Goal: Task Accomplishment & Management: Manage account settings

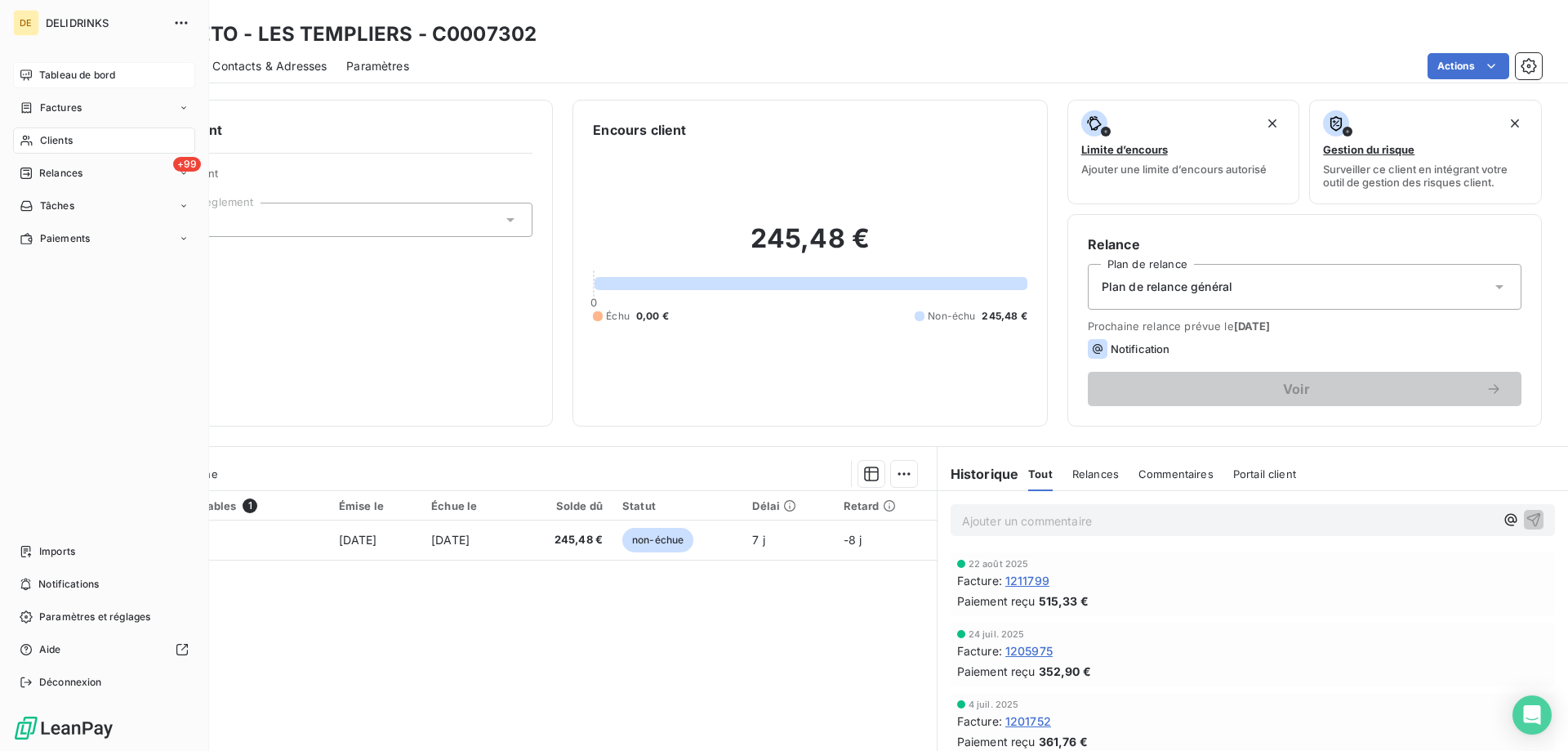
click at [28, 62] on div "Tableau de bord" at bounding box center [104, 75] width 182 height 26
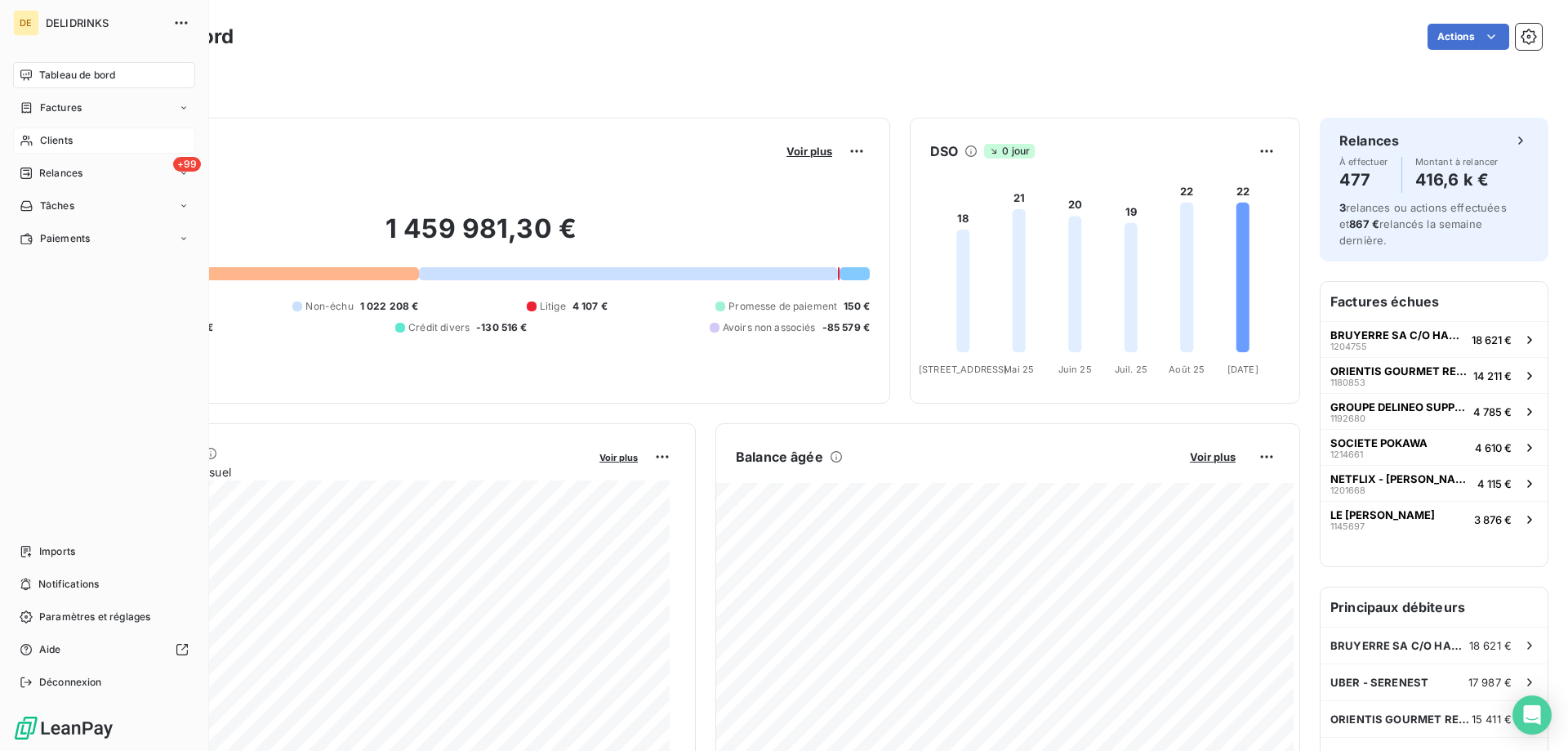
click at [75, 149] on div "Clients" at bounding box center [104, 141] width 182 height 26
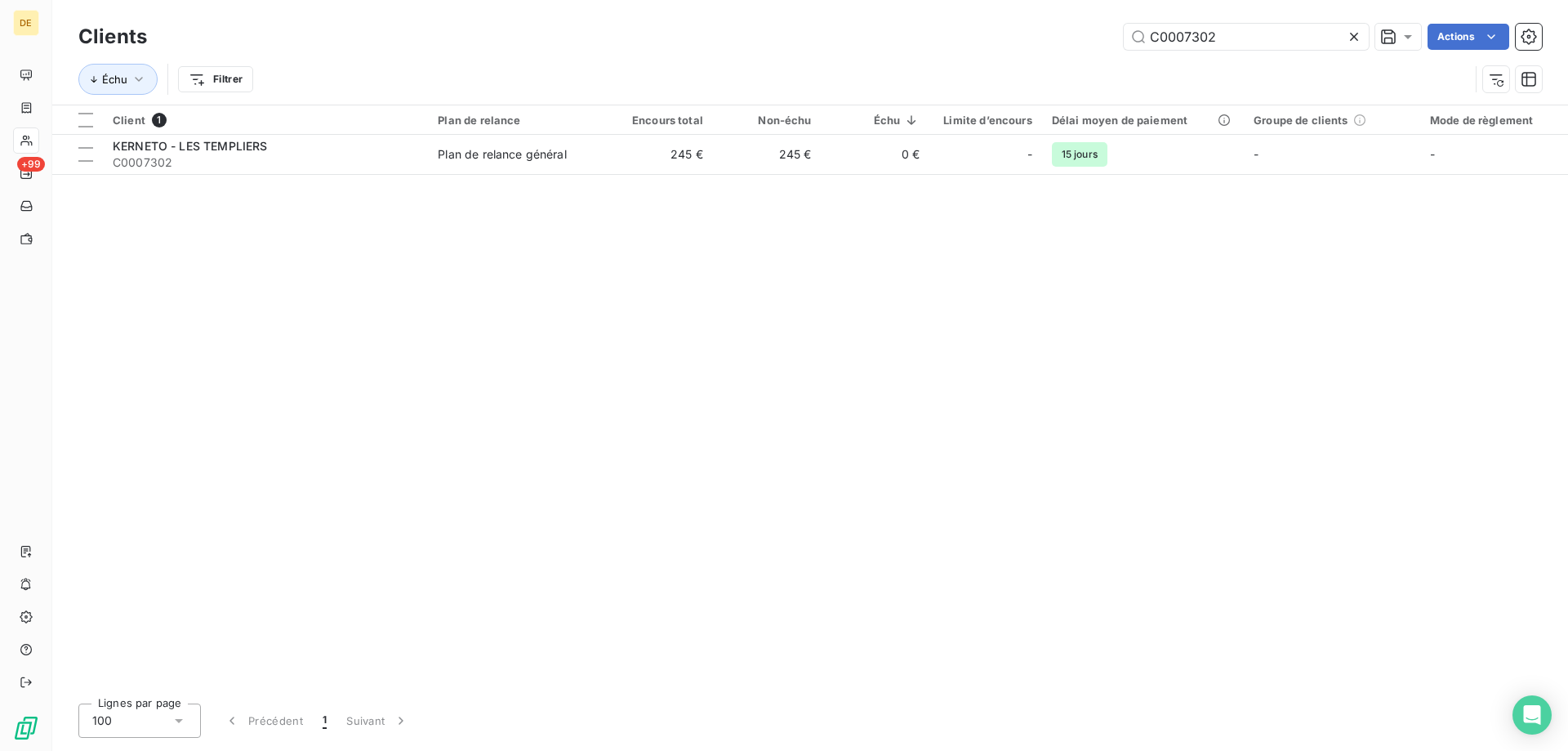
drag, startPoint x: 1261, startPoint y: 29, endPoint x: 1009, endPoint y: 32, distance: 252.0
click at [1009, 32] on div "C0007302 Actions" at bounding box center [854, 37] width 1375 height 26
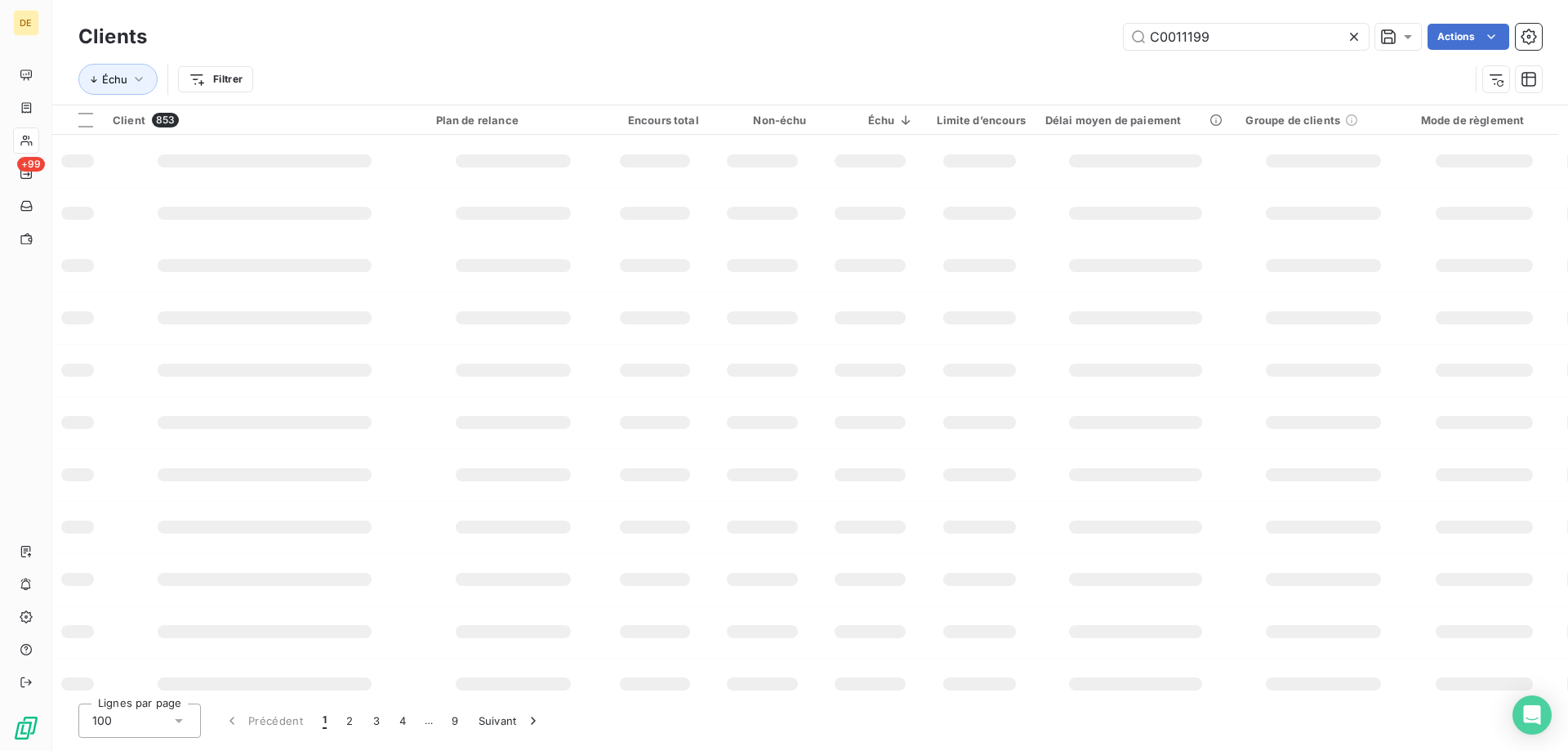
type input "C0011199"
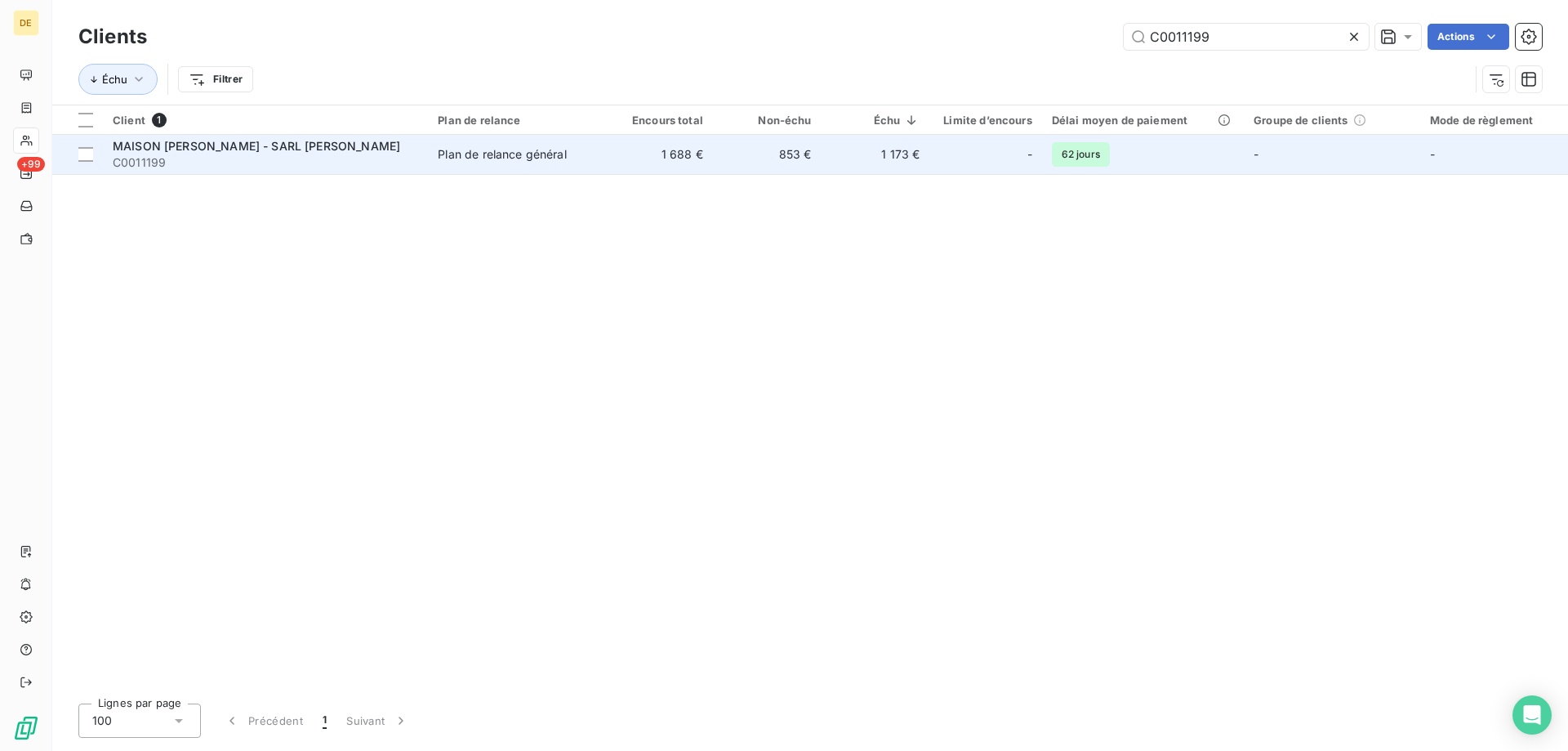
click at [613, 156] on td "1 688 €" at bounding box center [659, 154] width 109 height 39
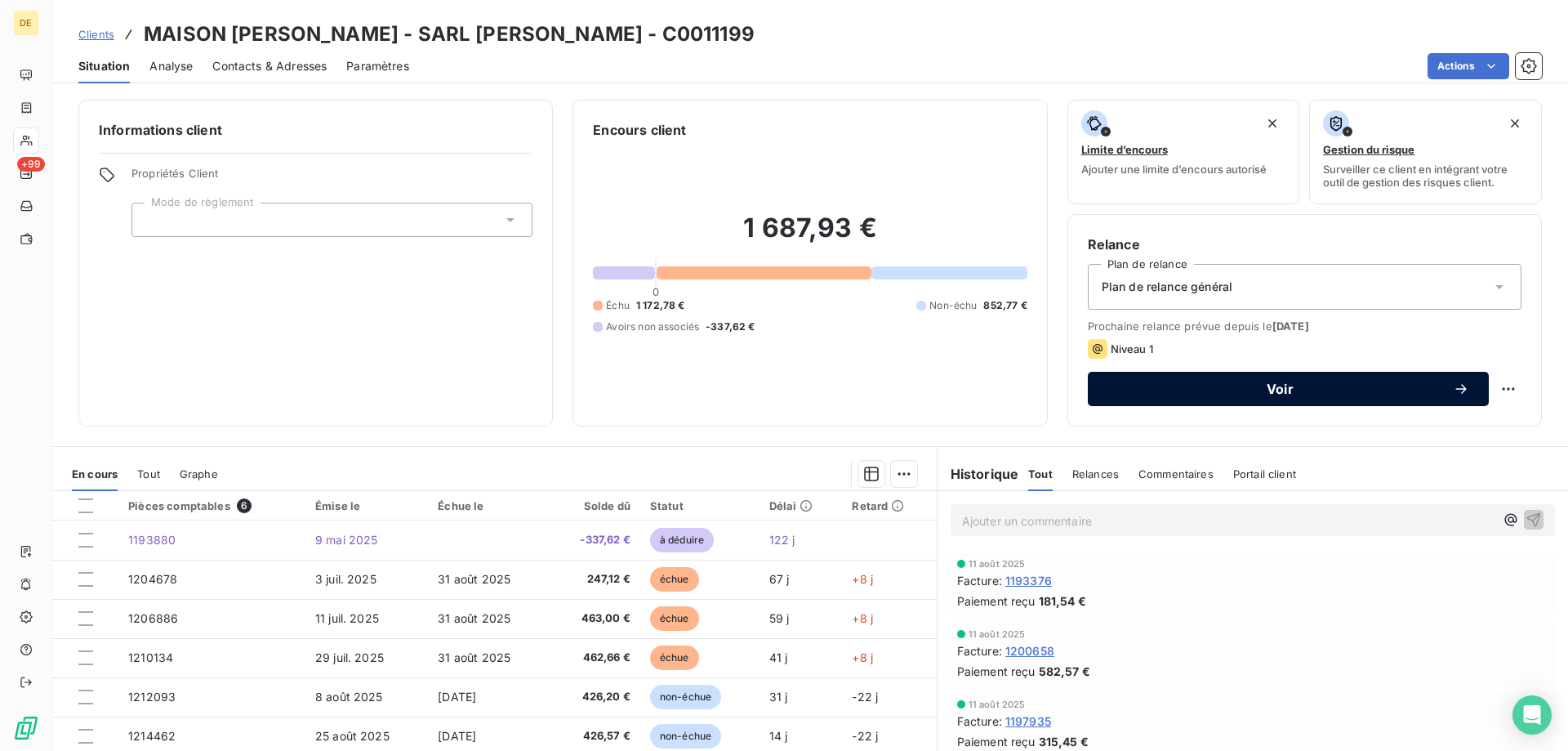
click at [1183, 386] on span "Voir" at bounding box center [1281, 389] width 346 height 13
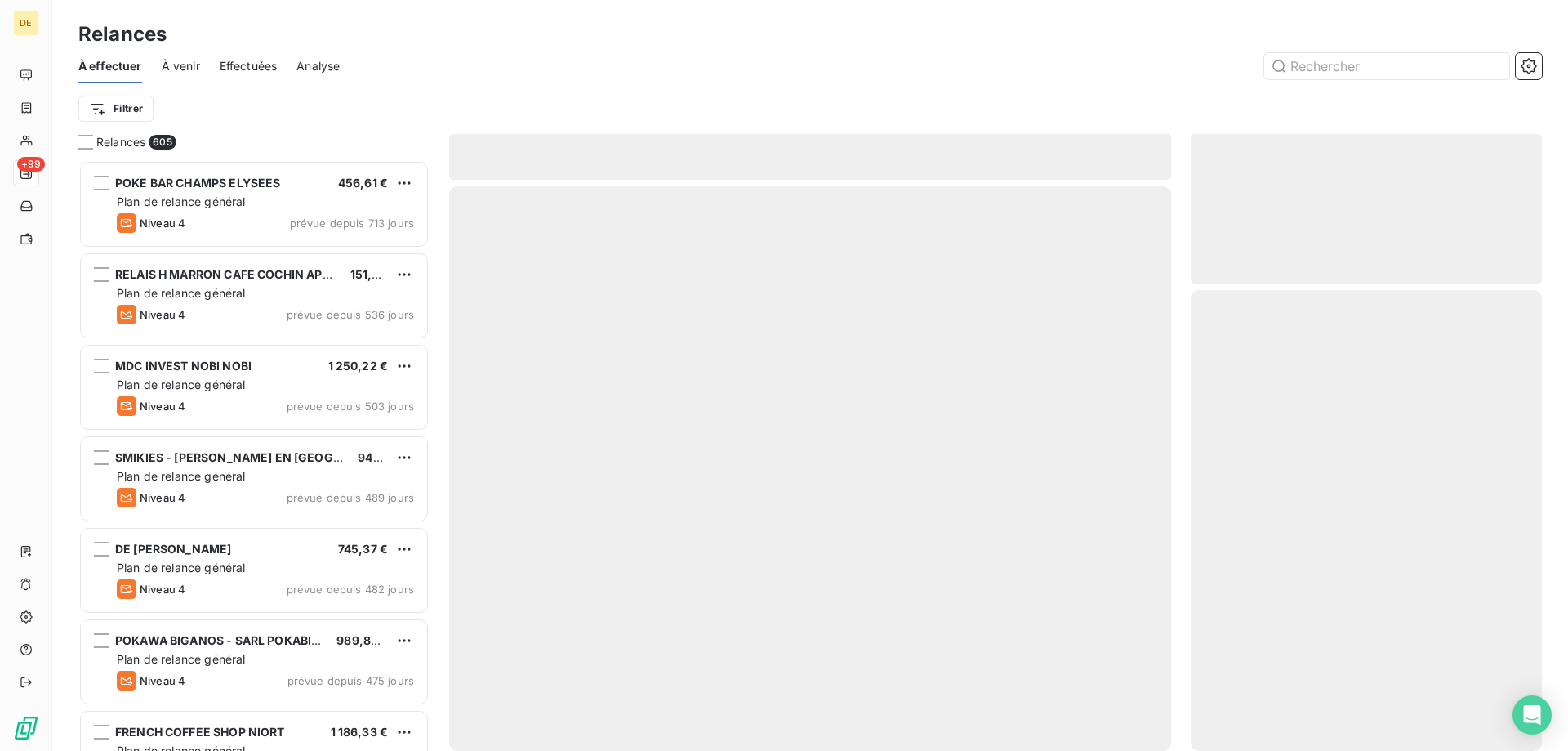
scroll to position [578, 339]
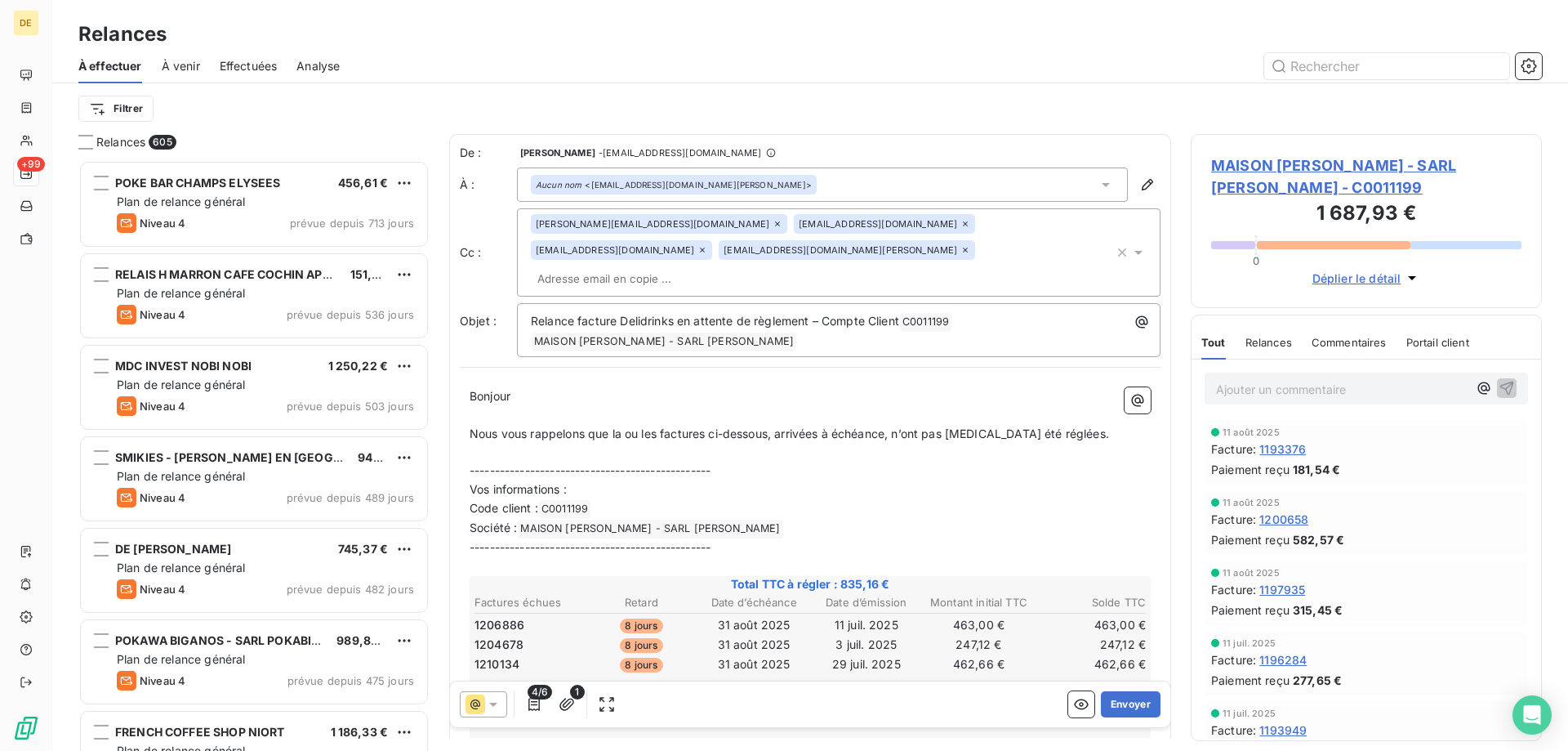
click at [762, 194] on div "Aucun nom <[EMAIL_ADDRESS][DOMAIN_NAME][PERSON_NAME]>" at bounding box center [822, 184] width 611 height 35
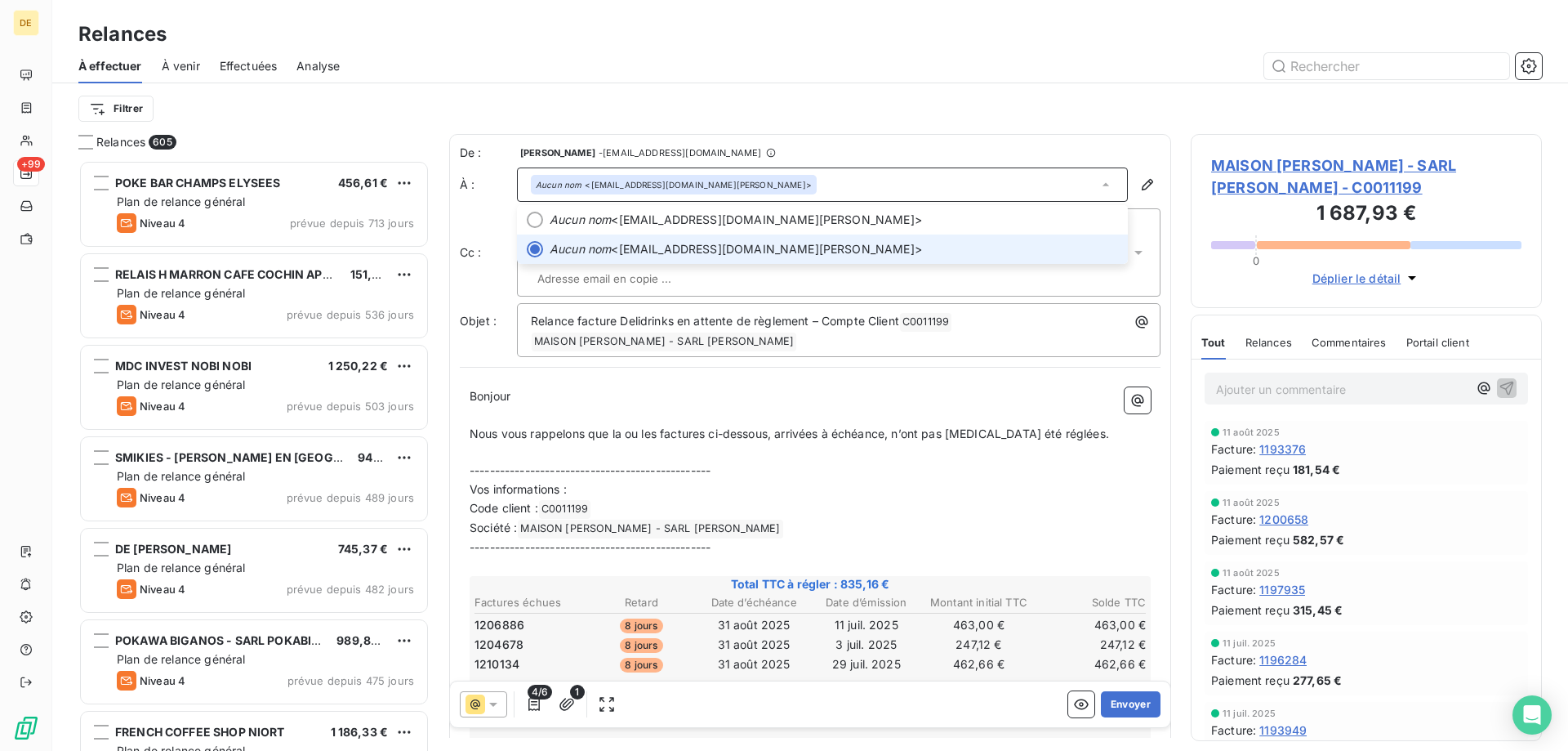
click at [762, 194] on div "Aucun nom <[EMAIL_ADDRESS][DOMAIN_NAME][PERSON_NAME]>" at bounding box center [822, 184] width 611 height 35
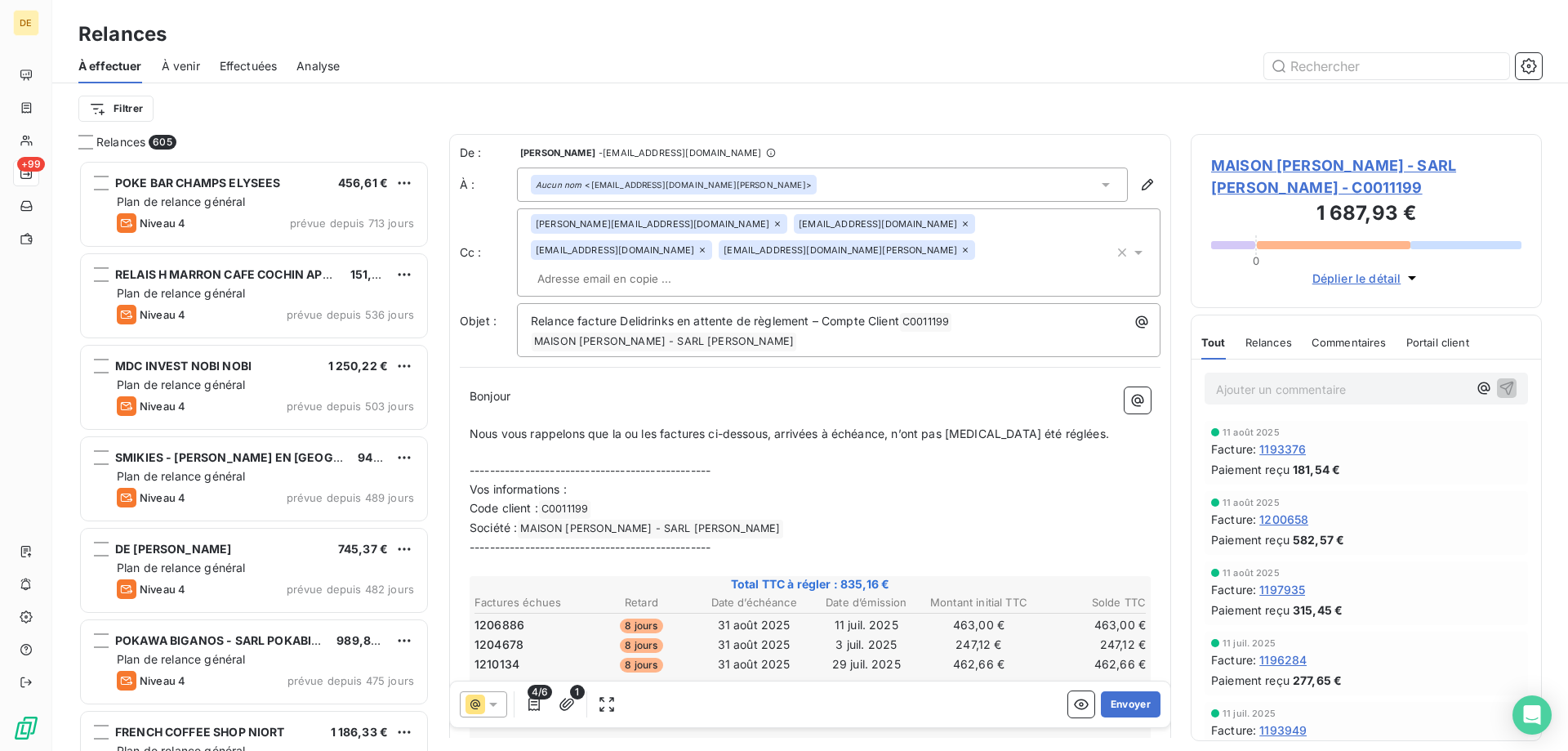
click at [720, 266] on input "text" at bounding box center [625, 278] width 189 height 24
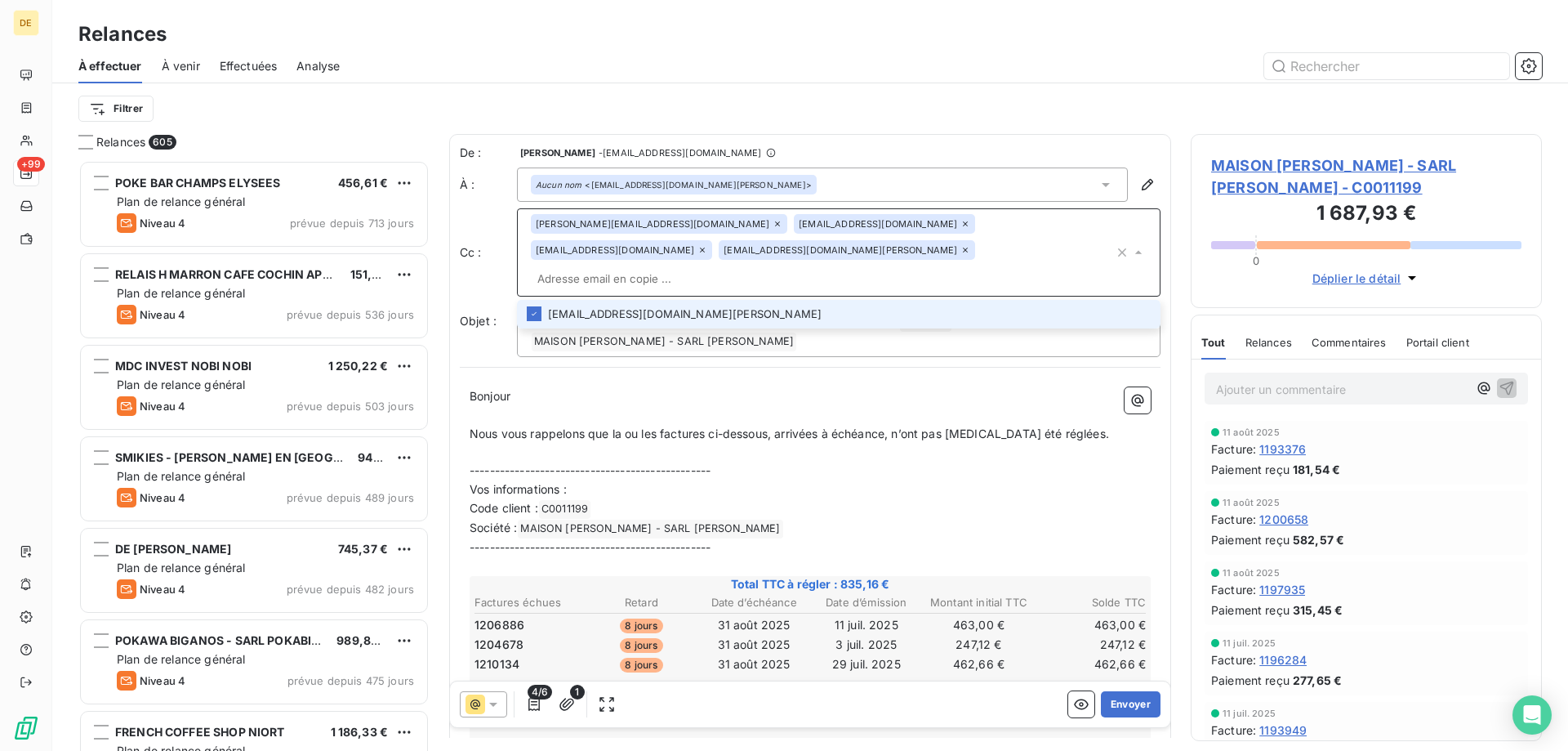
type input "[EMAIL_ADDRESS][DOMAIN_NAME]"
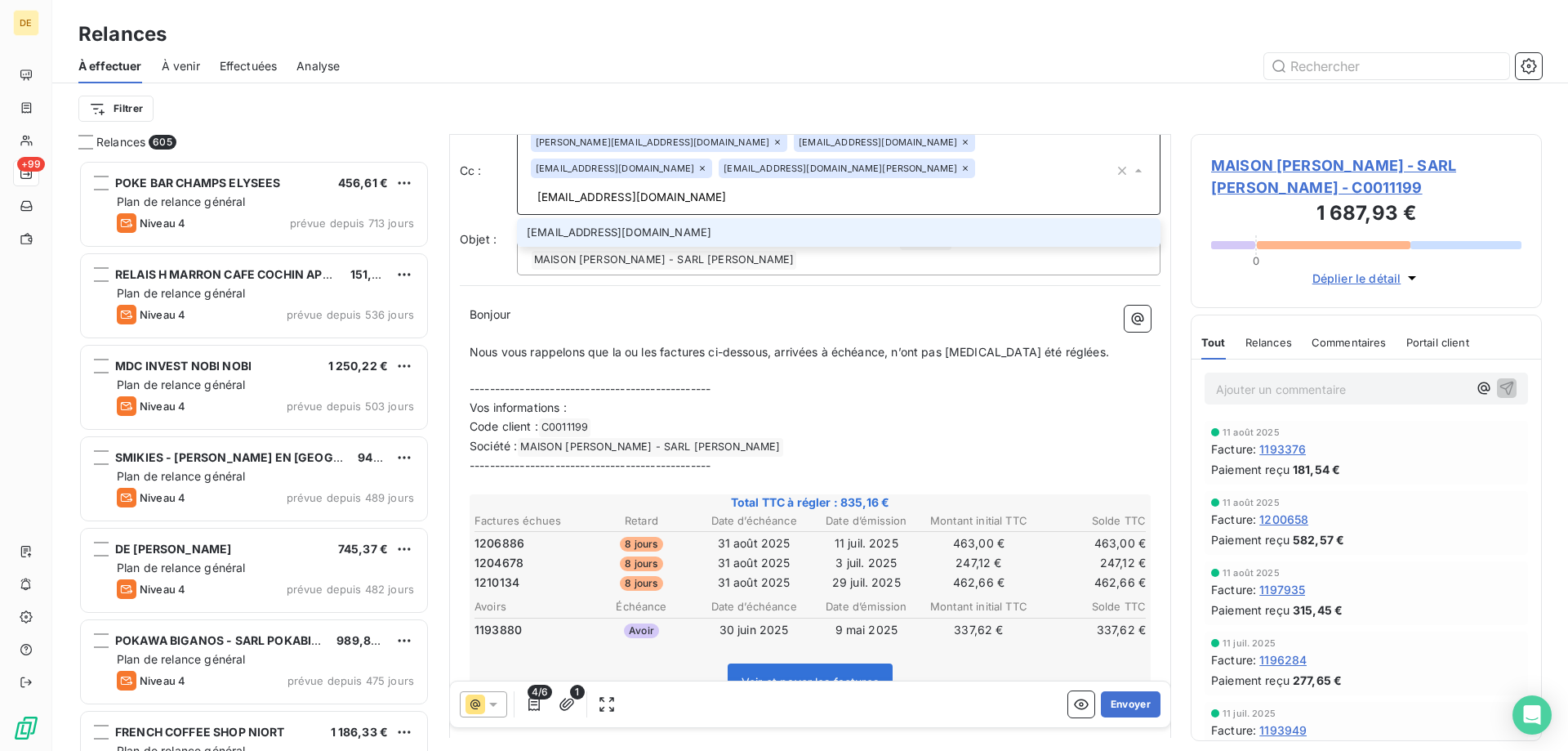
click at [745, 218] on li "[EMAIL_ADDRESS][DOMAIN_NAME]" at bounding box center [838, 232] width 644 height 28
click at [664, 218] on li "[EMAIL_ADDRESS][DOMAIN_NAME][PERSON_NAME]" at bounding box center [838, 232] width 644 height 28
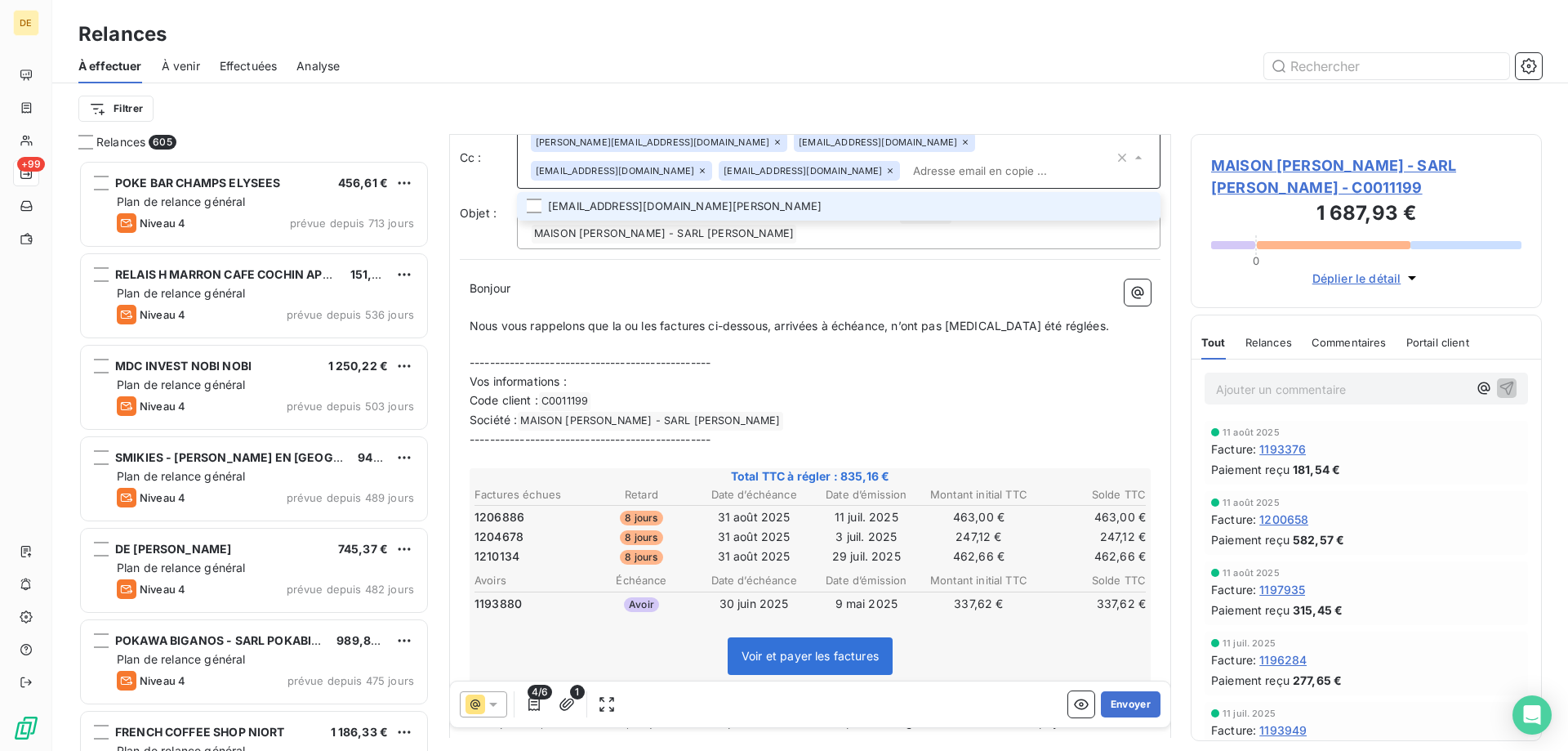
click at [668, 205] on li "[EMAIL_ADDRESS][DOMAIN_NAME][PERSON_NAME]" at bounding box center [838, 206] width 644 height 28
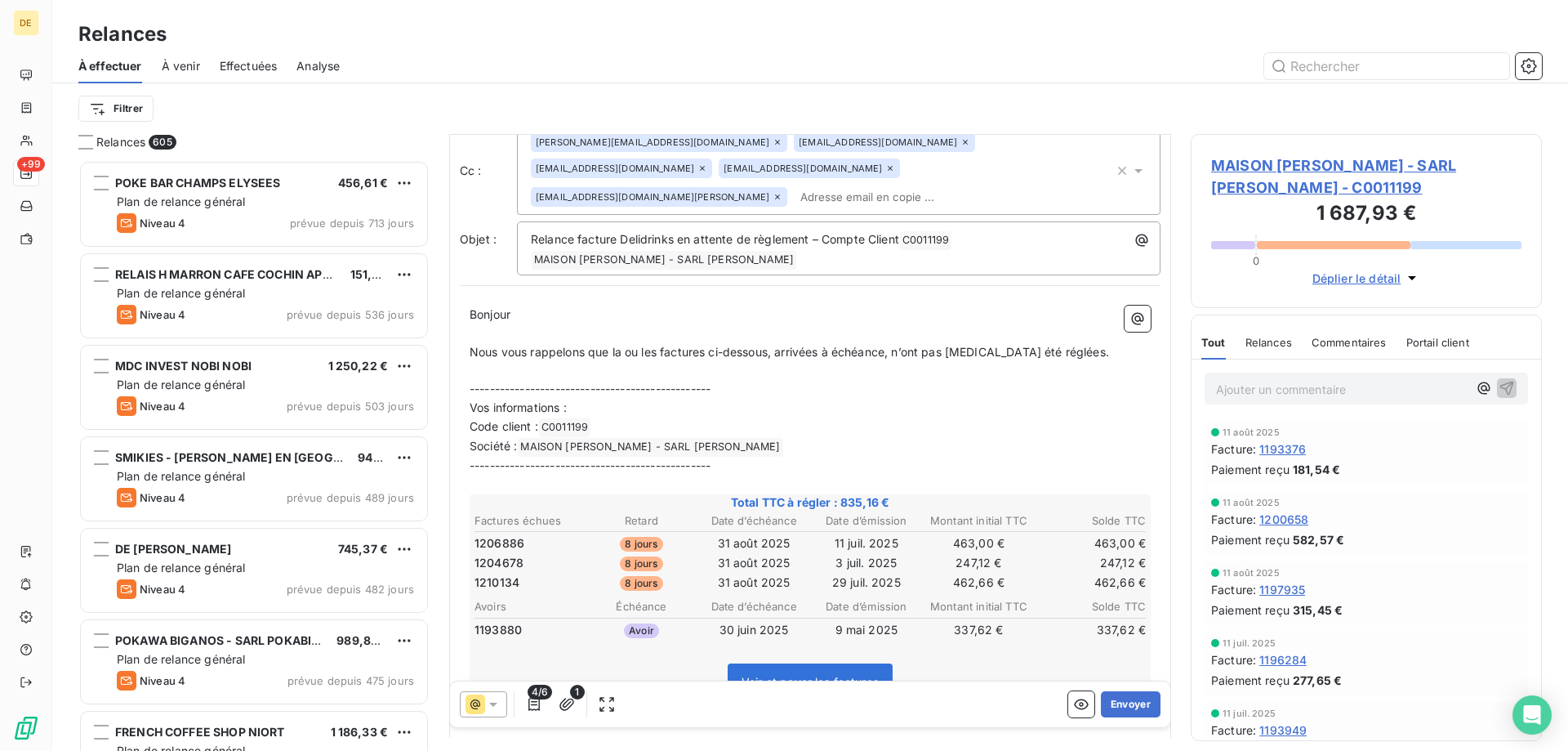
click at [733, 324] on p "﻿" at bounding box center [810, 334] width 681 height 19
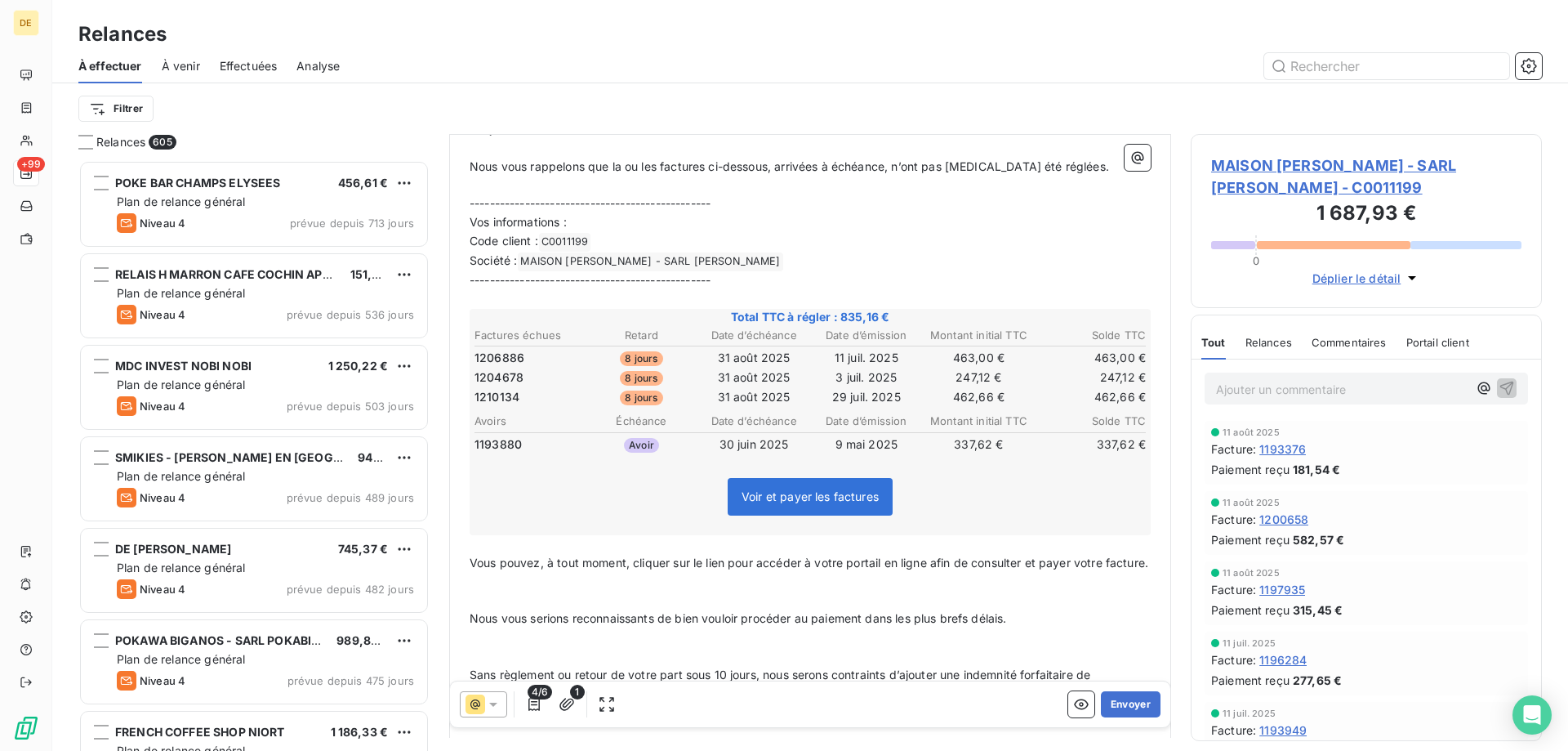
scroll to position [0, 0]
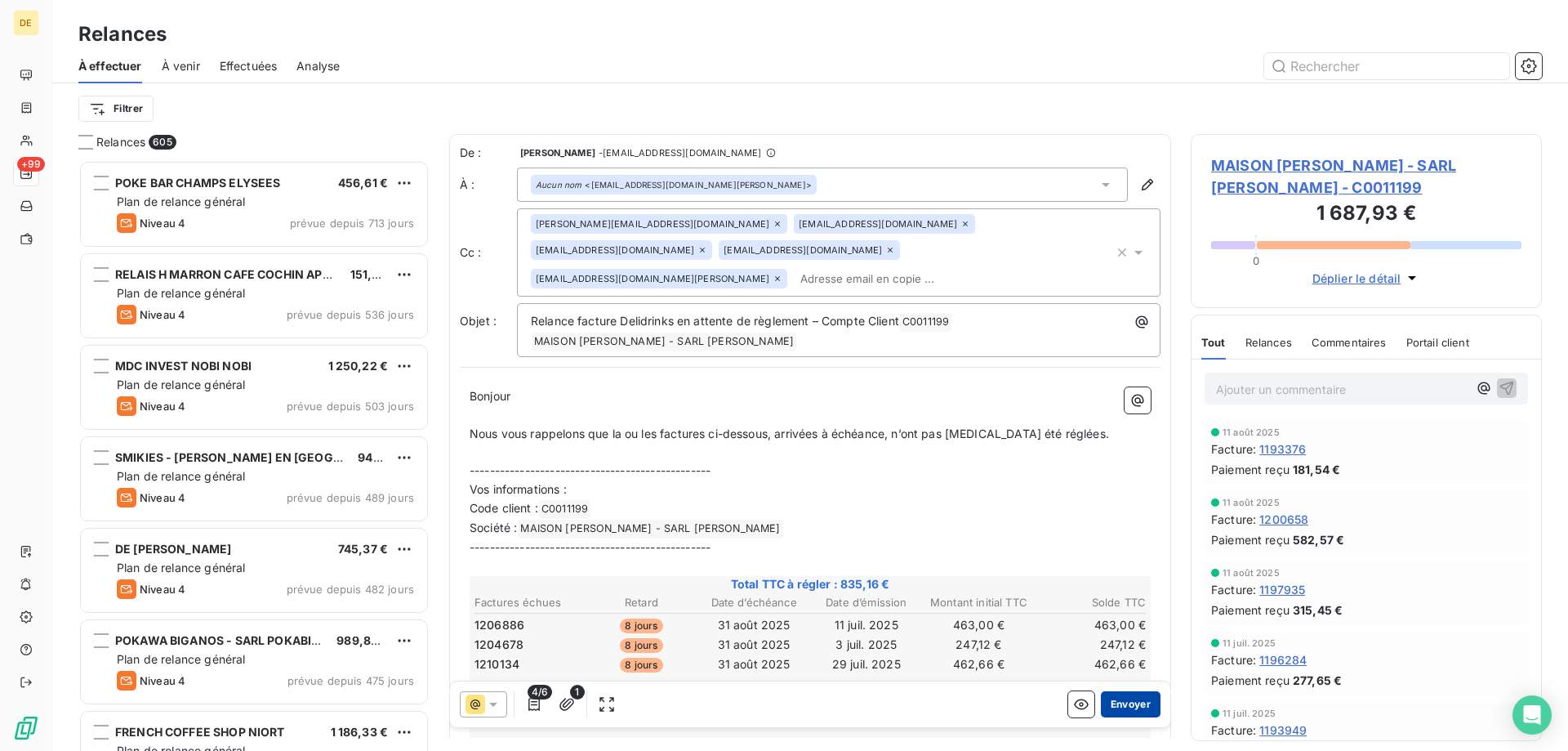
click at [1126, 703] on button "Envoyer" at bounding box center [1130, 704] width 59 height 26
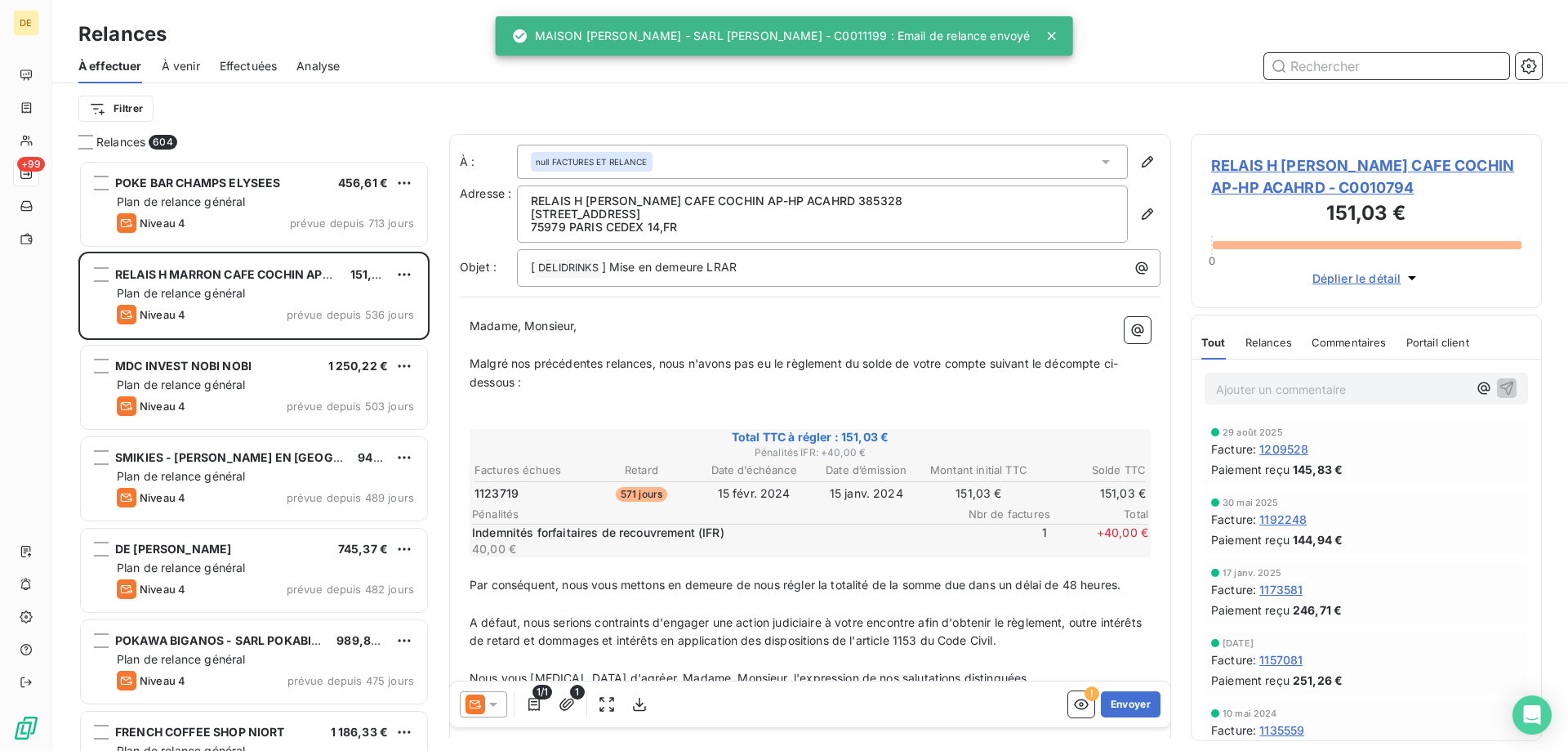
click at [1379, 66] on input "text" at bounding box center [1386, 66] width 245 height 26
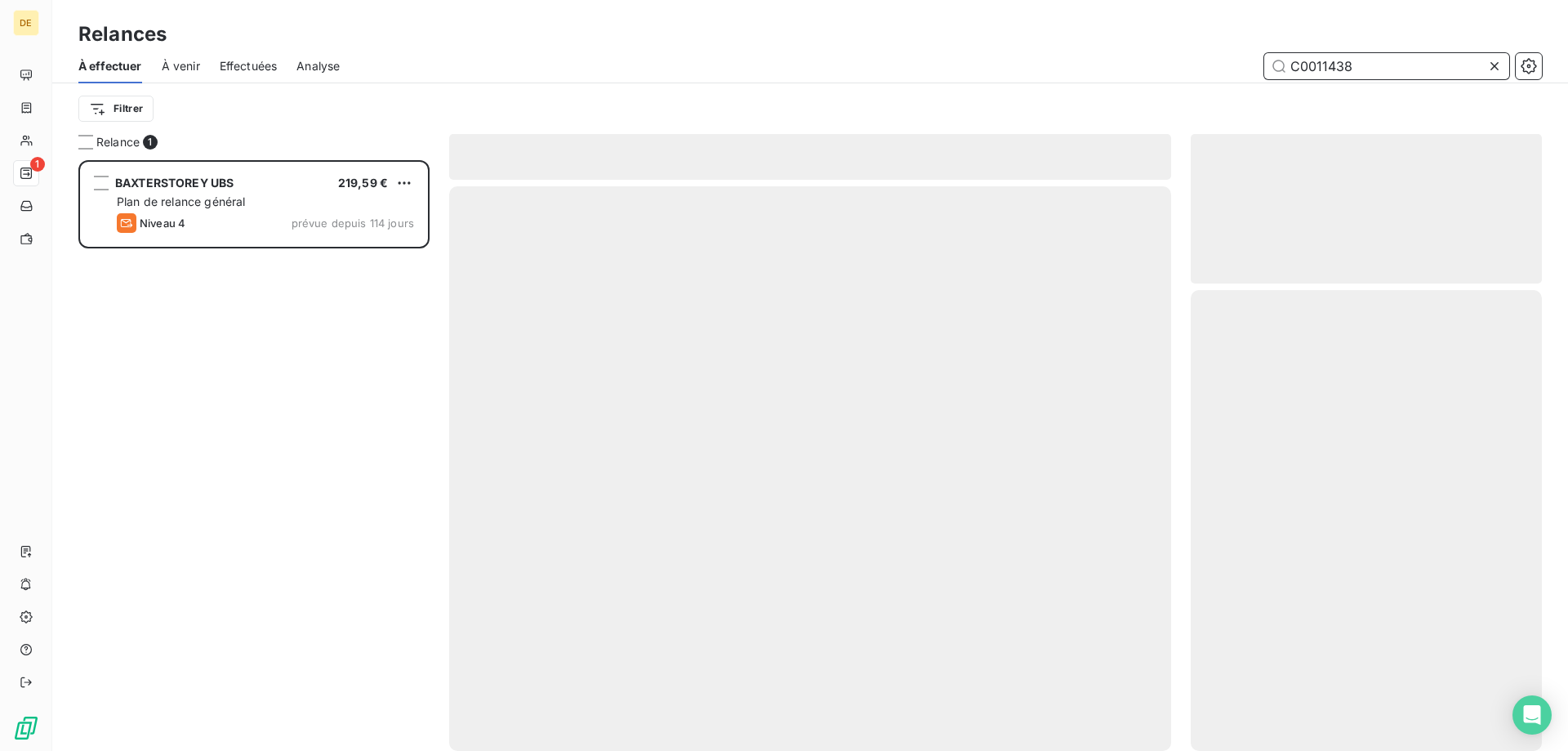
scroll to position [578, 339]
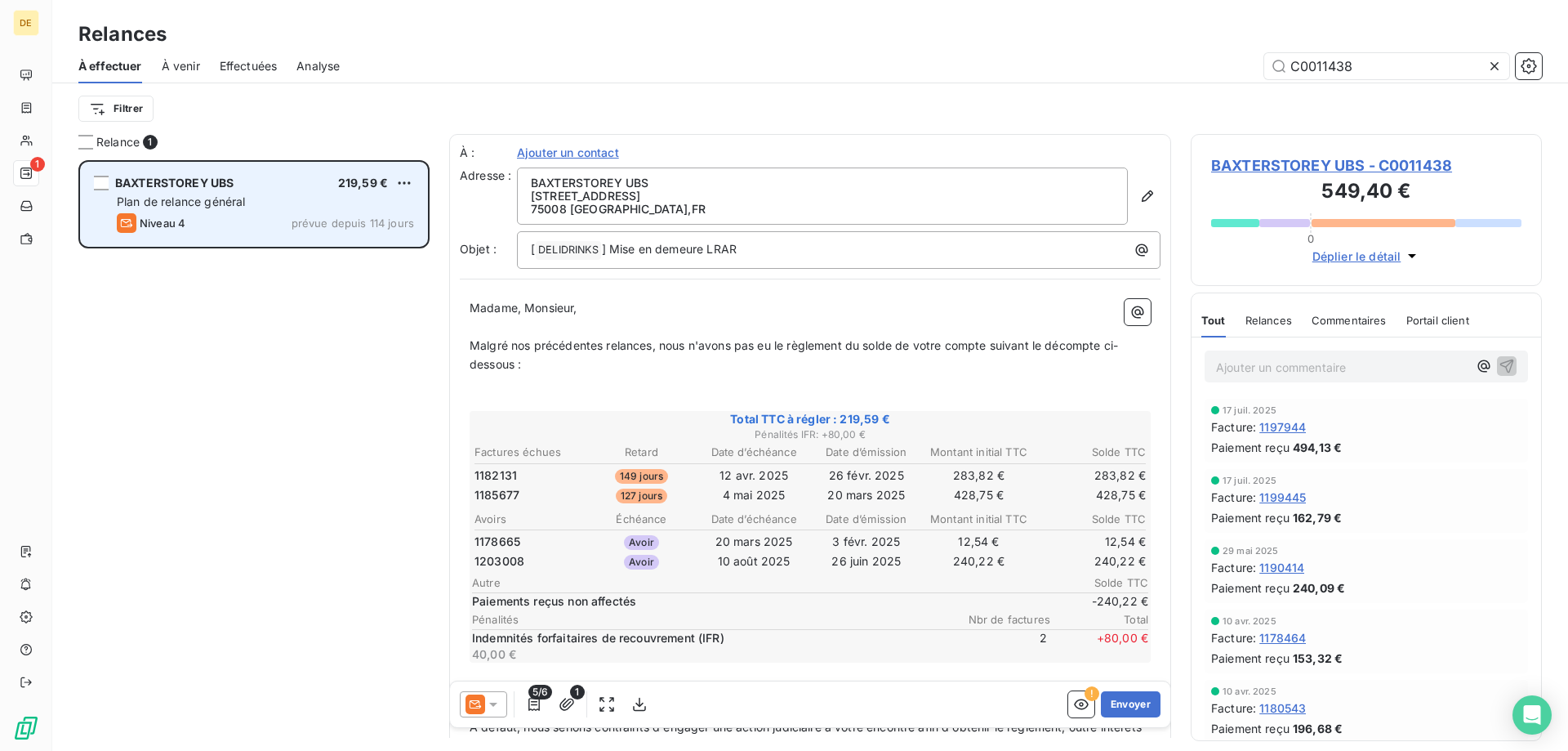
click at [195, 213] on div "BAXTERSTOREY UBS 219,59 € Plan de relance général [PERSON_NAME] 4 prévue depuis…" at bounding box center [254, 204] width 347 height 84
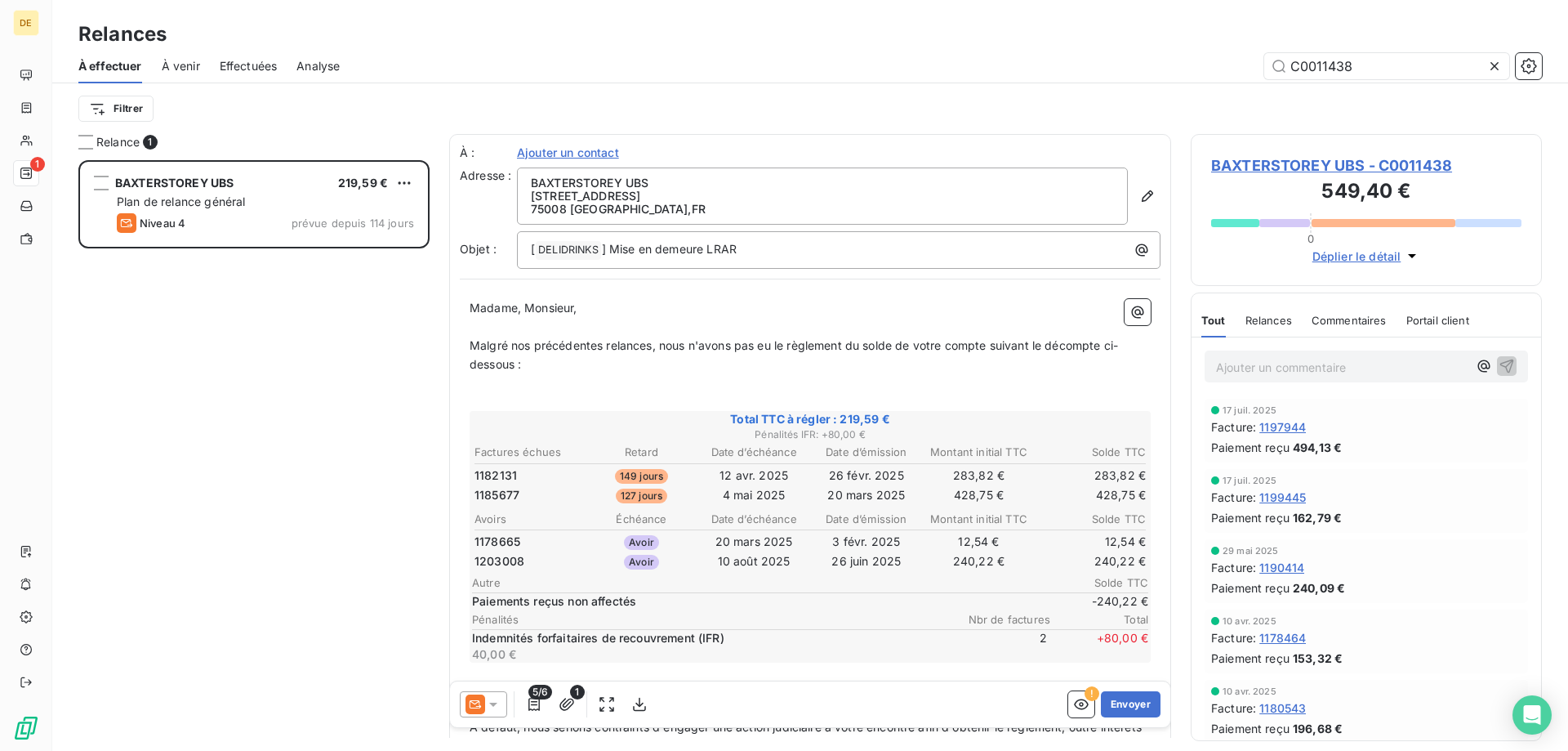
click at [491, 706] on icon at bounding box center [492, 704] width 16 height 16
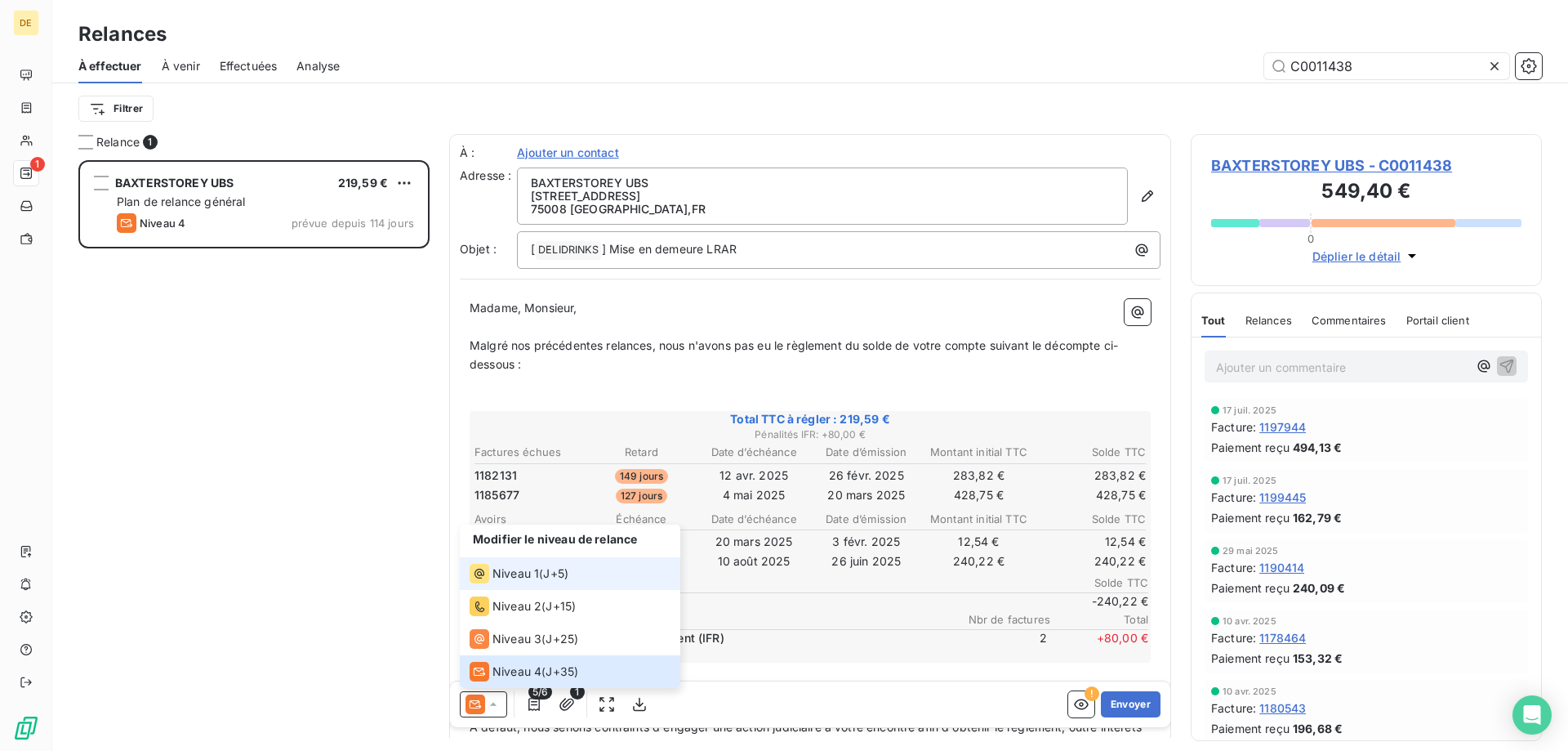
click at [517, 574] on span "Niveau 1" at bounding box center [516, 572] width 47 height 16
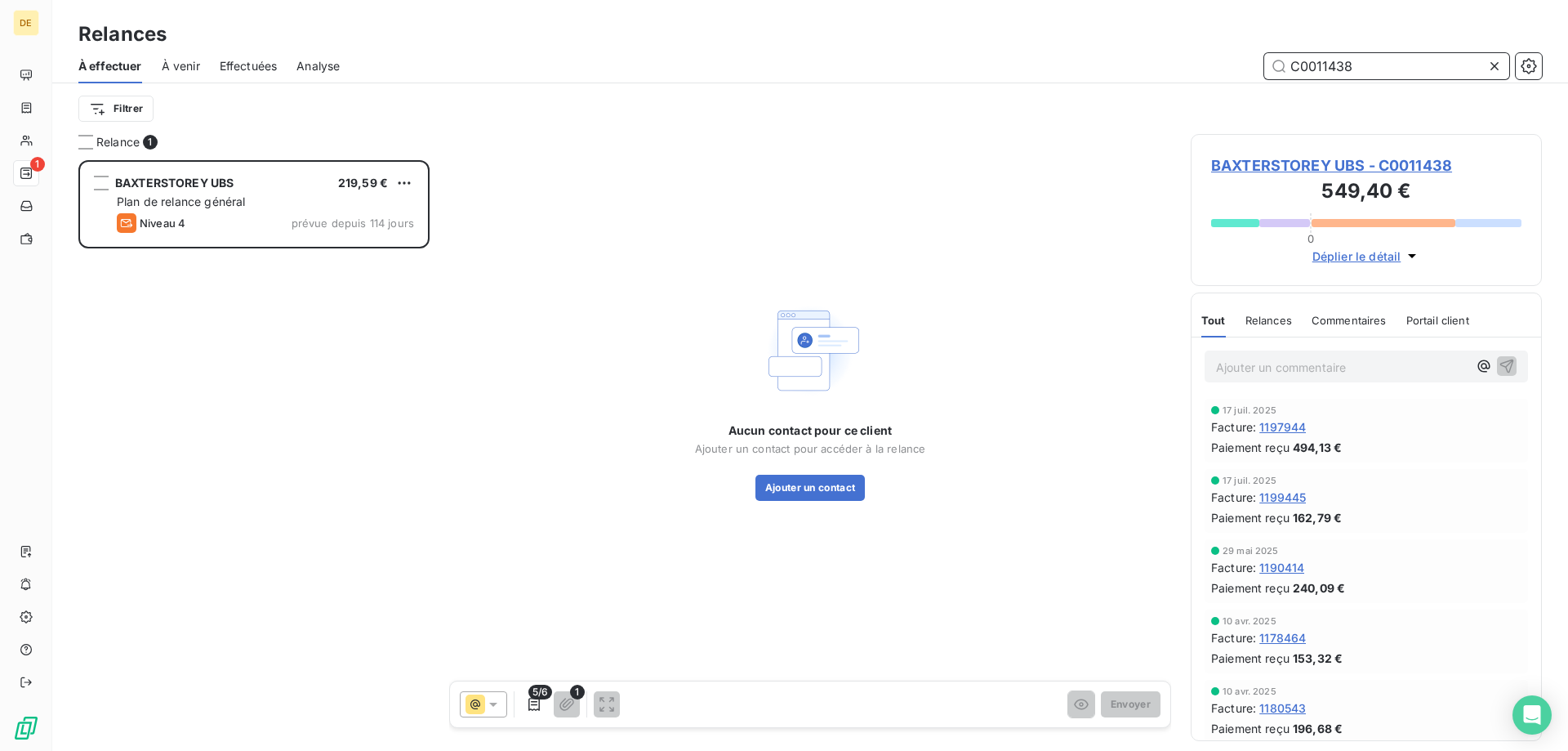
drag, startPoint x: 1376, startPoint y: 71, endPoint x: 1165, endPoint y: 65, distance: 211.1
click at [1165, 71] on div "C0011438" at bounding box center [950, 66] width 1183 height 26
type input "c"
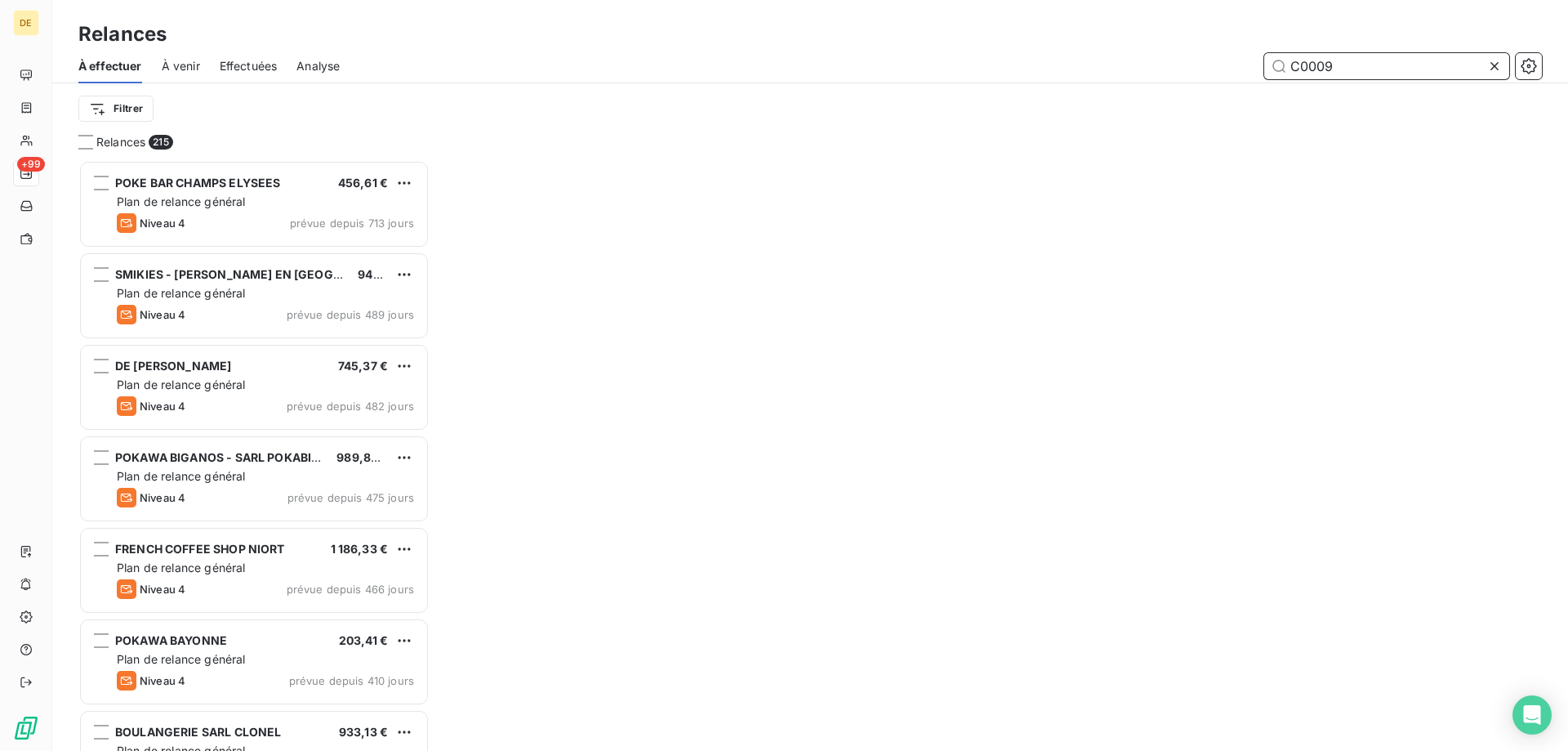
scroll to position [578, 339]
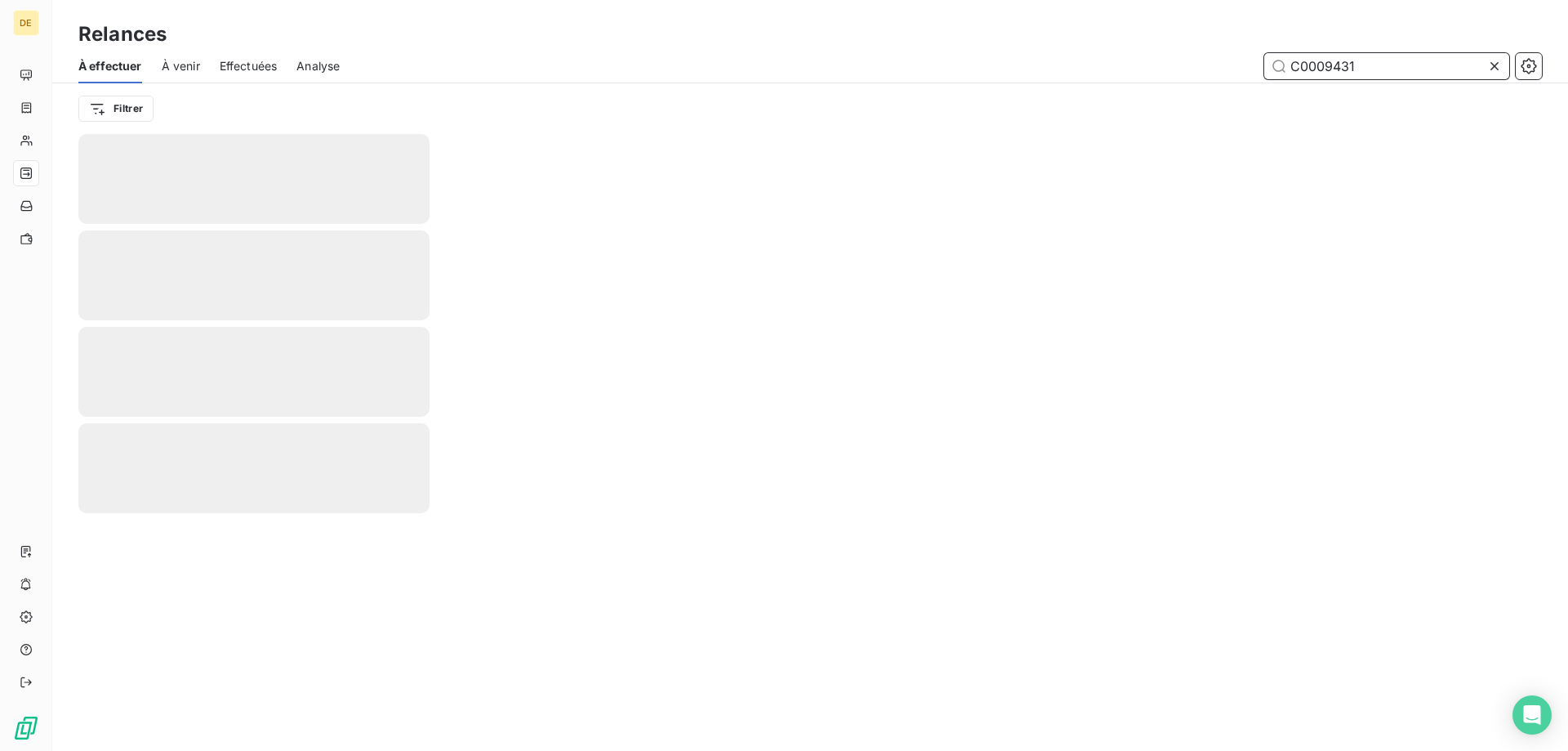
type input "C0009431"
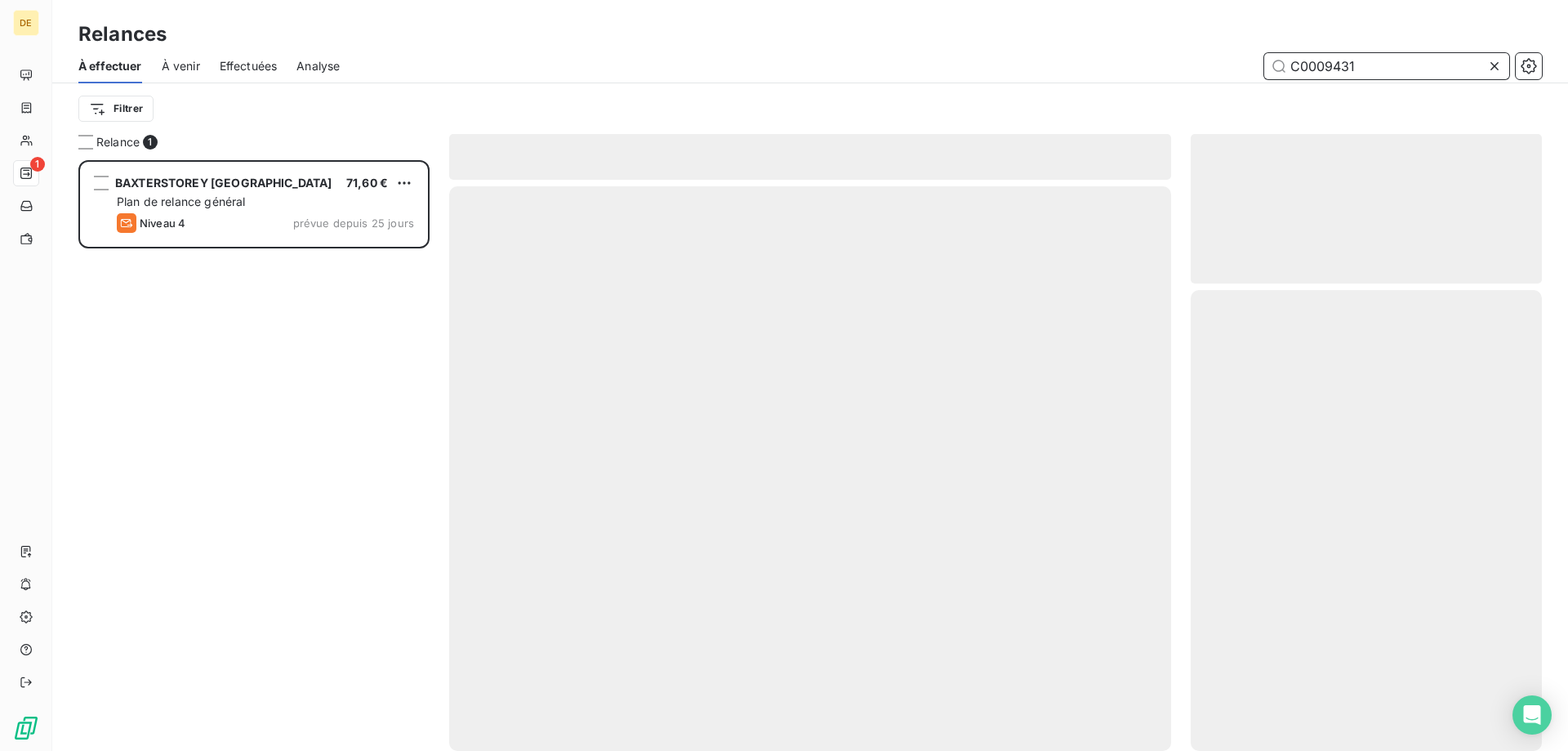
scroll to position [578, 339]
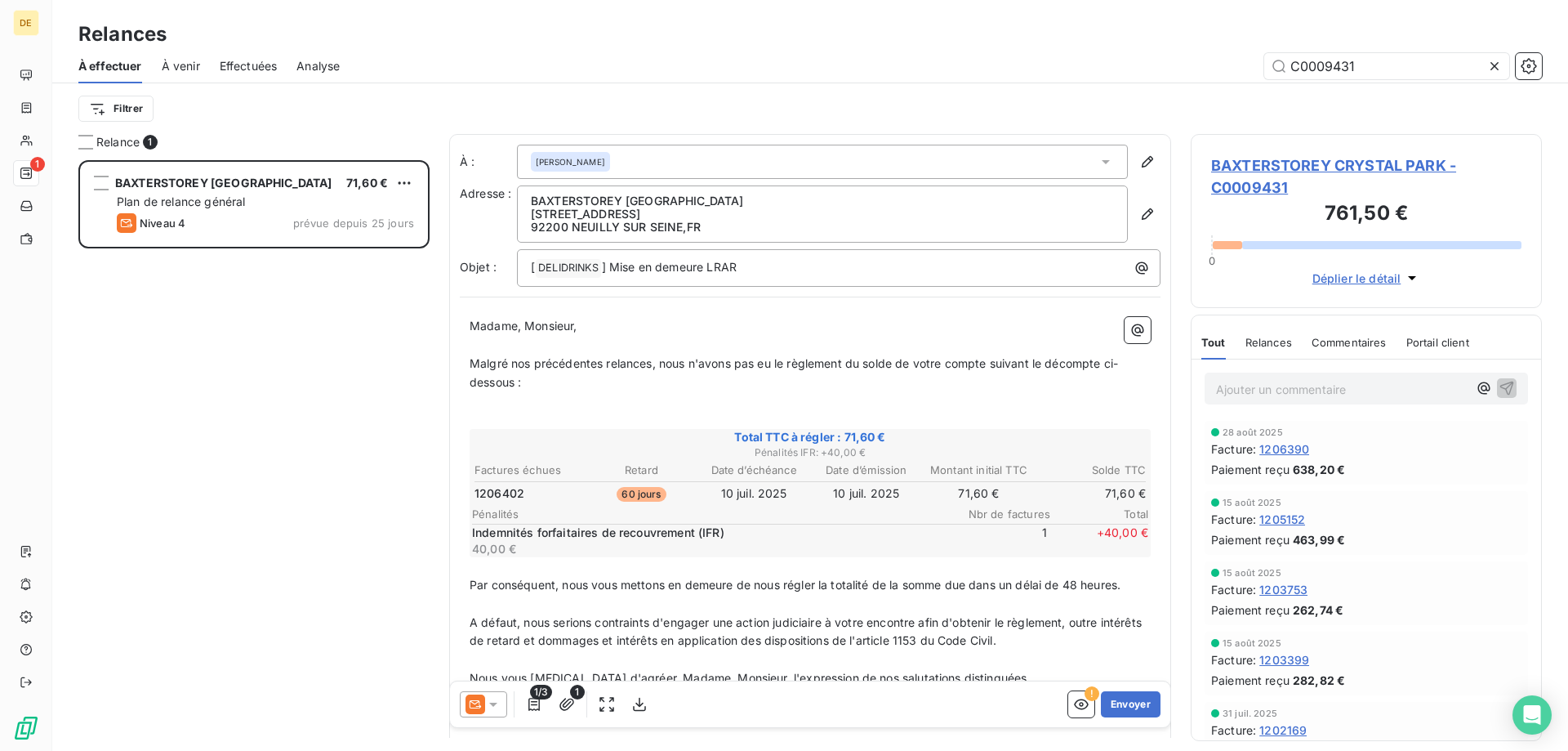
click at [496, 702] on icon at bounding box center [493, 704] width 8 height 4
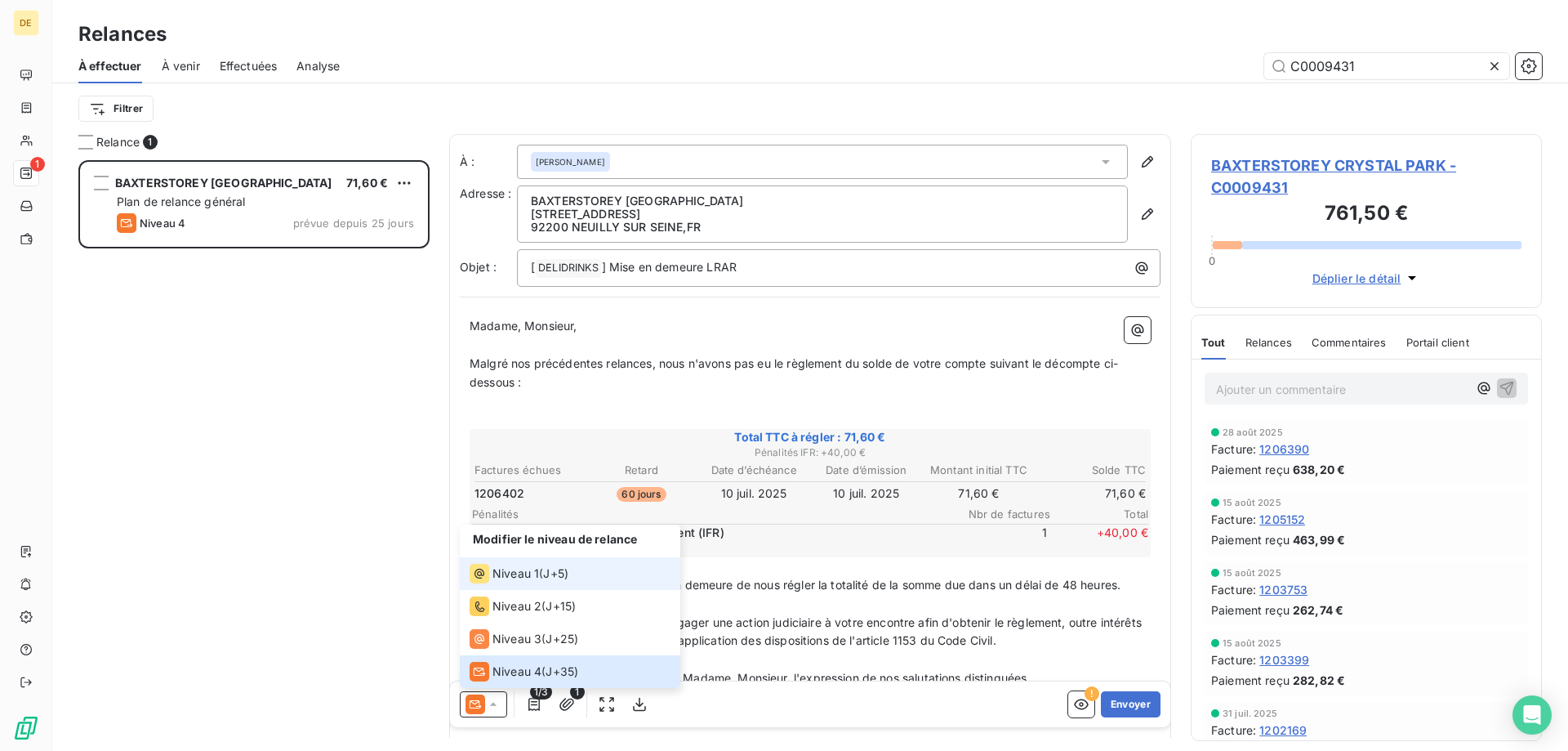
click at [521, 580] on span "Niveau 1" at bounding box center [516, 572] width 47 height 16
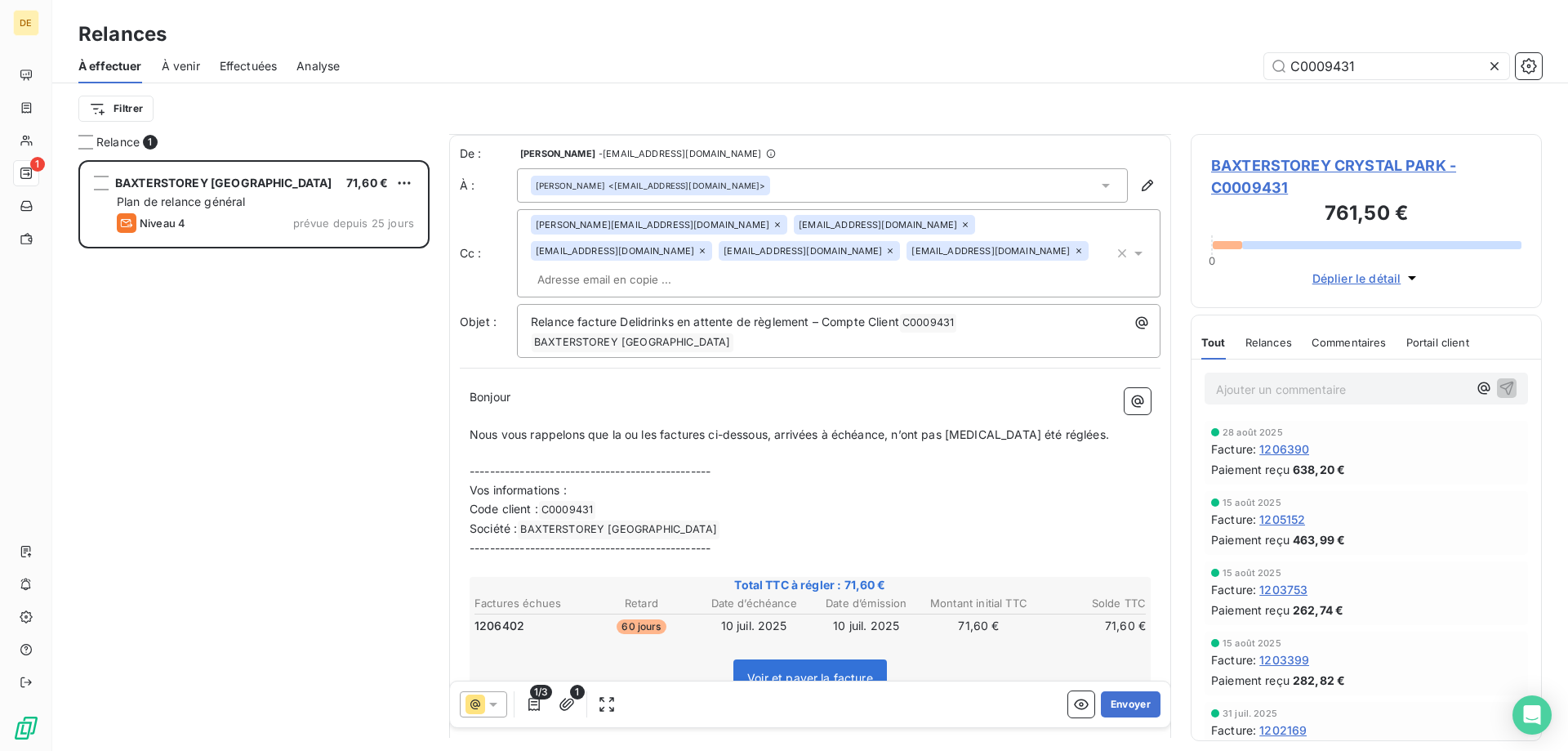
scroll to position [83, 0]
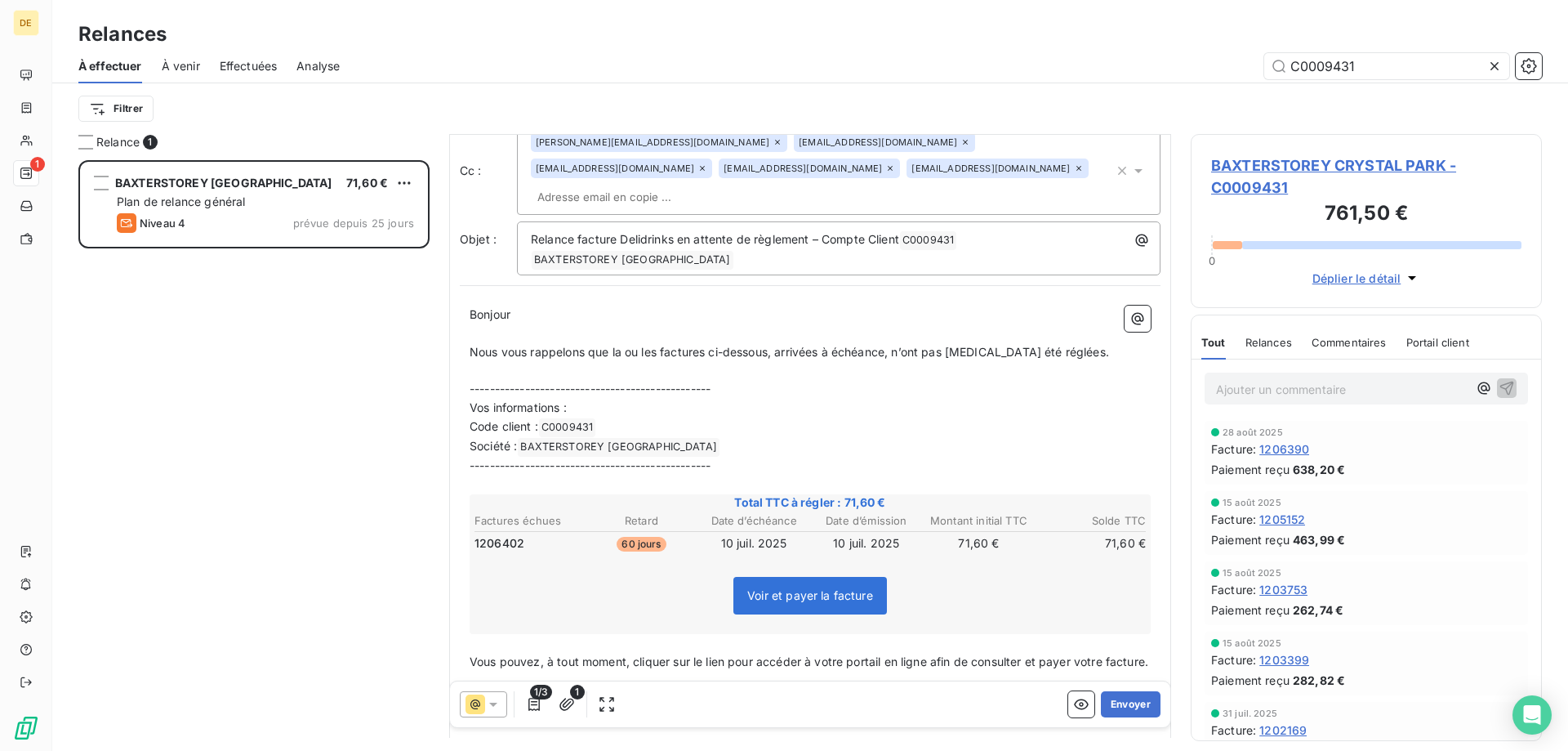
click at [1303, 161] on span "BAXTERSTOREY CRYSTAL PARK - C0009431" at bounding box center [1366, 176] width 310 height 44
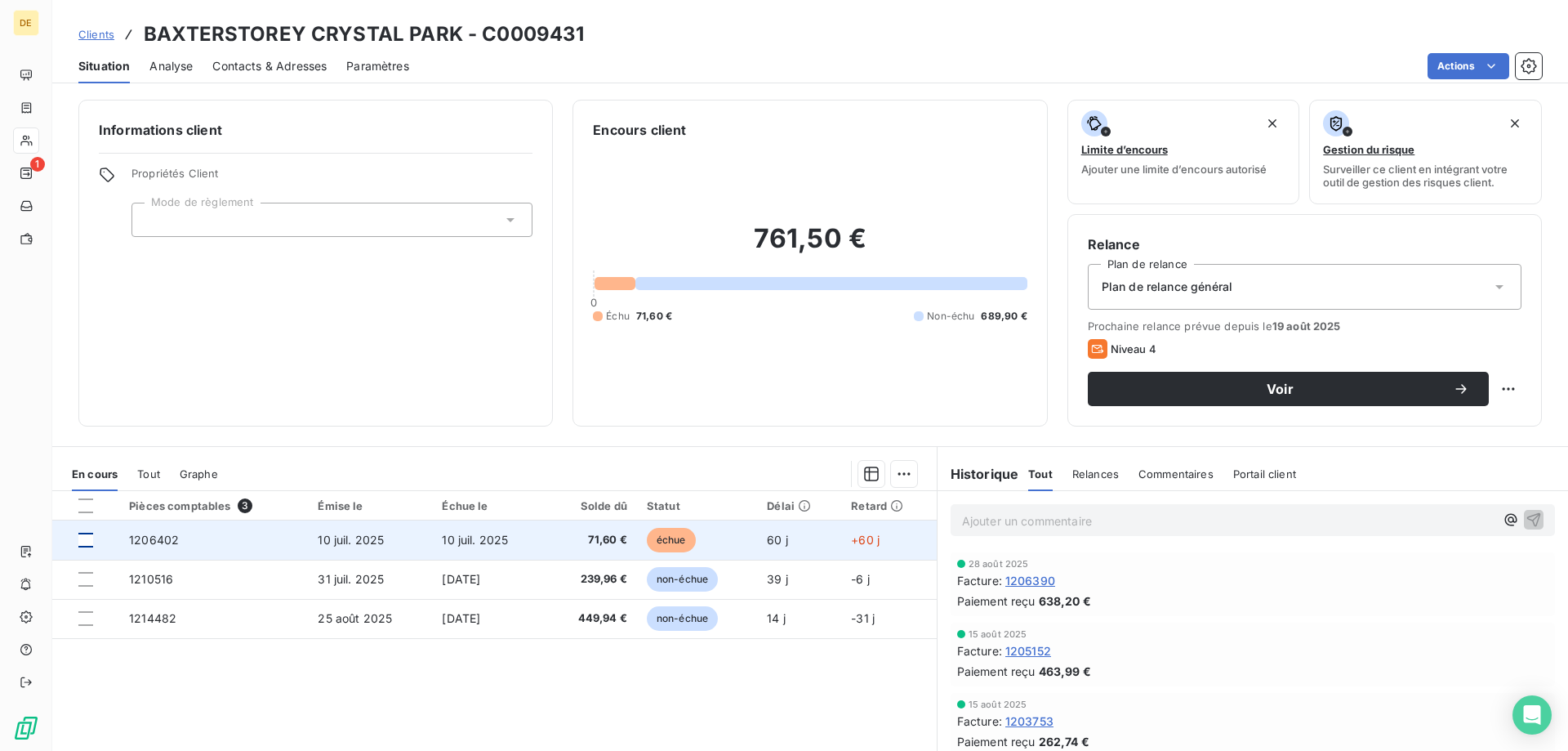
click at [85, 543] on div at bounding box center [85, 540] width 15 height 15
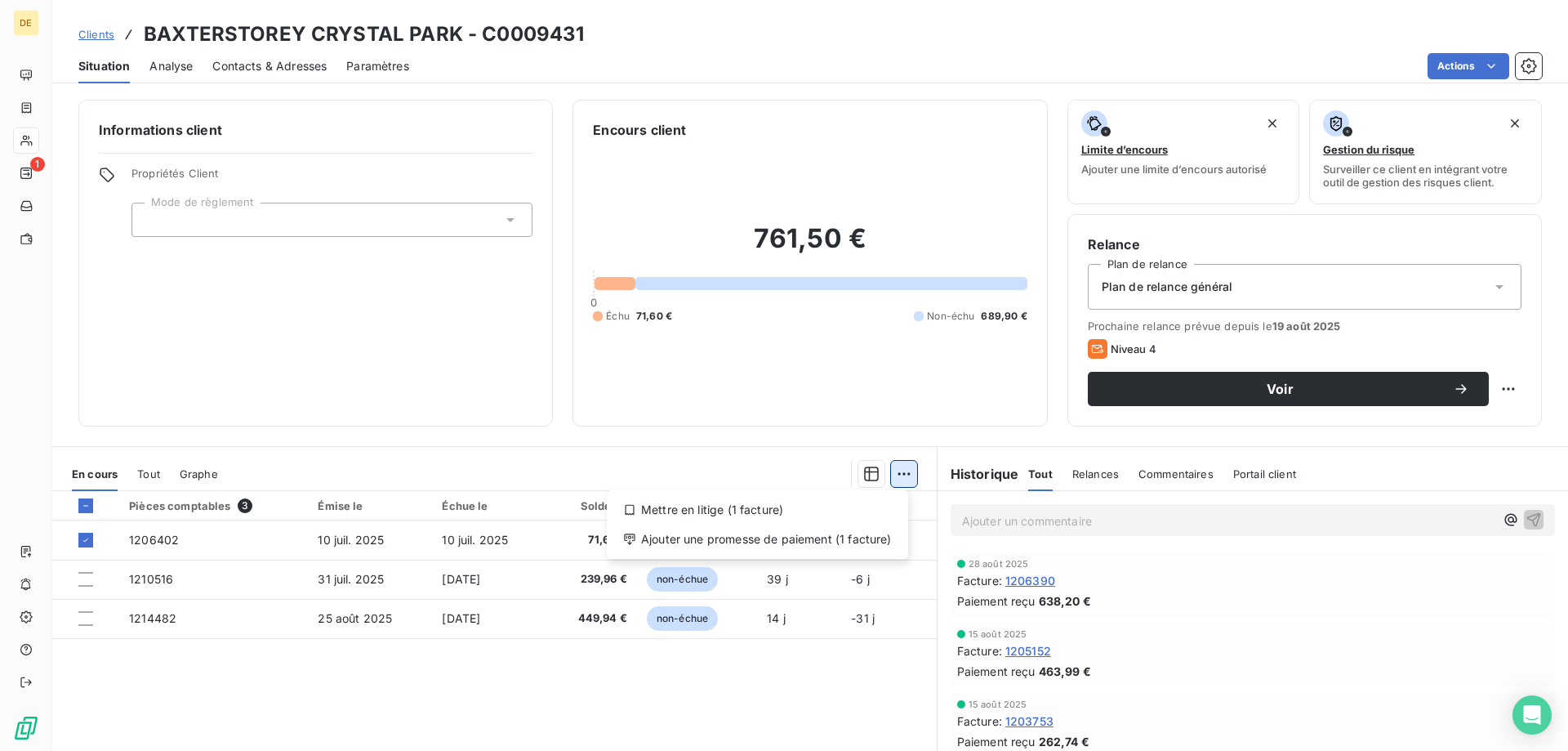
click at [901, 475] on html "DE 1 Clients BAXTERSTOREY CRYSTAL PARK - C0009431 Situation Analyse Contacts & …" at bounding box center [784, 375] width 1568 height 751
click at [764, 516] on div "Mettre en litige (1 facture)" at bounding box center [757, 509] width 288 height 26
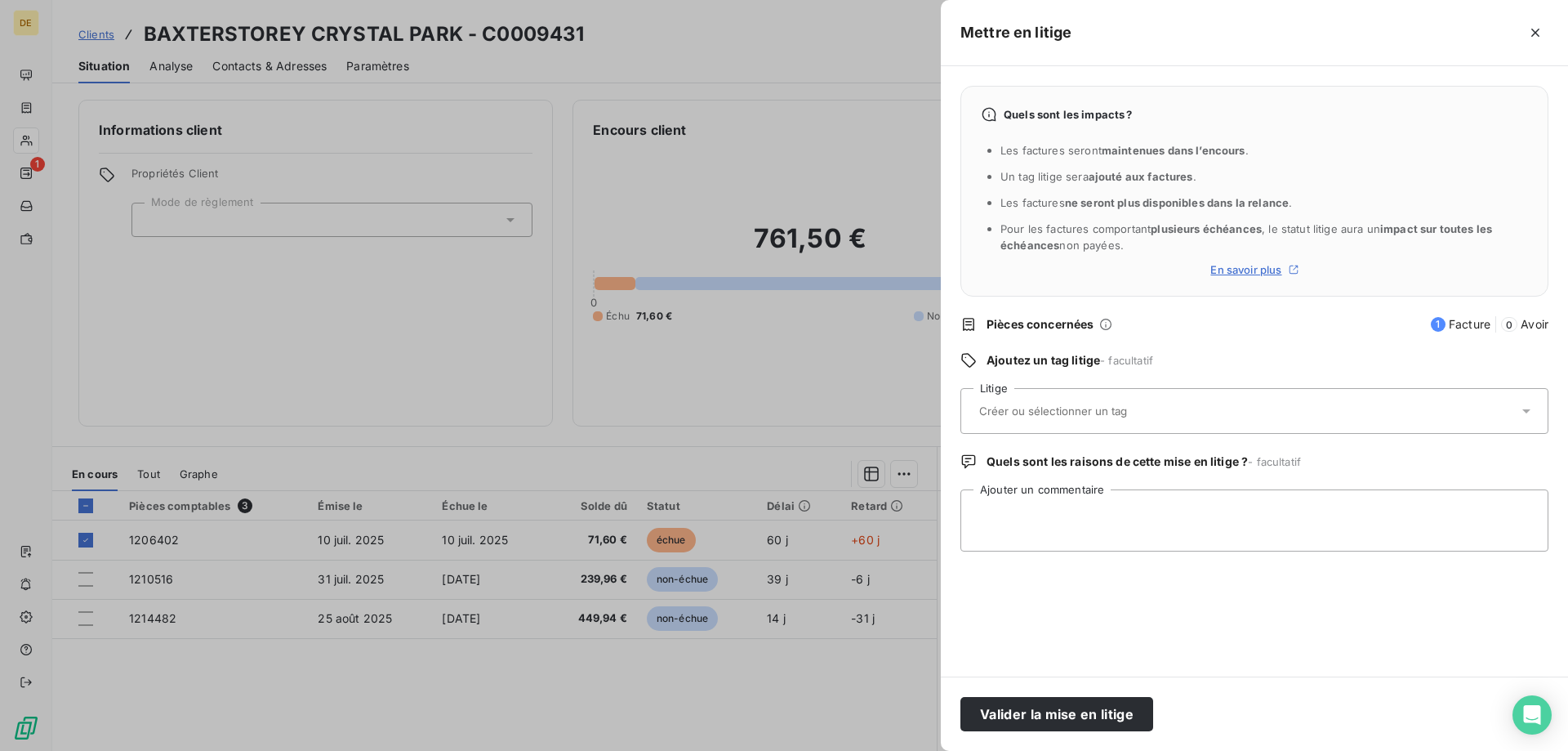
click at [1135, 413] on input "text" at bounding box center [1095, 411] width 238 height 15
click at [1218, 352] on div "Quels sont les impacts ? Les factures seront maintenues dans l’encours . Un tag…" at bounding box center [1254, 370] width 628 height 610
click at [1063, 717] on button "Valider la mise en litige" at bounding box center [1056, 713] width 193 height 35
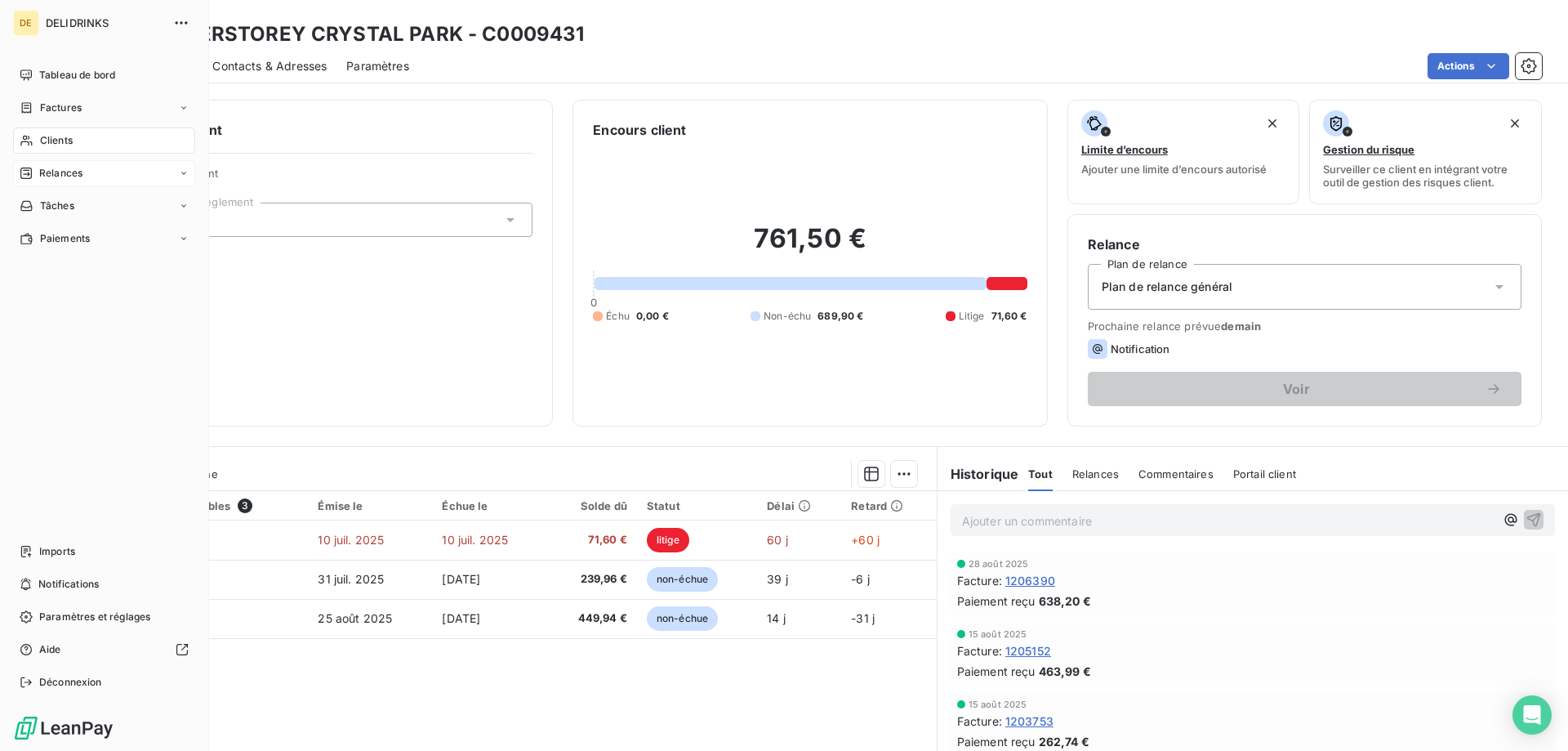
click at [67, 166] on span "Relances" at bounding box center [61, 173] width 43 height 15
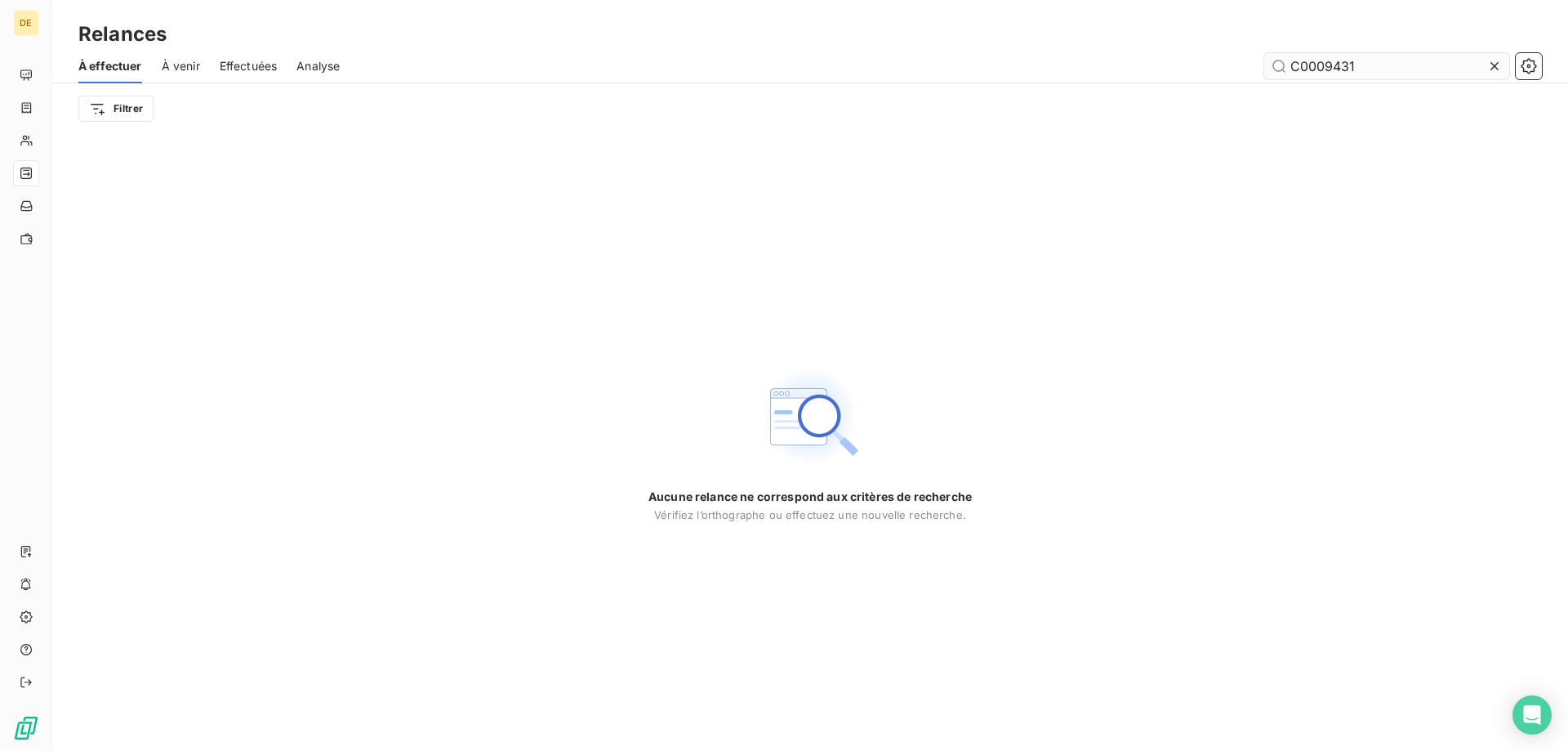
drag, startPoint x: 1396, startPoint y: 75, endPoint x: 1313, endPoint y: 75, distance: 83.0
click at [1313, 75] on input "C0009431" at bounding box center [1386, 66] width 245 height 26
type input "C0010208"
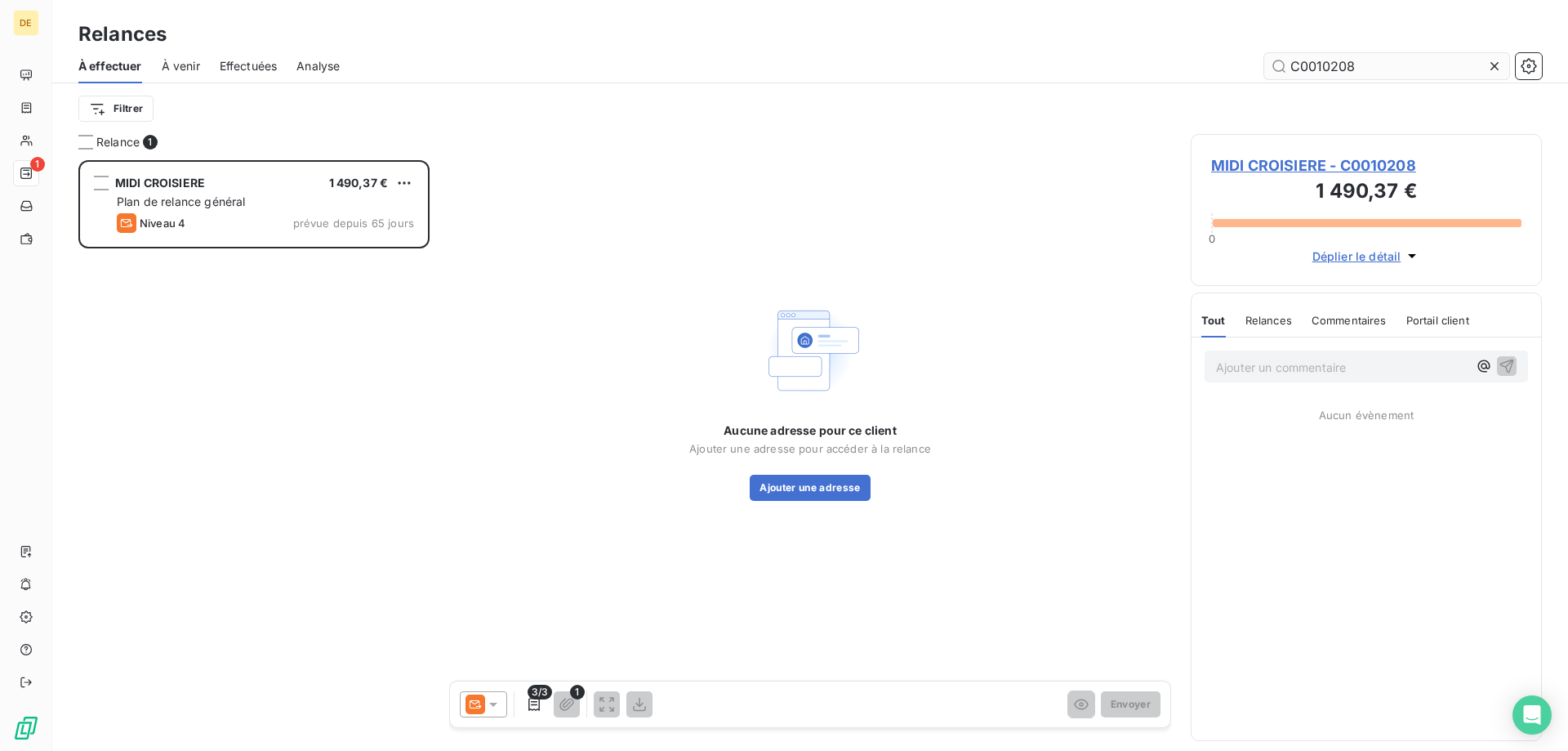
scroll to position [578, 339]
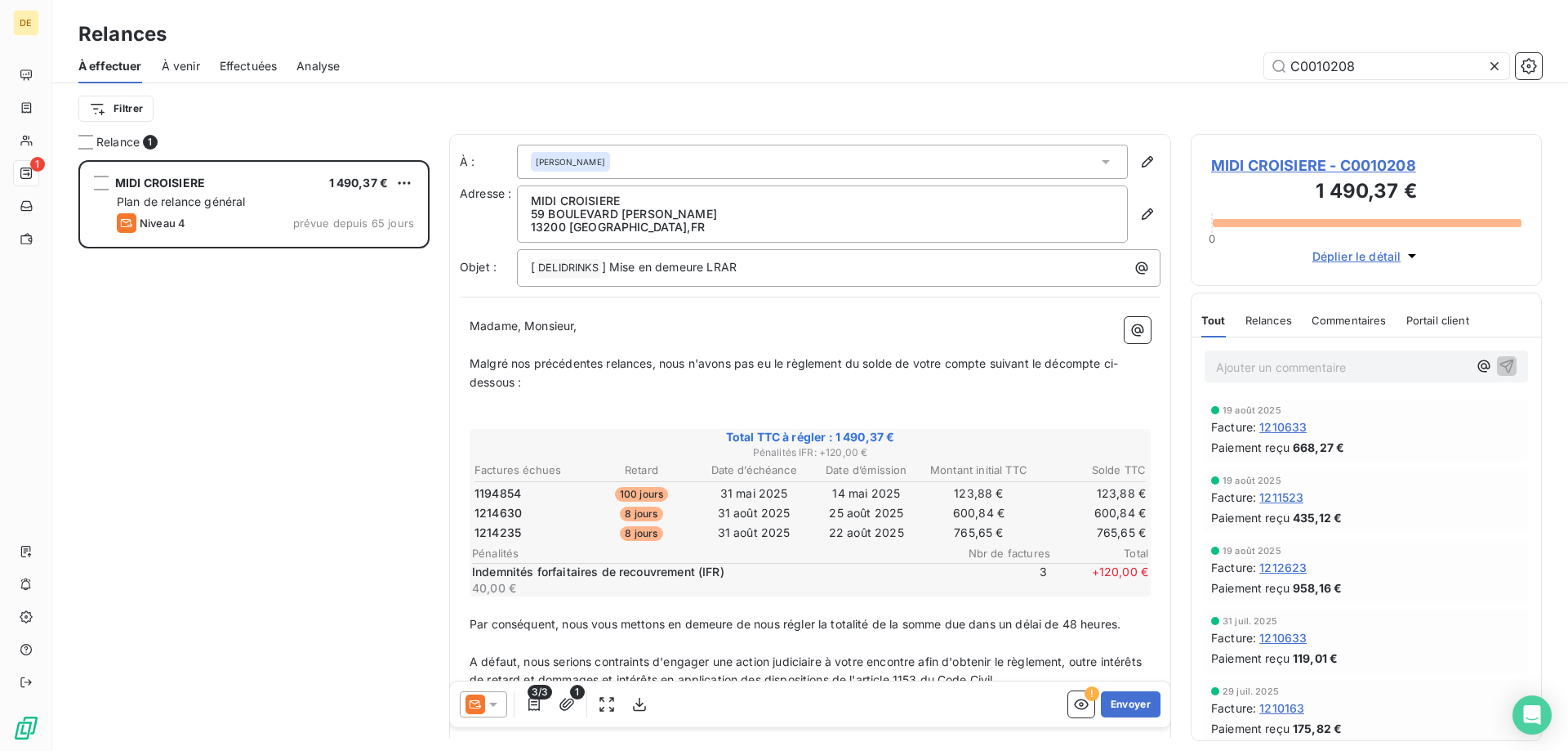
click at [496, 703] on icon at bounding box center [493, 704] width 8 height 4
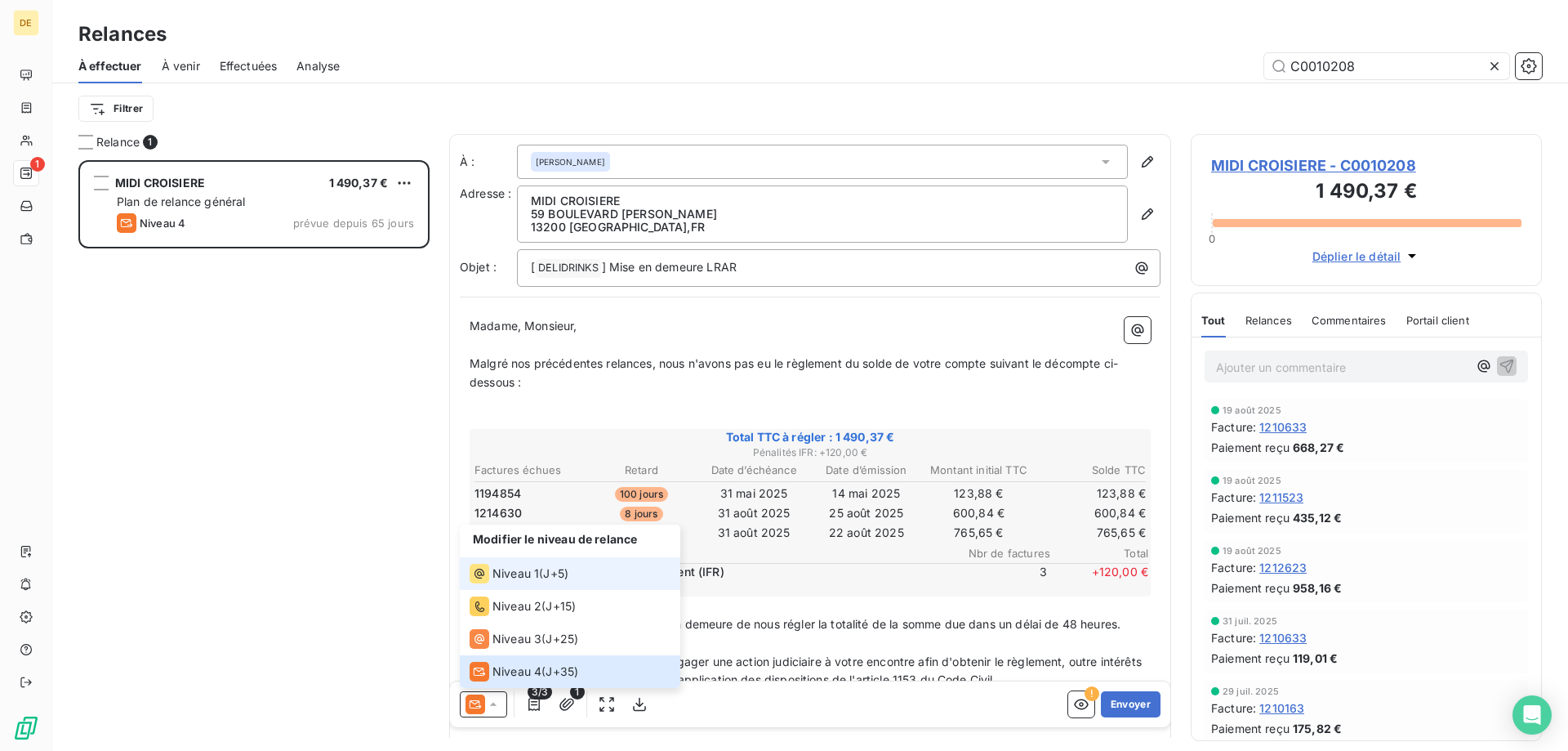
click at [502, 583] on div "Niveau 1" at bounding box center [505, 573] width 70 height 20
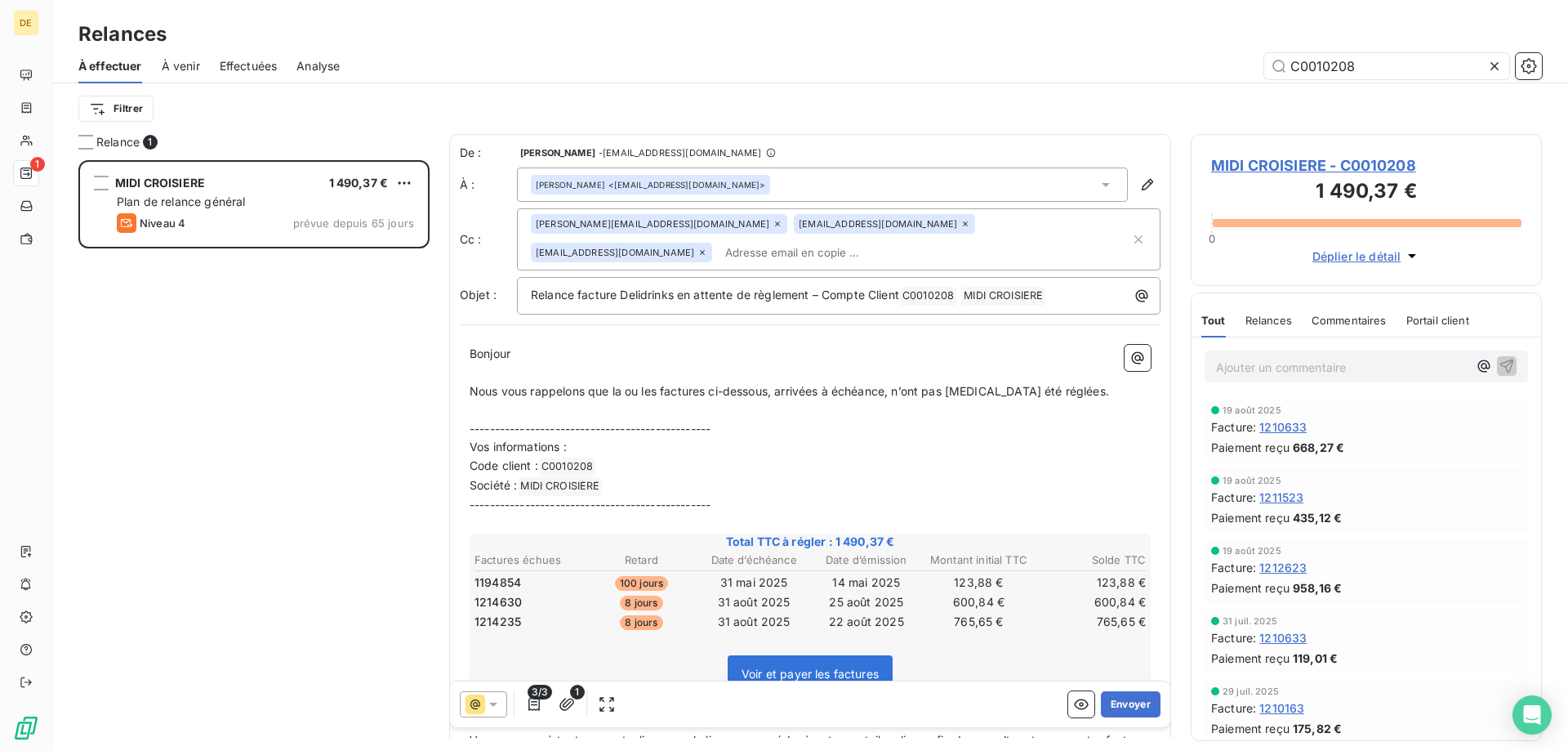
click at [719, 253] on input "text" at bounding box center [813, 253] width 189 height 24
type input "[EMAIL_ADDRESS][DOMAIN_NAME]"
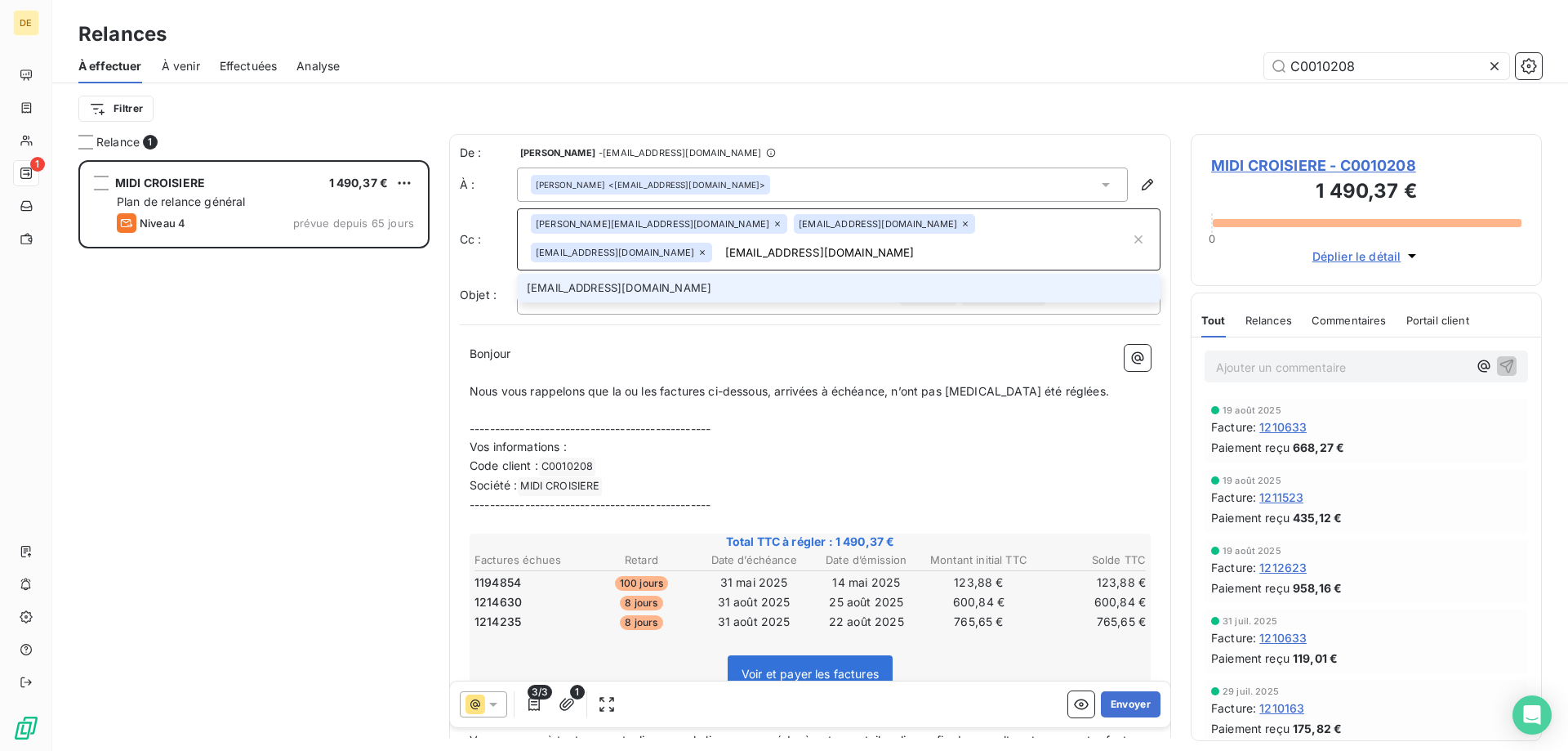
click at [639, 284] on li "[EMAIL_ADDRESS][DOMAIN_NAME]" at bounding box center [838, 288] width 644 height 28
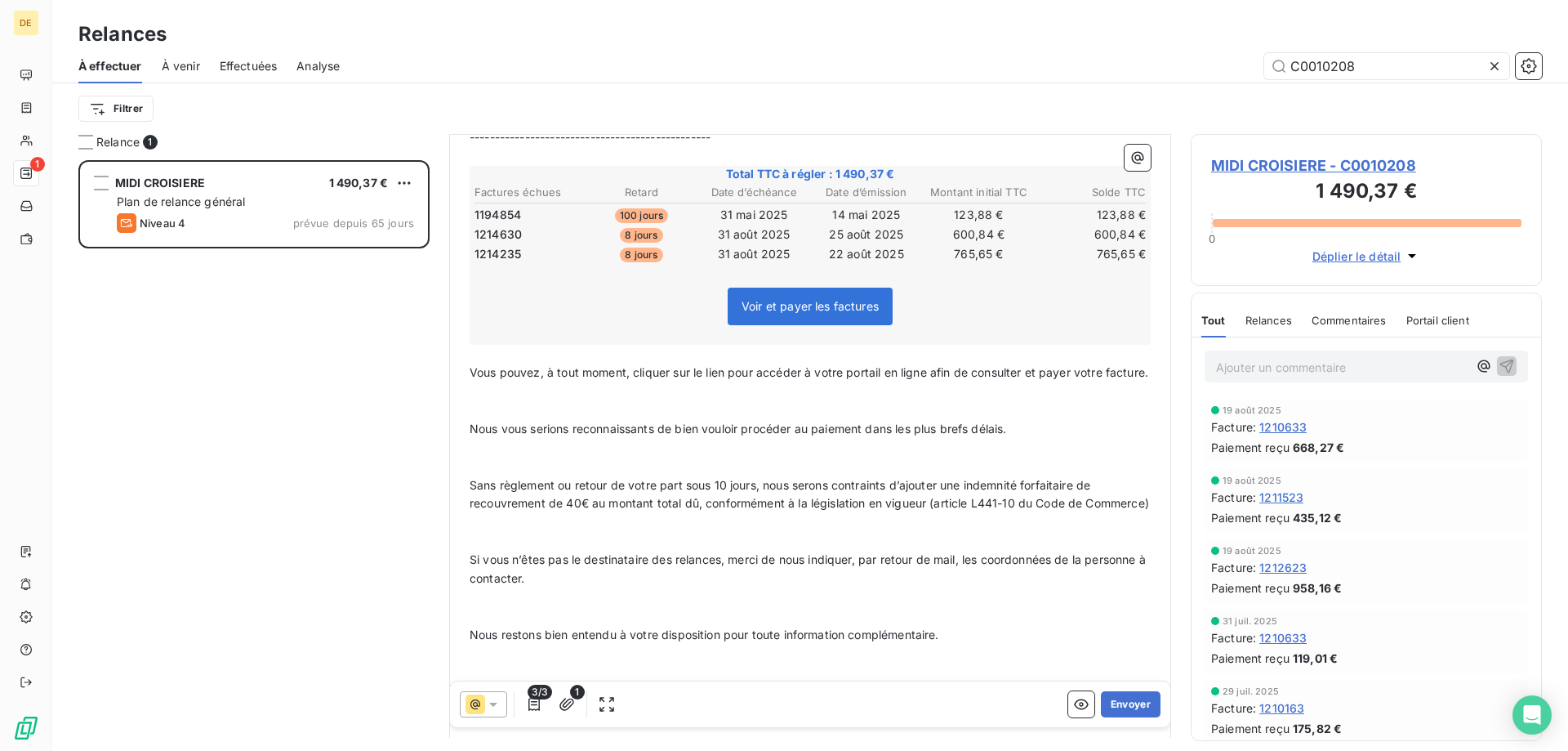
scroll to position [0, 0]
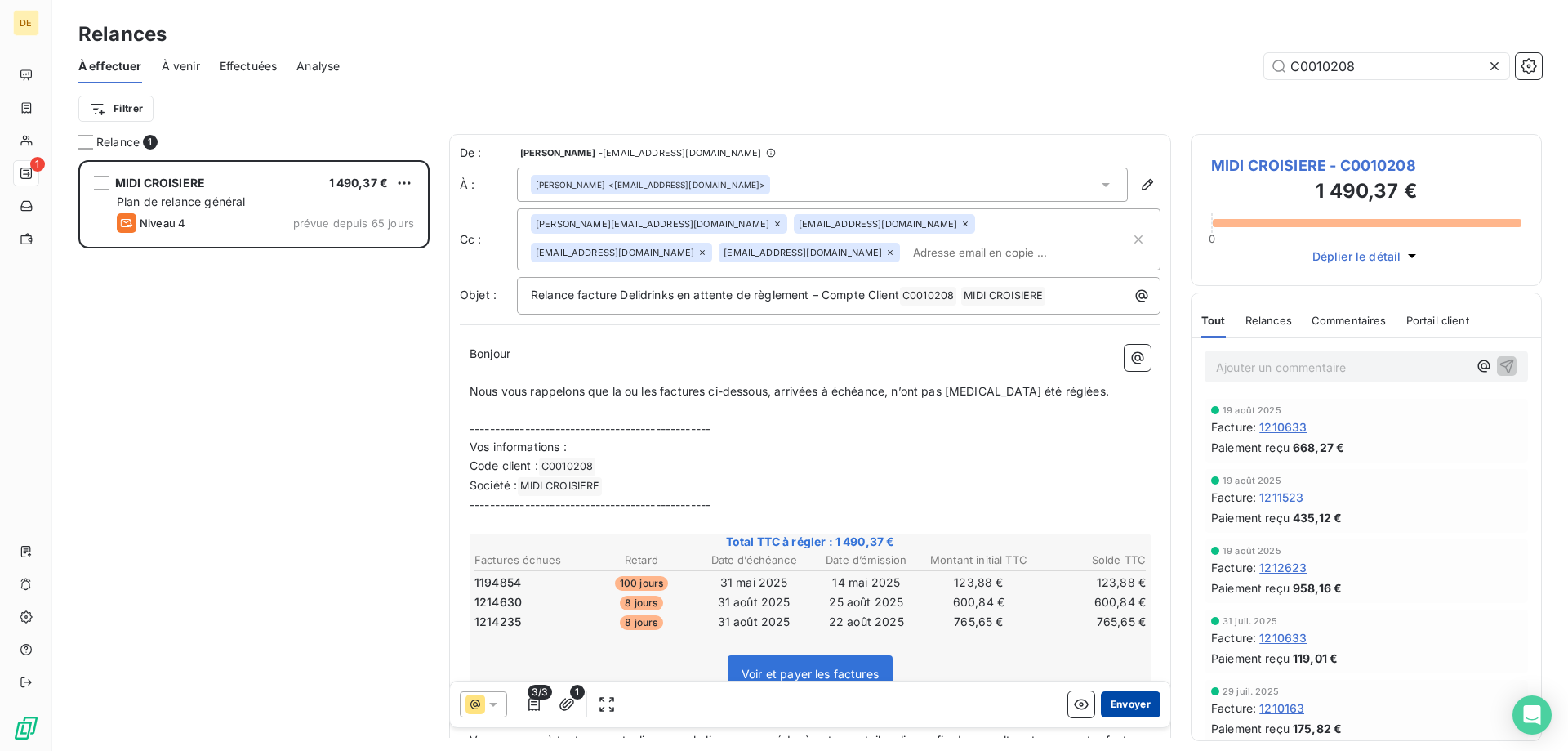
click at [1133, 698] on button "Envoyer" at bounding box center [1130, 704] width 59 height 26
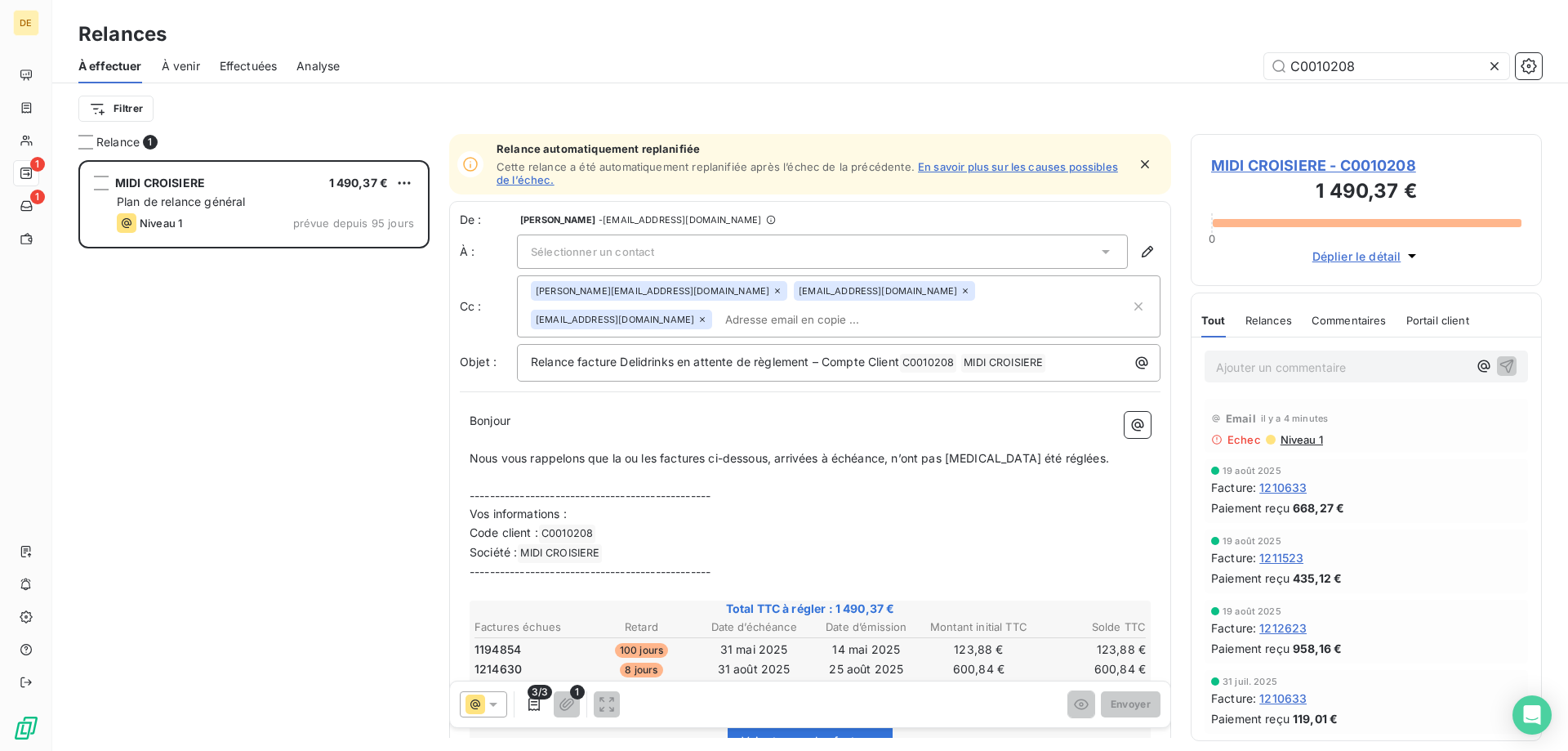
scroll to position [13, 13]
click at [1367, 70] on input "C0010208" at bounding box center [1386, 66] width 245 height 26
drag, startPoint x: 1367, startPoint y: 70, endPoint x: 1322, endPoint y: 78, distance: 45.7
click at [1322, 78] on input "C0010208" at bounding box center [1386, 66] width 245 height 26
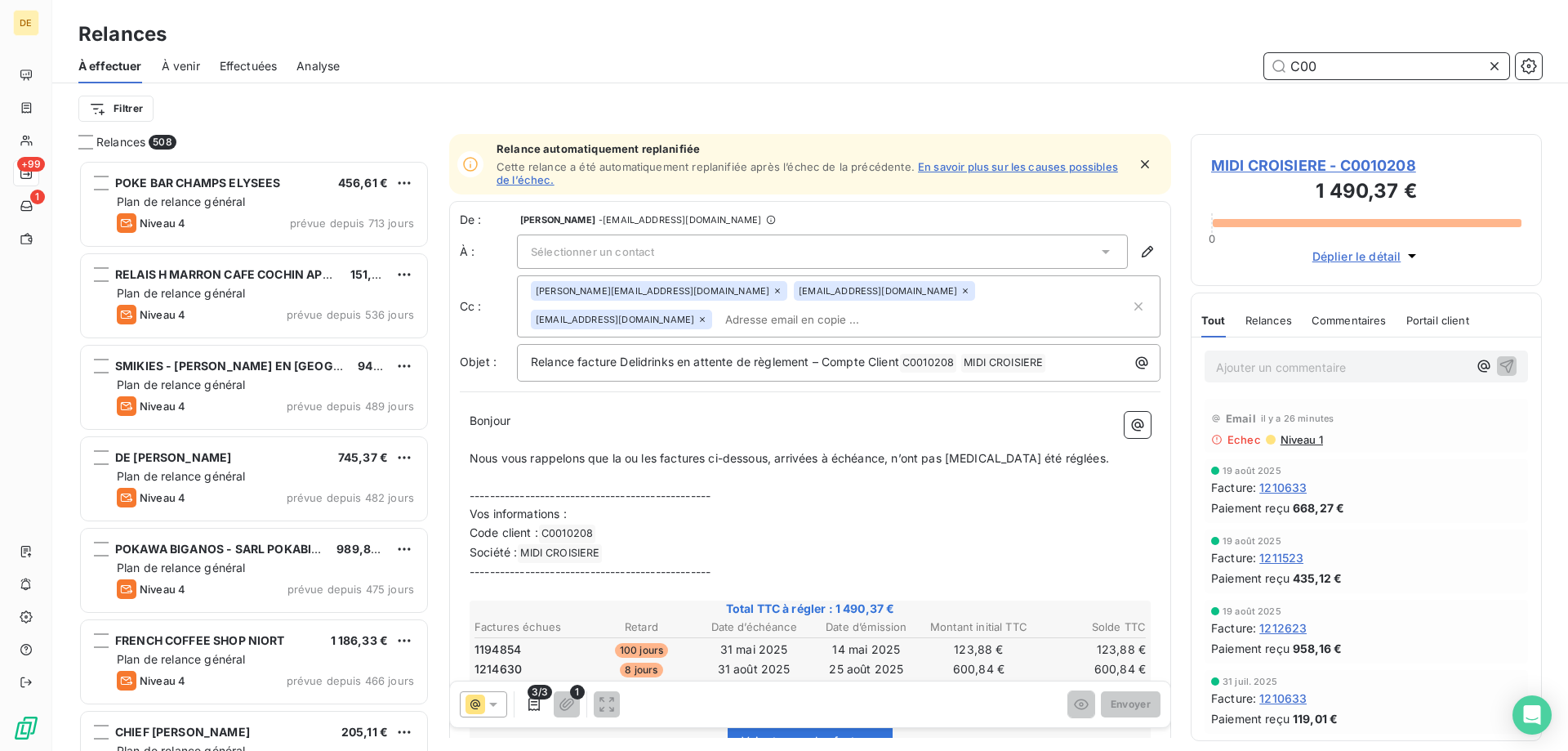
scroll to position [578, 339]
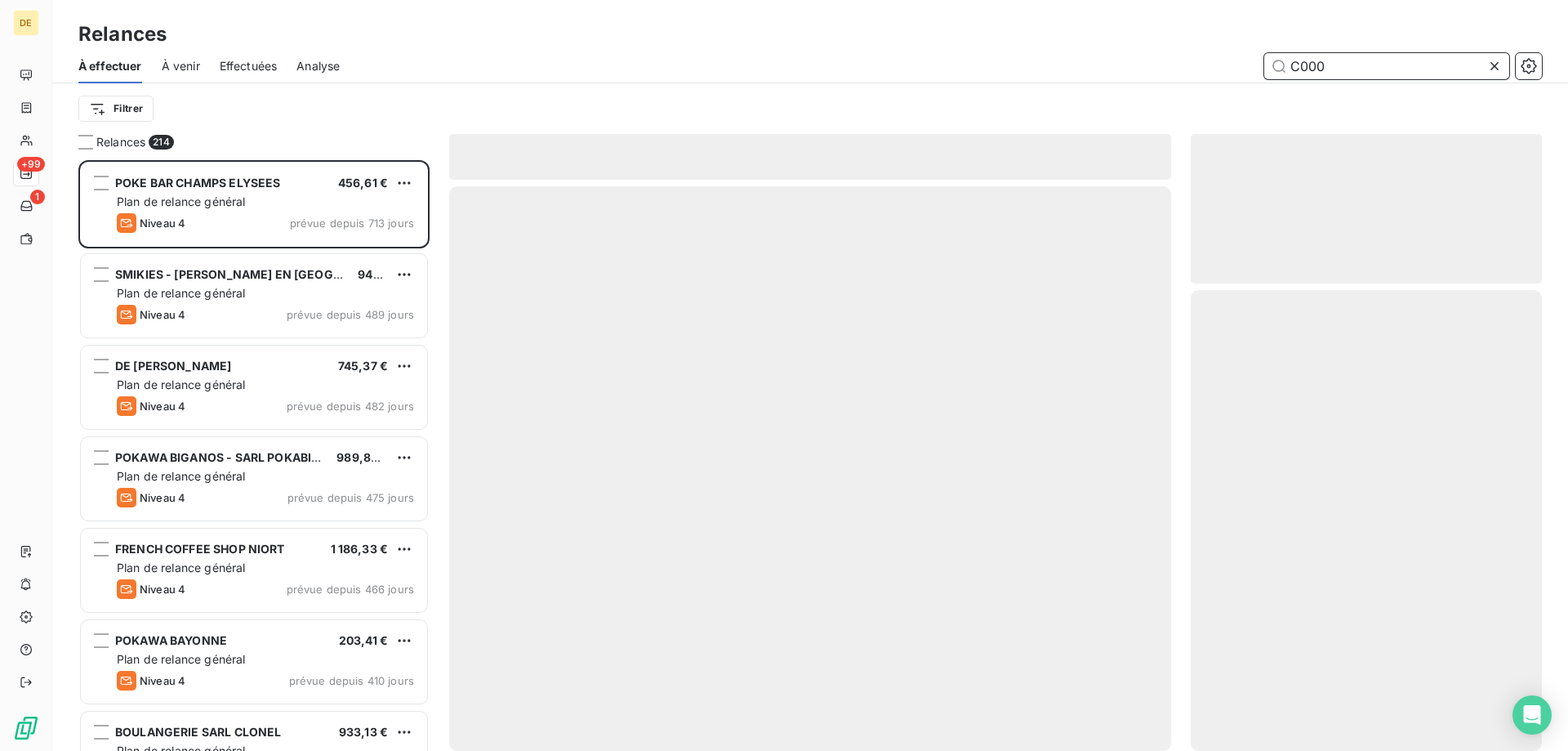
scroll to position [578, 339]
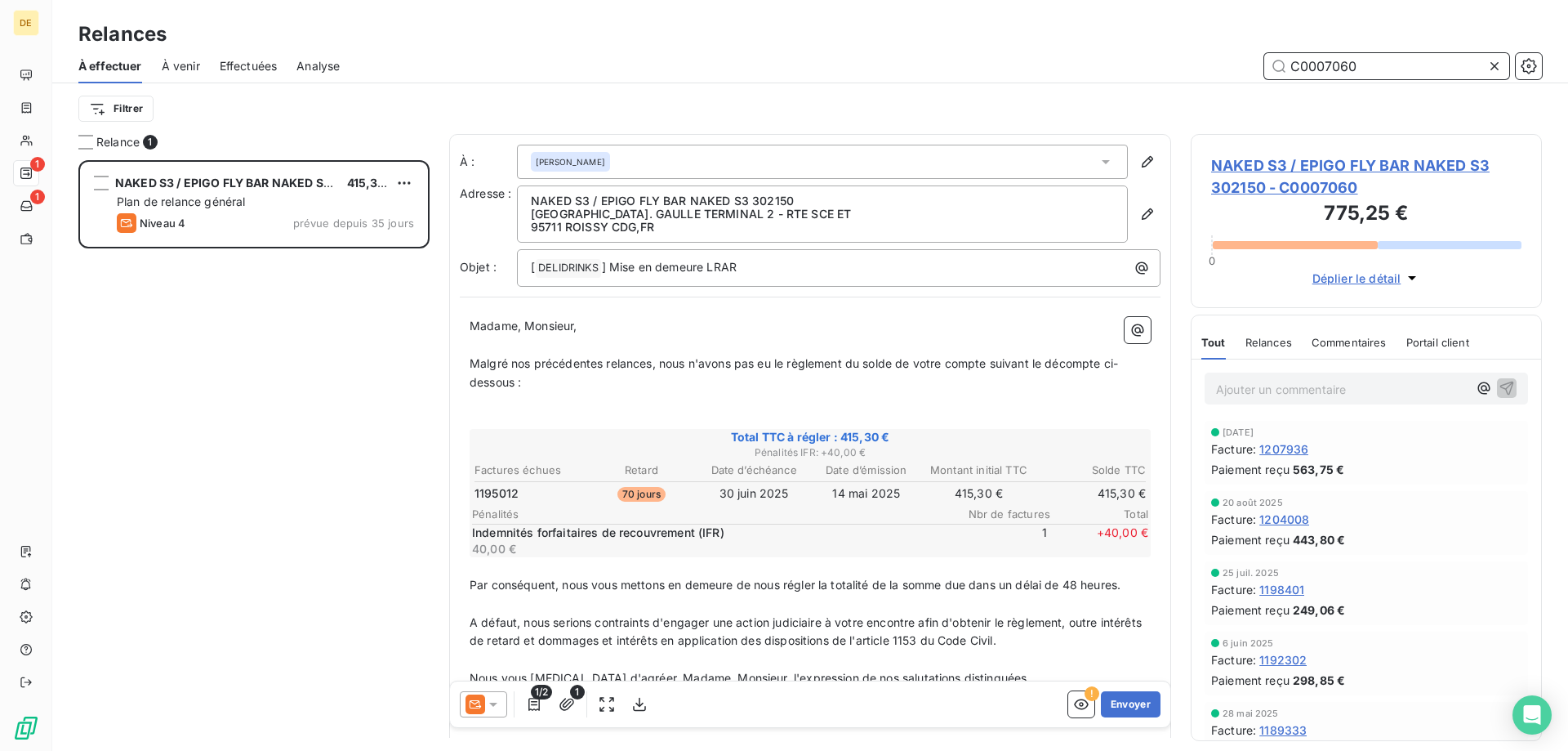
scroll to position [578, 339]
type input "C0007060"
click at [484, 705] on icon at bounding box center [474, 704] width 20 height 20
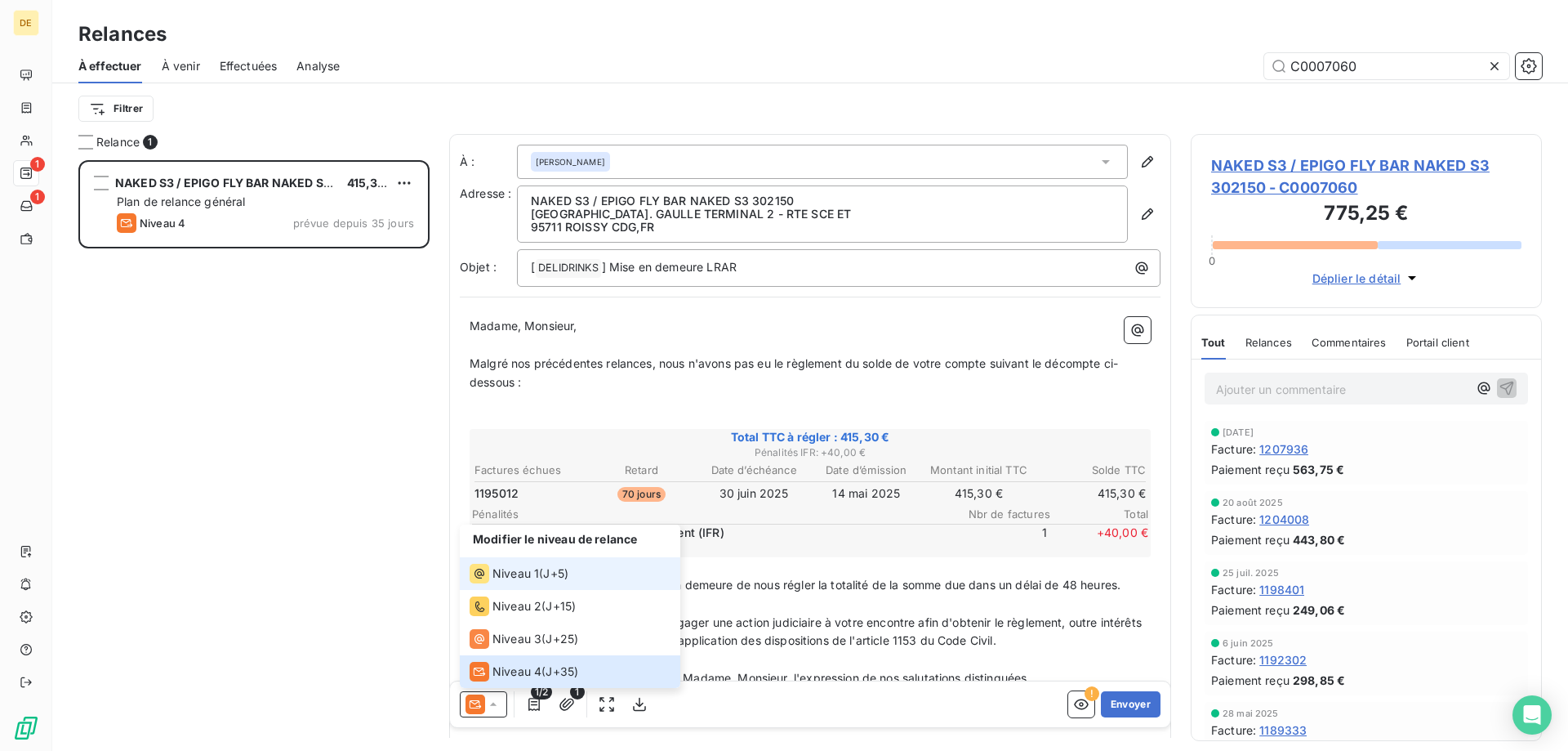
click at [533, 567] on span "Niveau 1" at bounding box center [516, 572] width 47 height 16
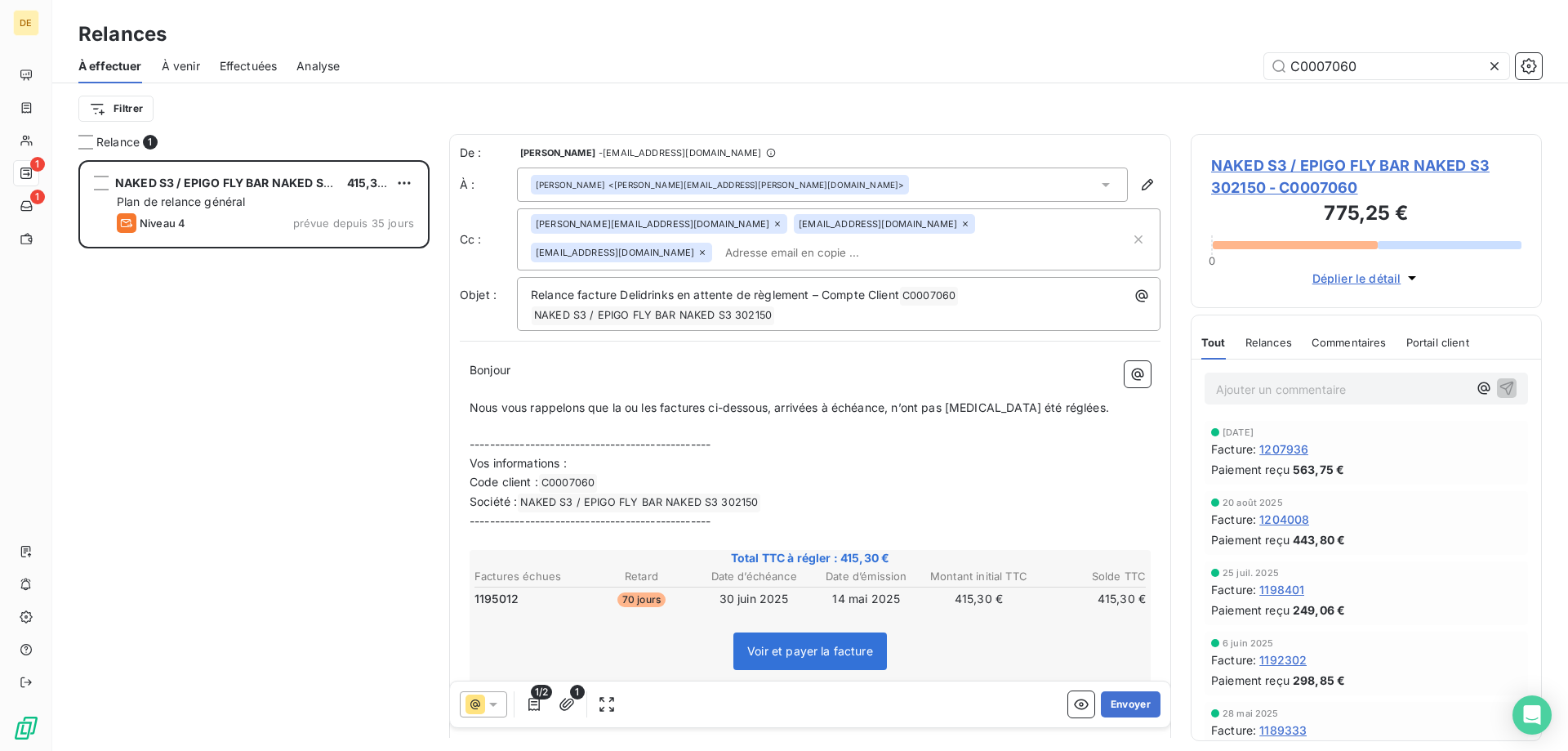
click at [752, 251] on div "[PERSON_NAME][EMAIL_ADDRESS][DOMAIN_NAME] [EMAIL_ADDRESS][DOMAIN_NAME] [EMAIL_A…" at bounding box center [831, 240] width 599 height 51
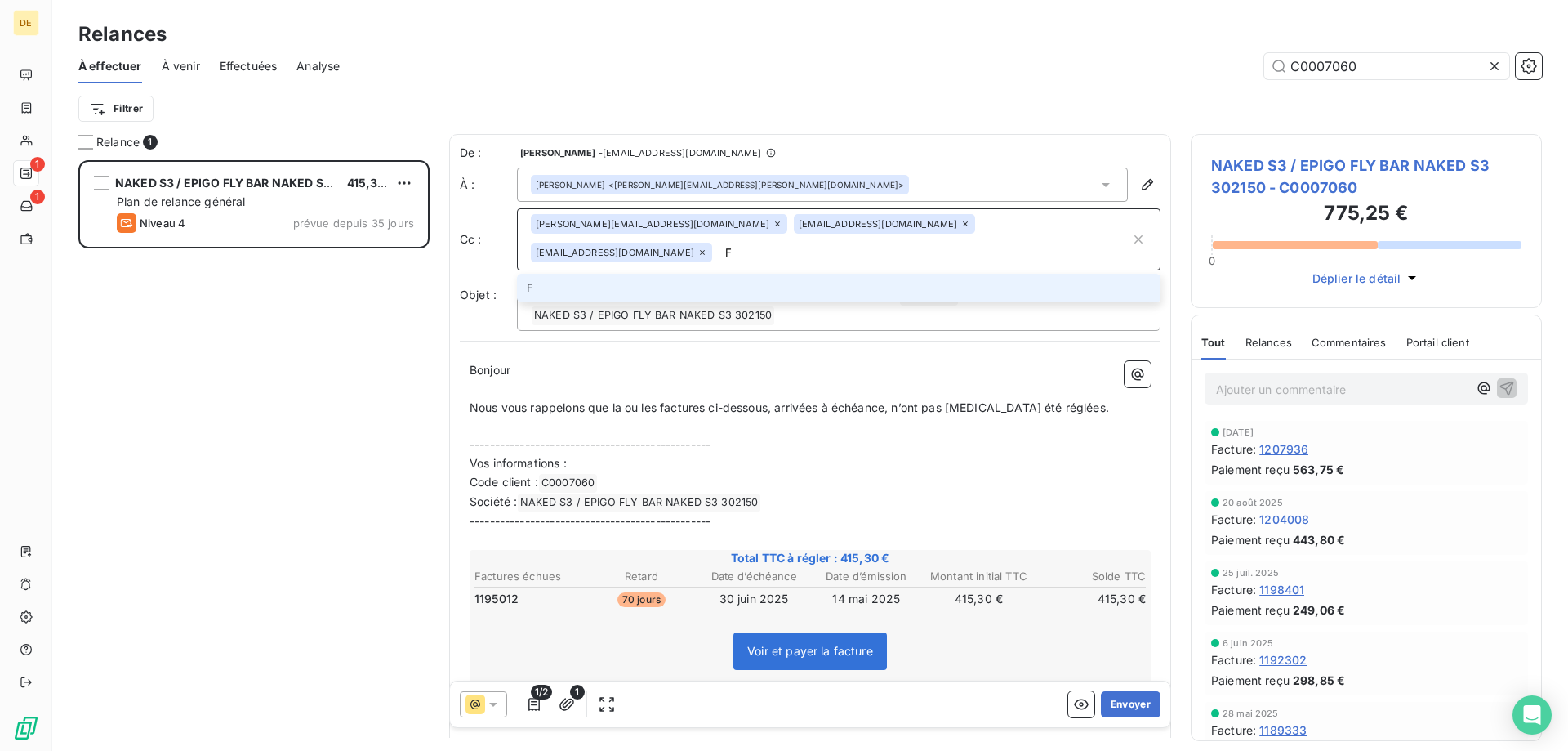
type input "[EMAIL_ADDRESS][DOMAIN_NAME]"
click at [694, 288] on li "[EMAIL_ADDRESS][DOMAIN_NAME]" at bounding box center [838, 288] width 644 height 28
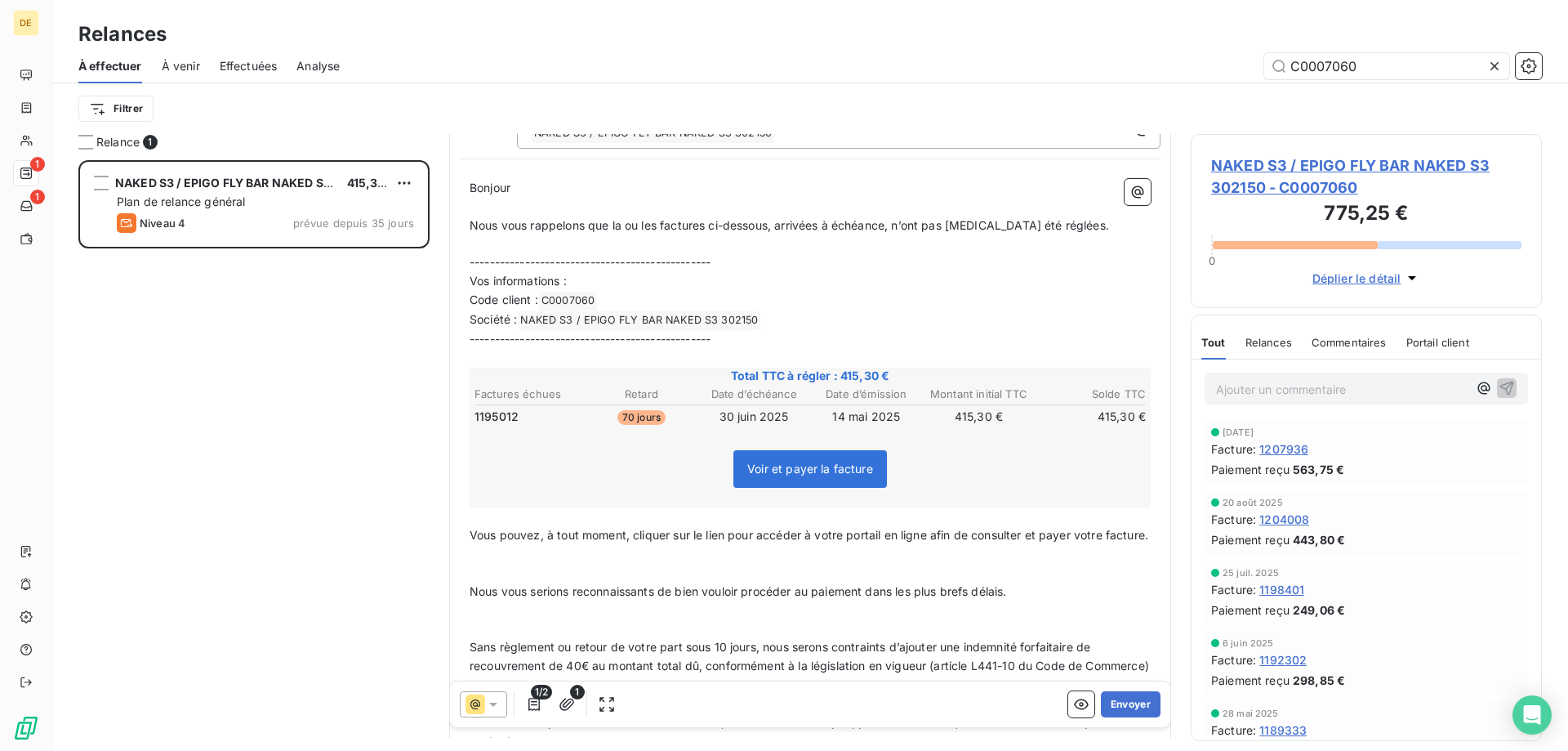
scroll to position [0, 0]
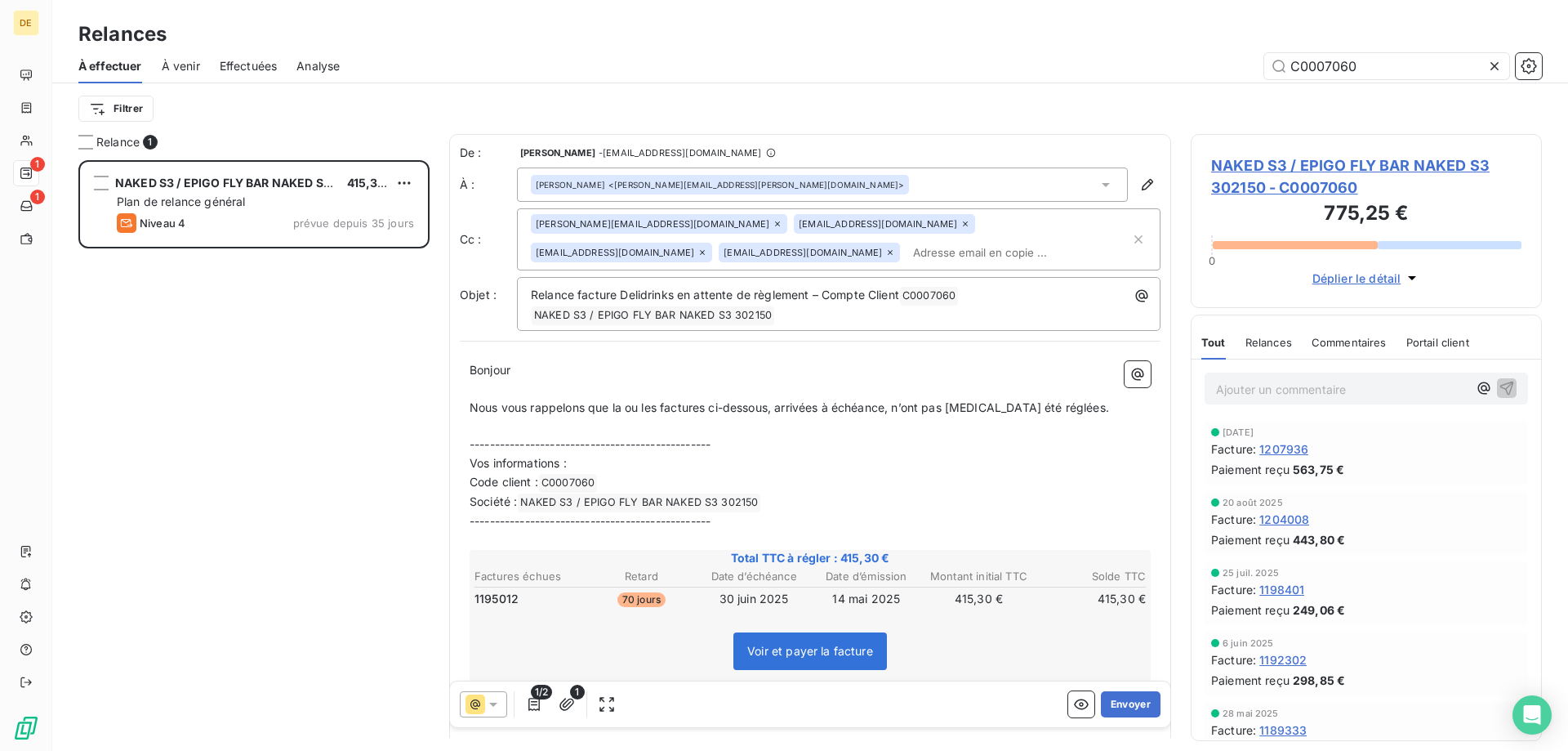
click at [797, 651] on span "Voir et payer la facture" at bounding box center [810, 650] width 126 height 14
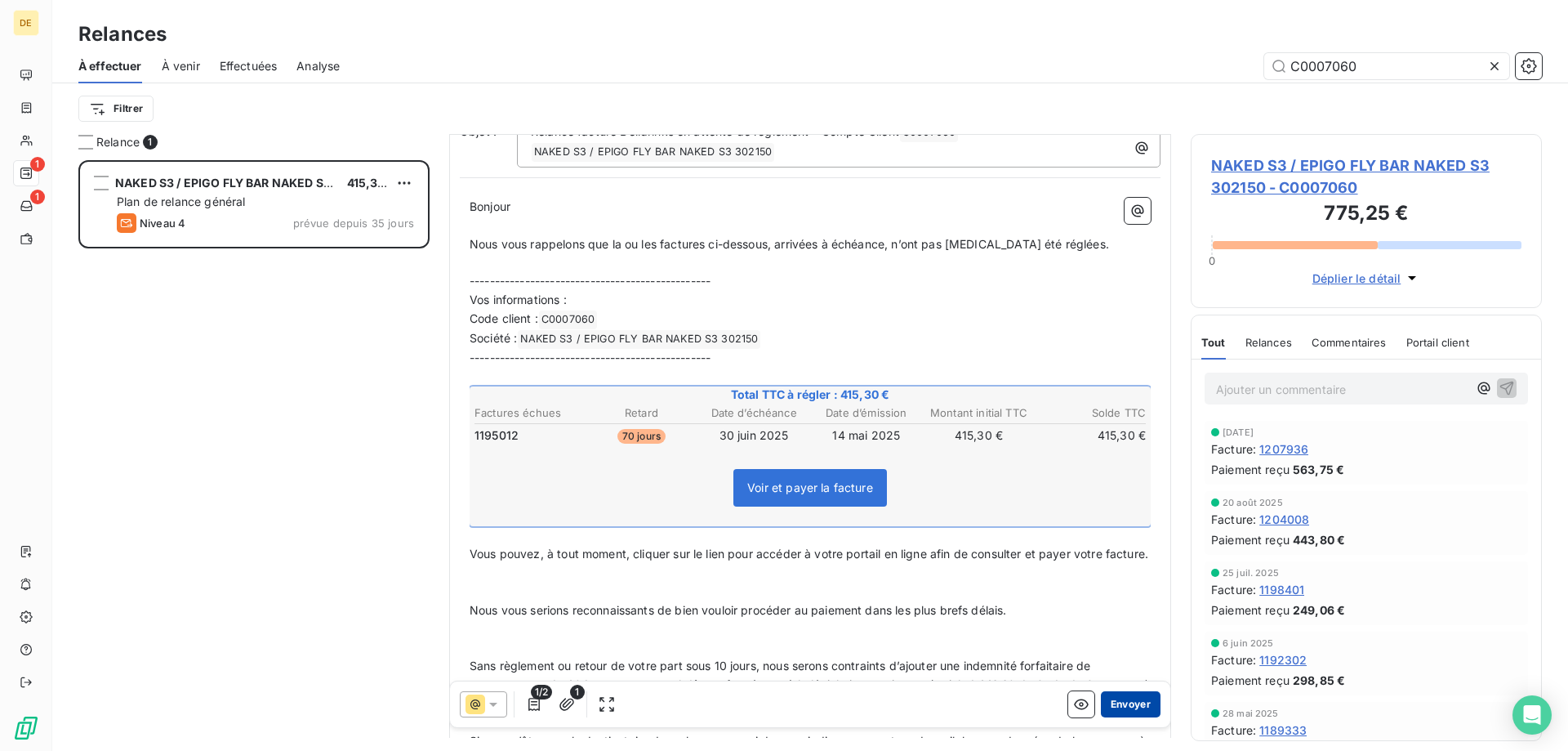
click at [1128, 703] on button "Envoyer" at bounding box center [1130, 704] width 59 height 26
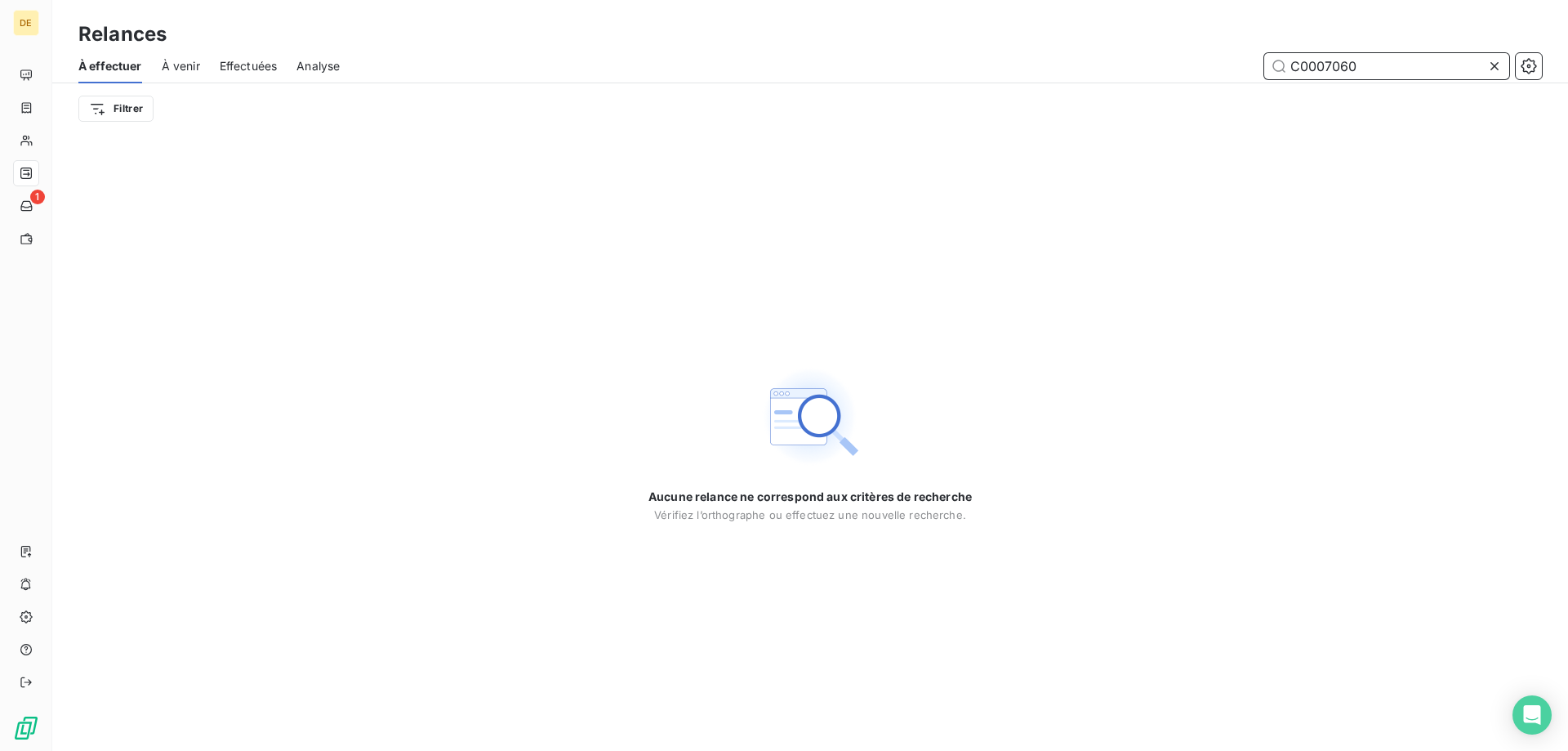
drag, startPoint x: 1384, startPoint y: 66, endPoint x: 1361, endPoint y: 69, distance: 23.2
click at [1381, 66] on input "C0007060" at bounding box center [1386, 66] width 245 height 26
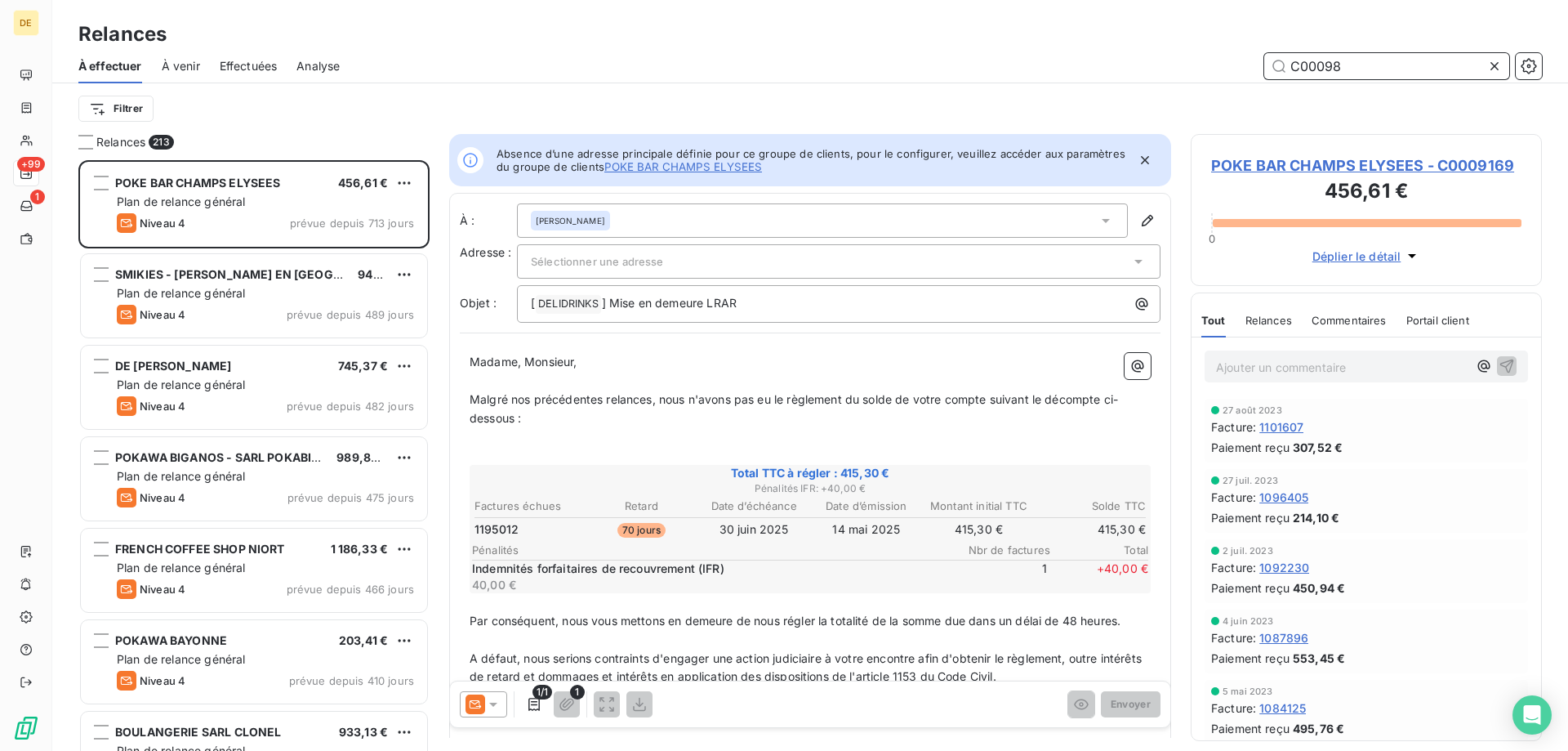
scroll to position [578, 339]
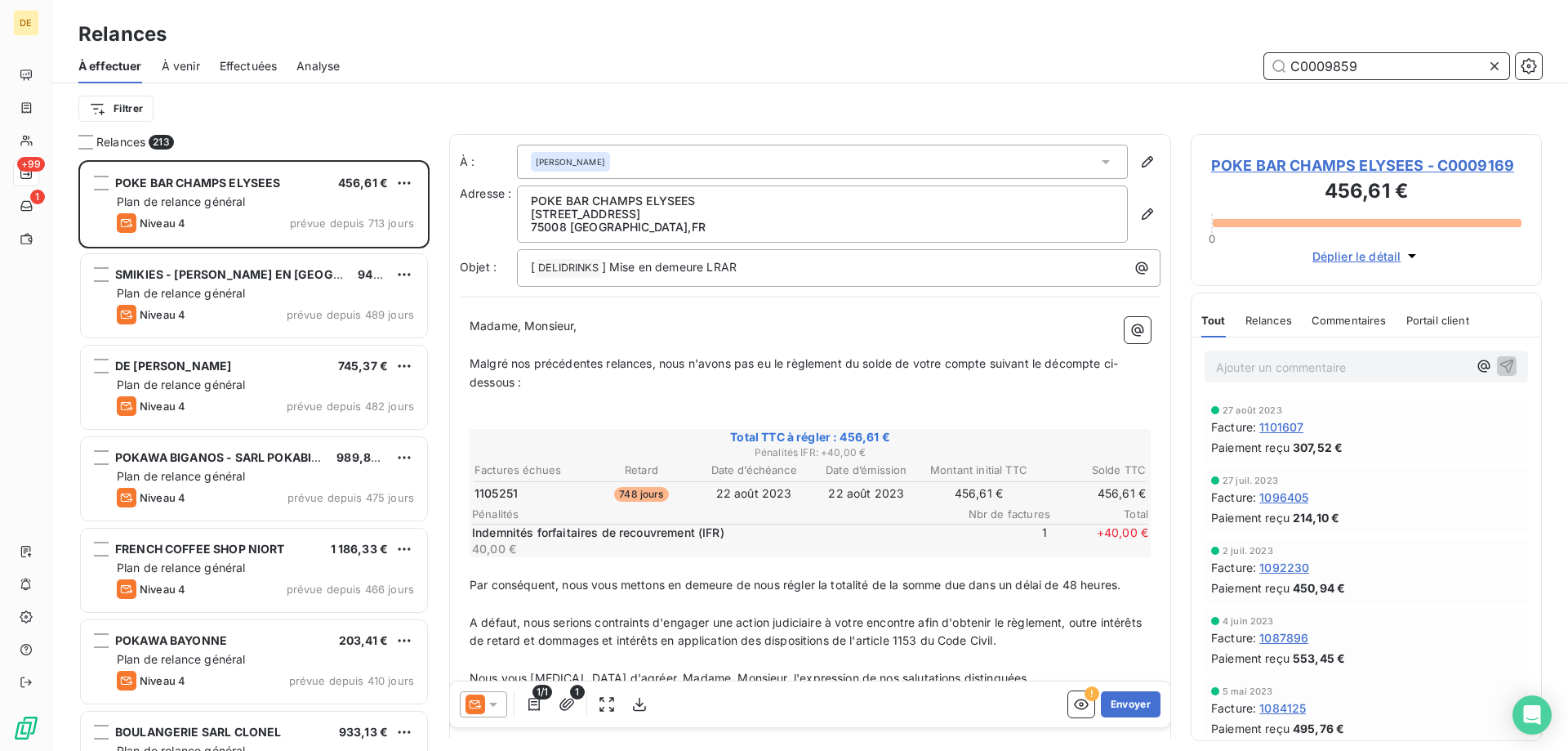
type input "C0009859"
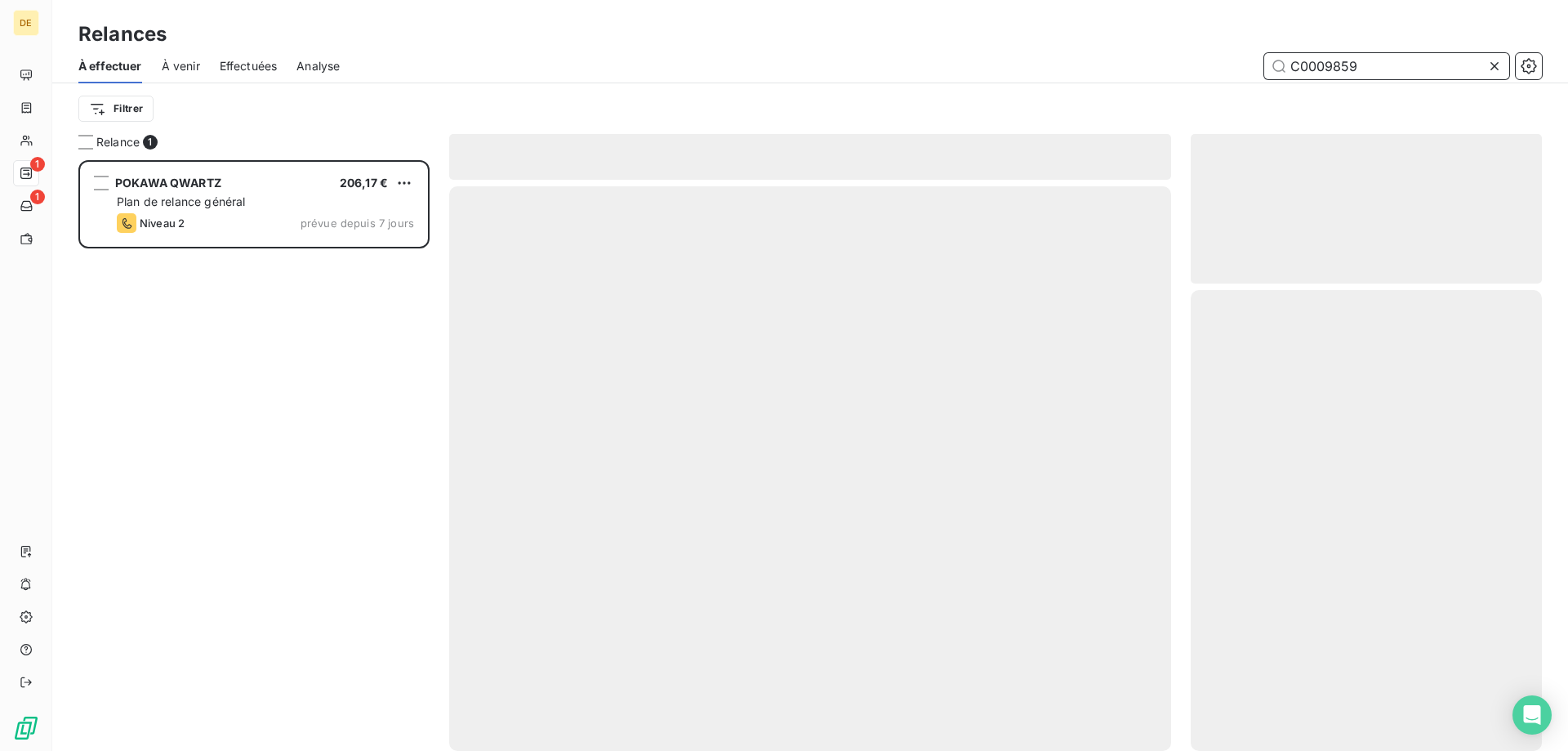
scroll to position [578, 339]
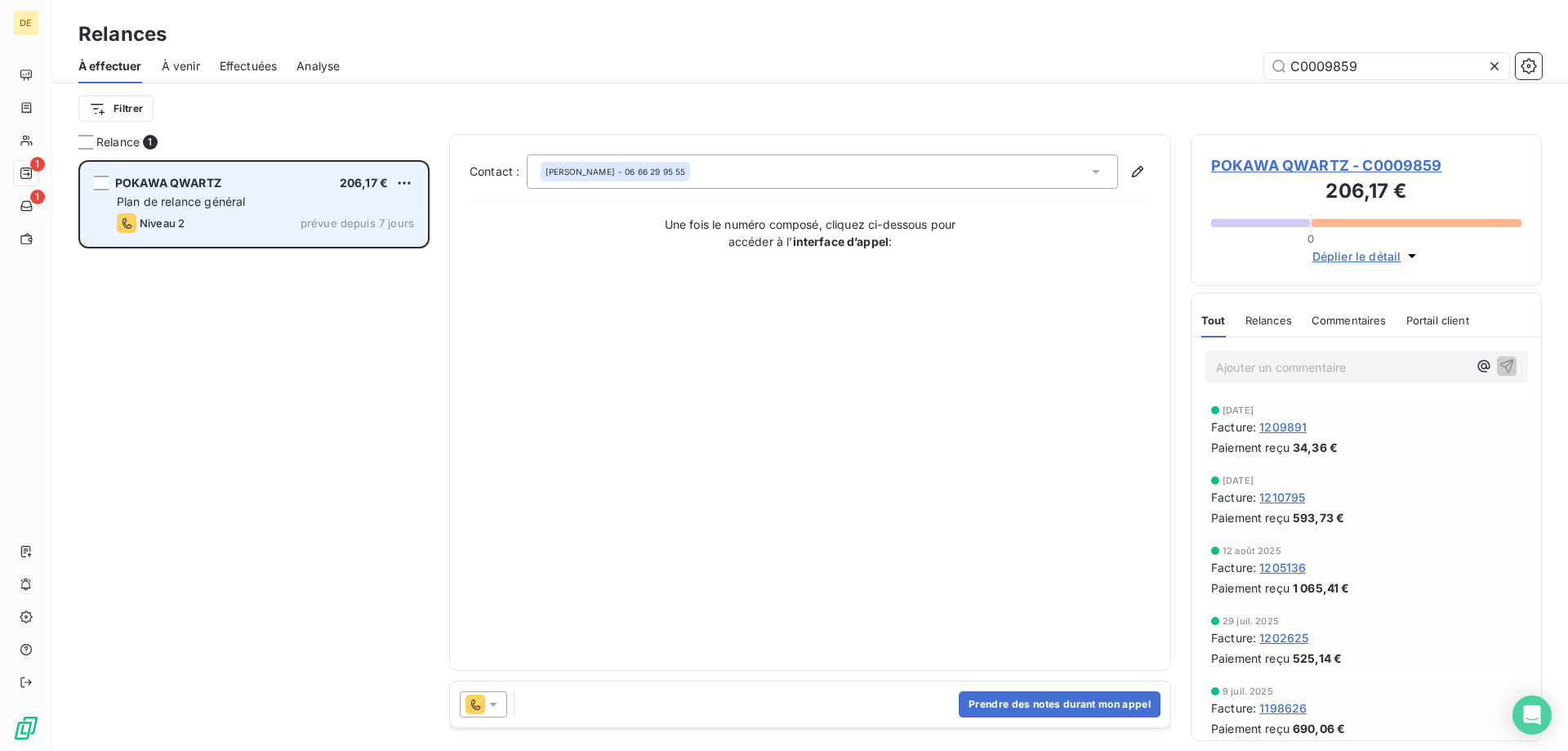
click at [151, 190] on div "POKAWA QWARTZ" at bounding box center [168, 182] width 106 height 16
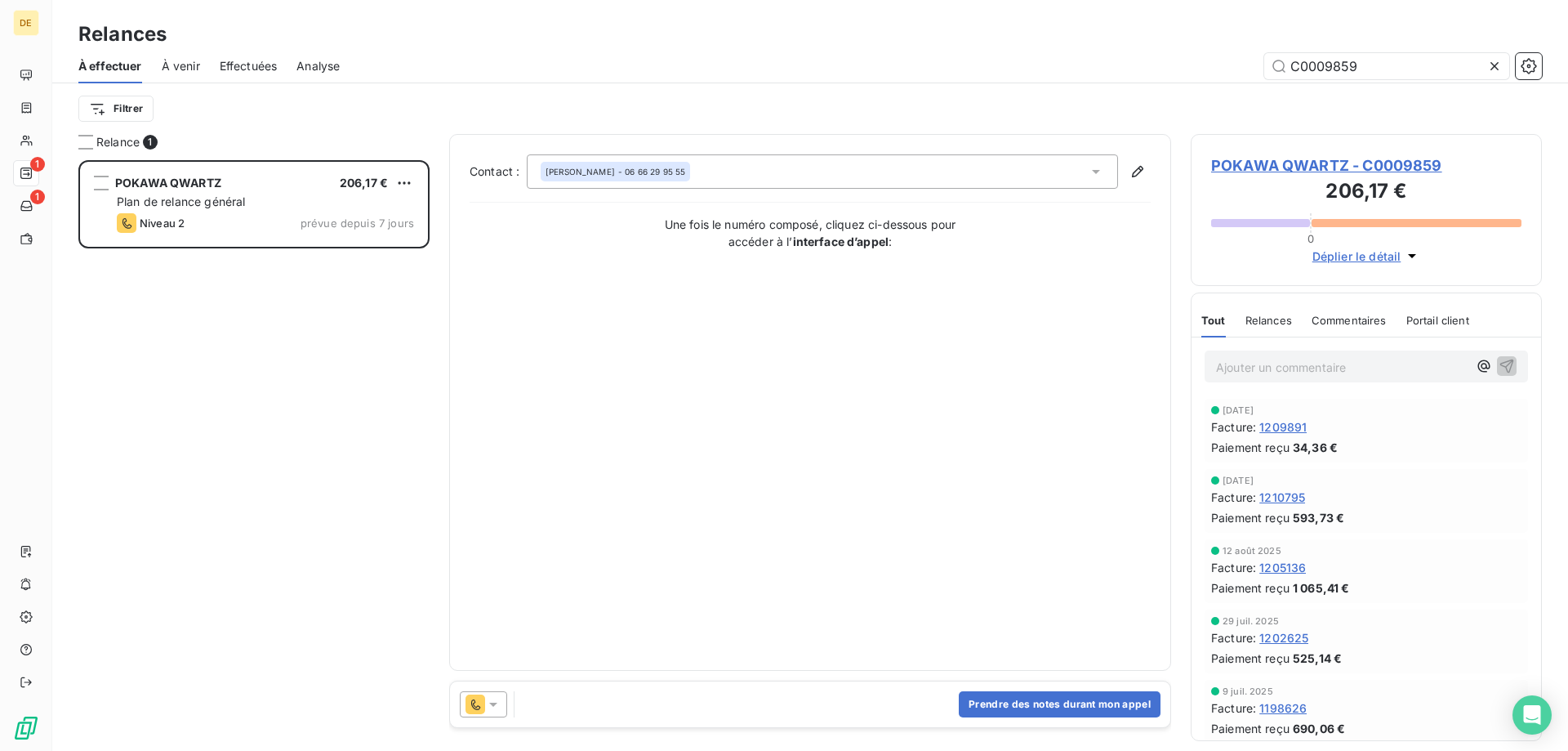
click at [490, 697] on icon at bounding box center [492, 704] width 16 height 16
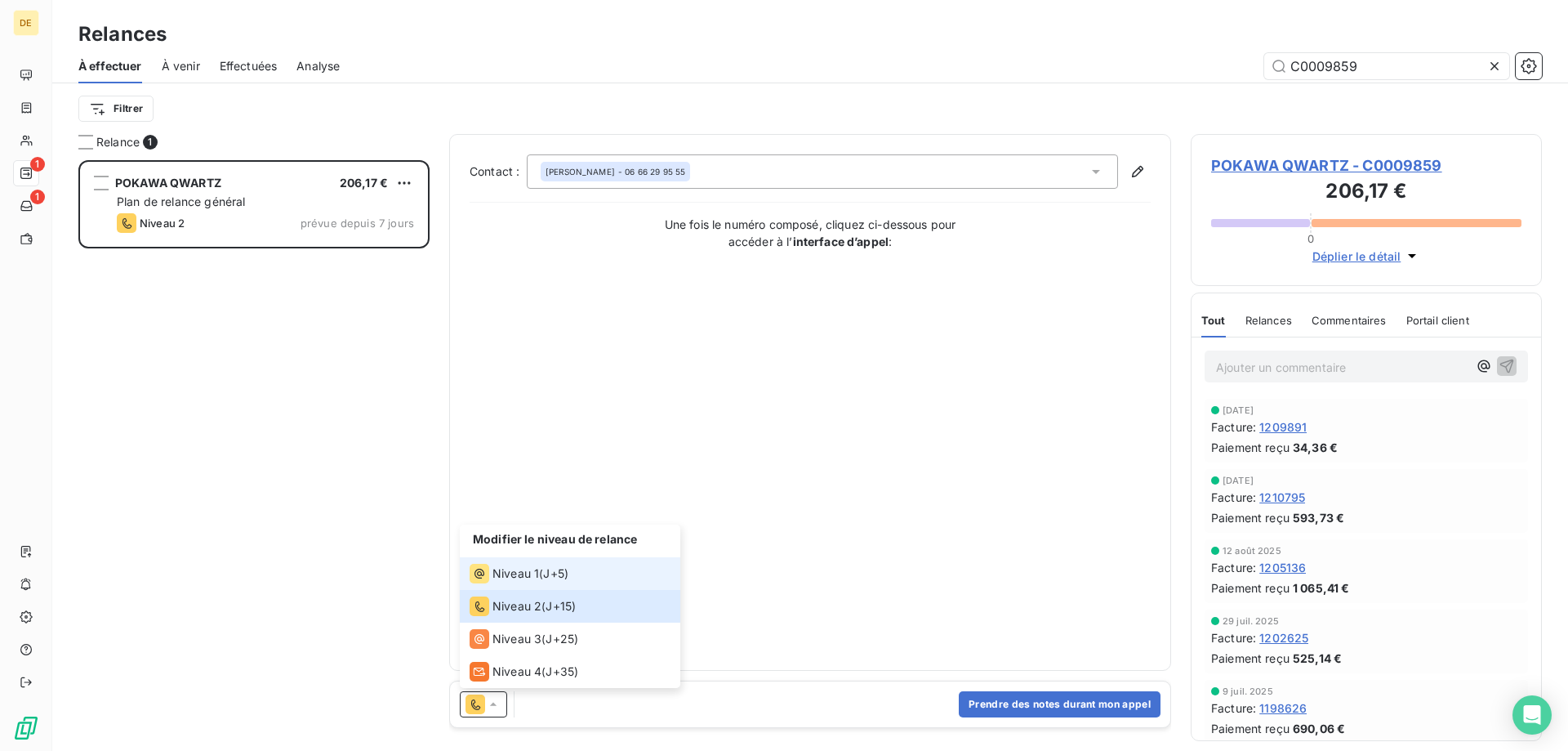
click at [514, 567] on span "Niveau 1" at bounding box center [516, 572] width 47 height 16
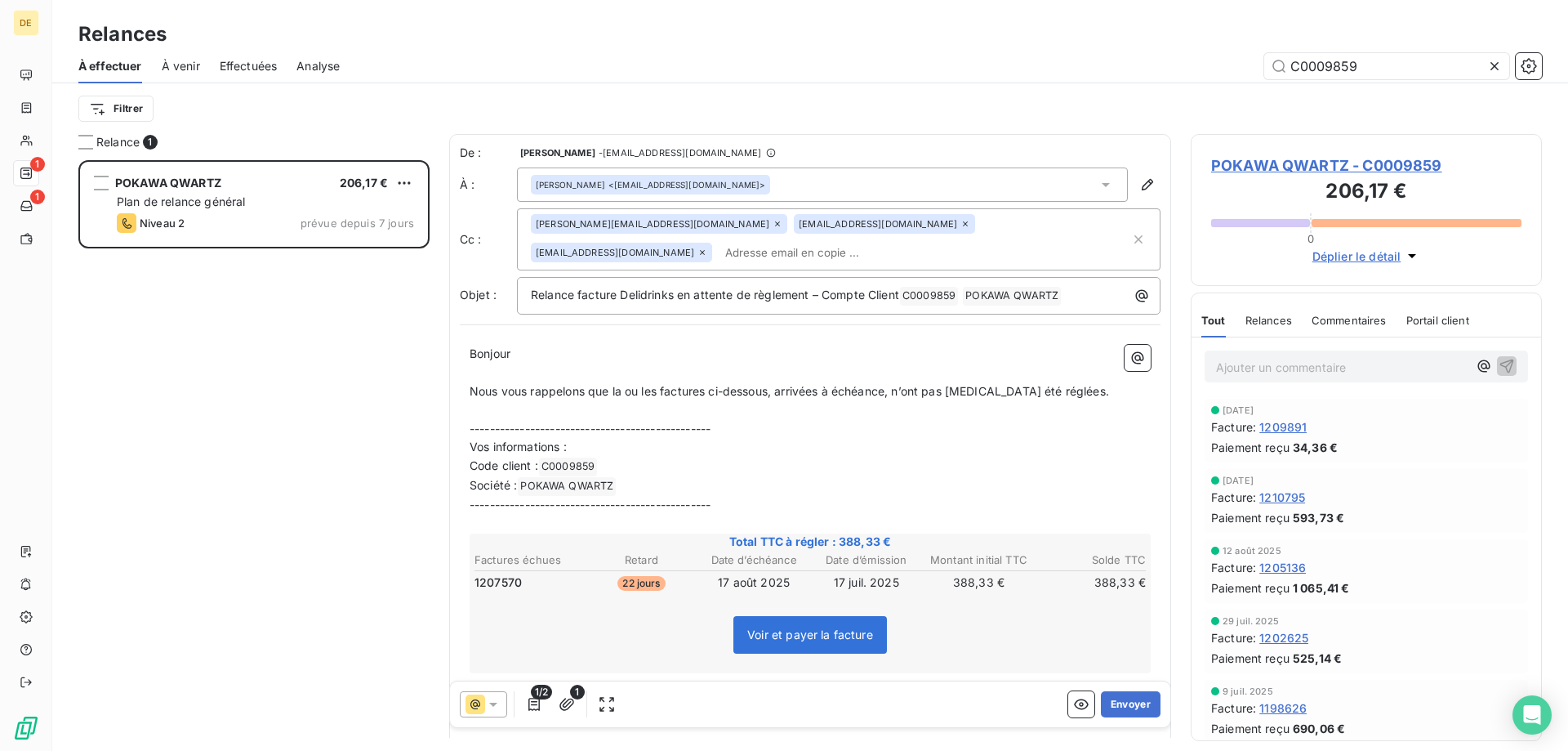
click at [719, 246] on input "text" at bounding box center [813, 253] width 189 height 24
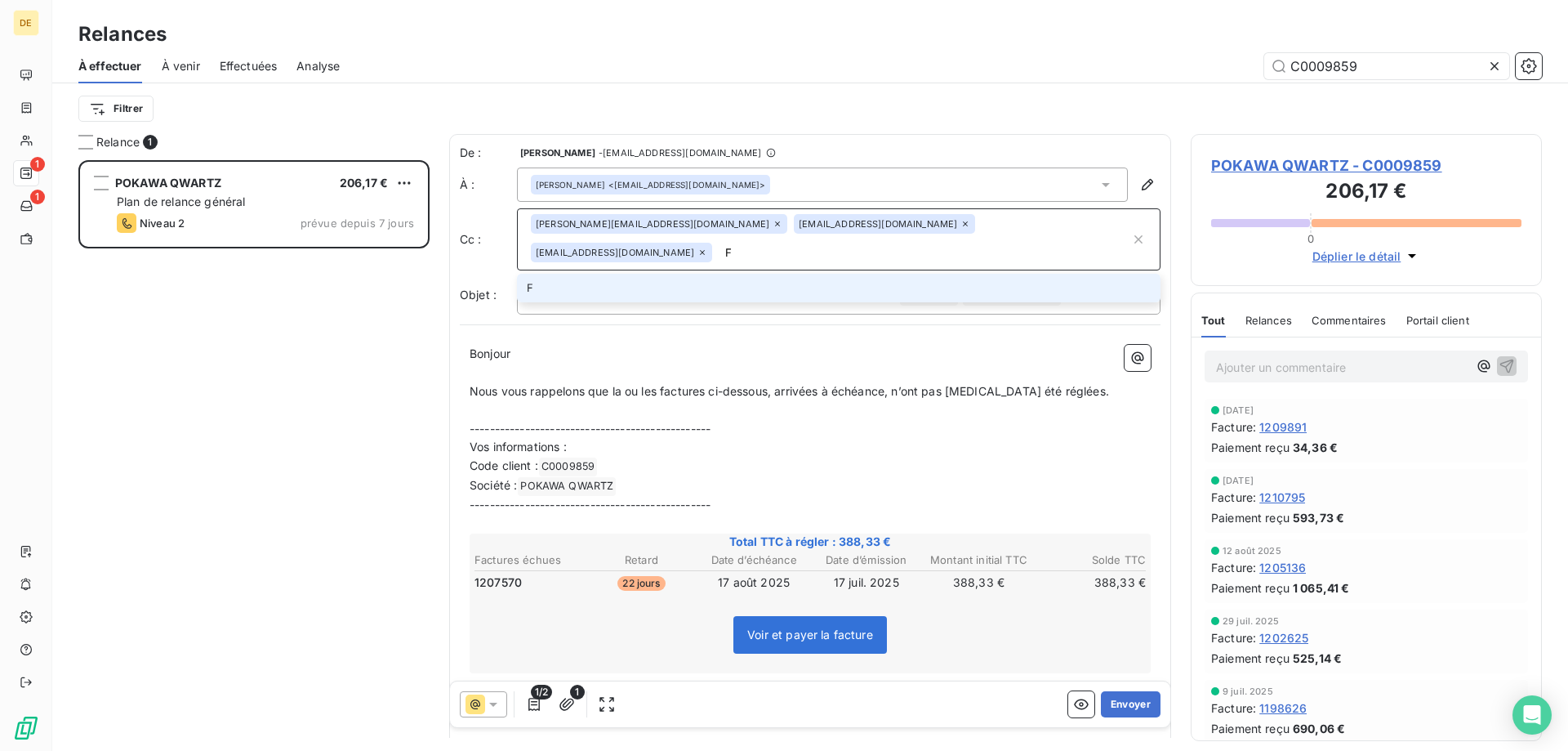
type input "[EMAIL_ADDRESS][DOMAIN_NAME]"
click at [636, 287] on li "[EMAIL_ADDRESS][DOMAIN_NAME]" at bounding box center [838, 288] width 644 height 28
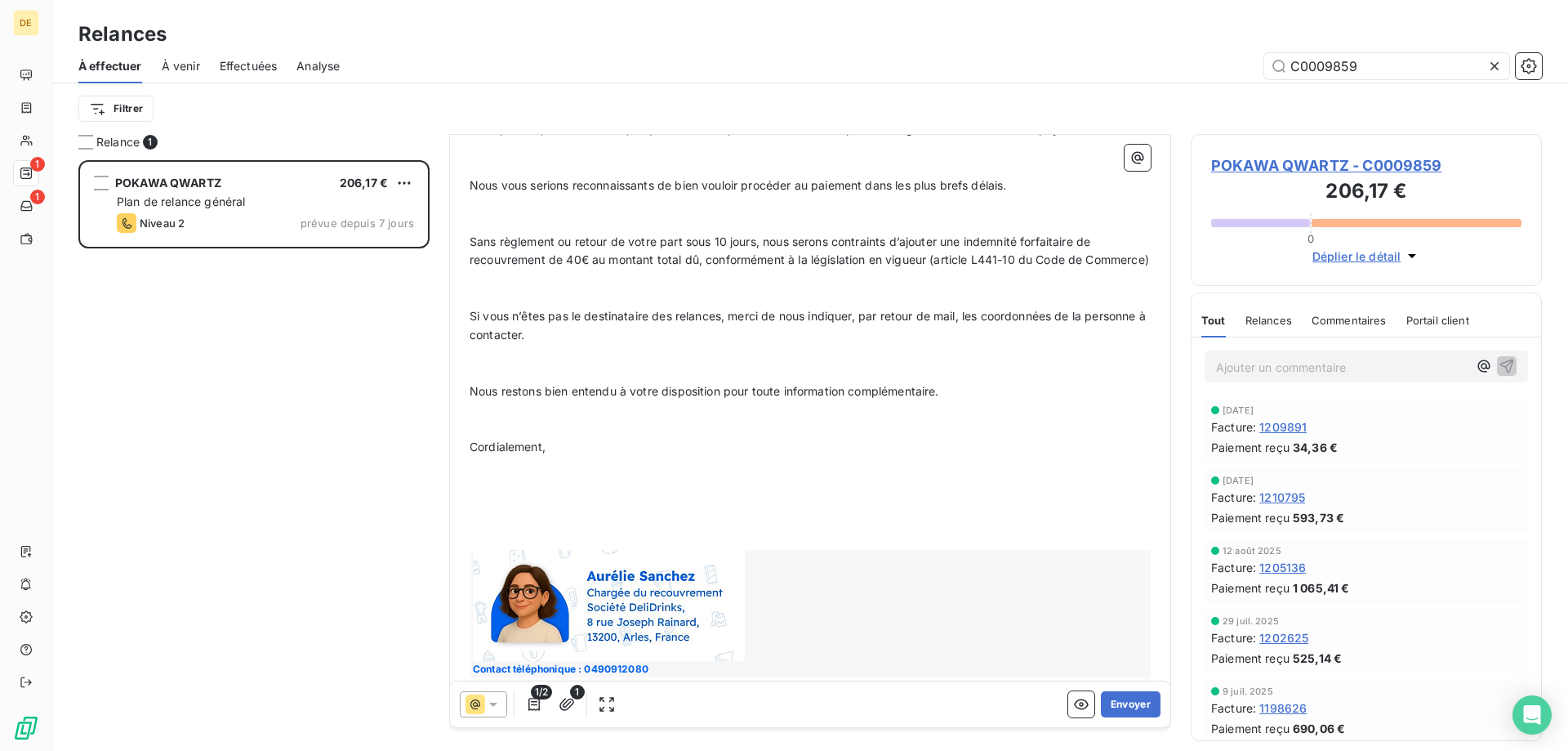
scroll to position [656, 0]
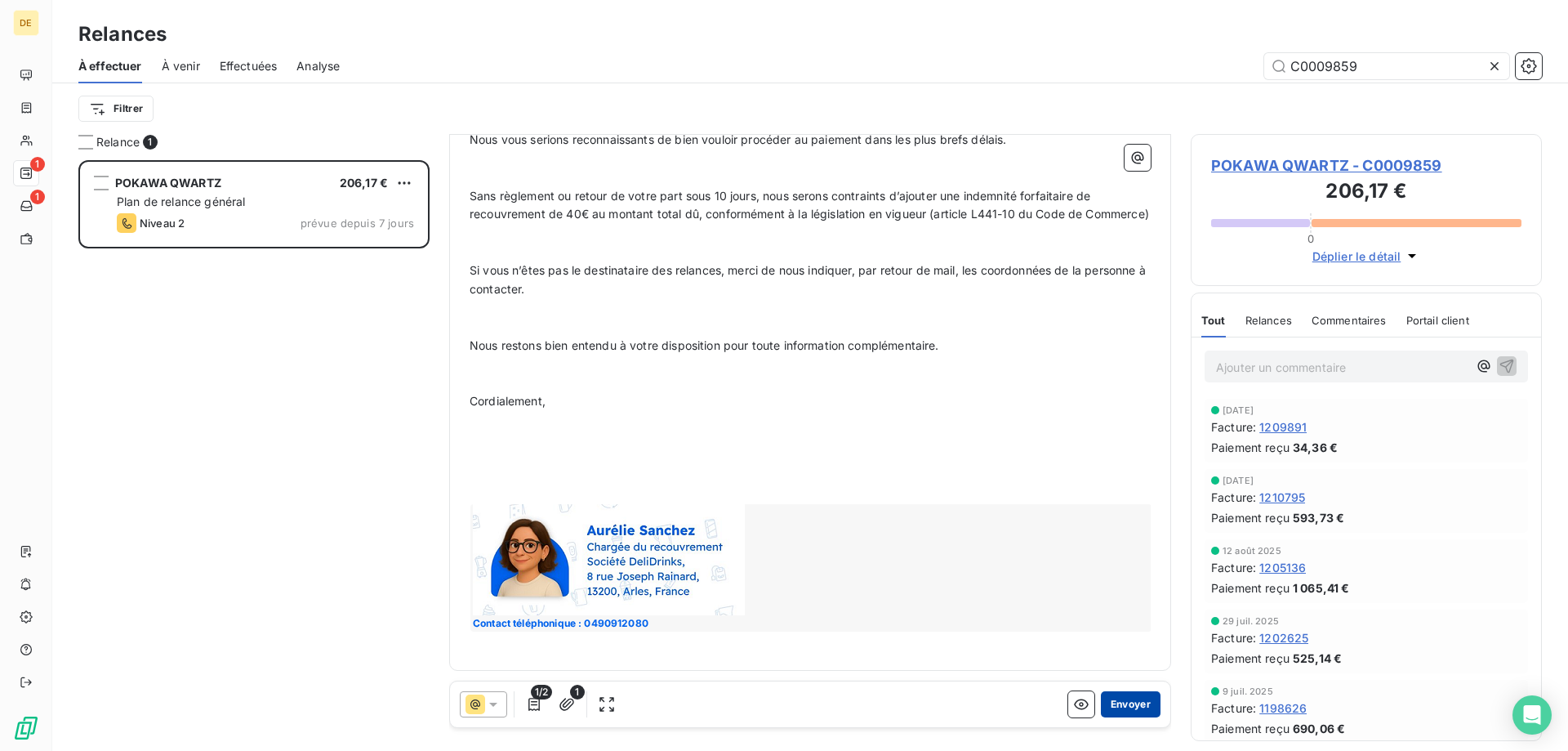
click at [1123, 699] on button "Envoyer" at bounding box center [1130, 704] width 59 height 26
